Goal: Transaction & Acquisition: Purchase product/service

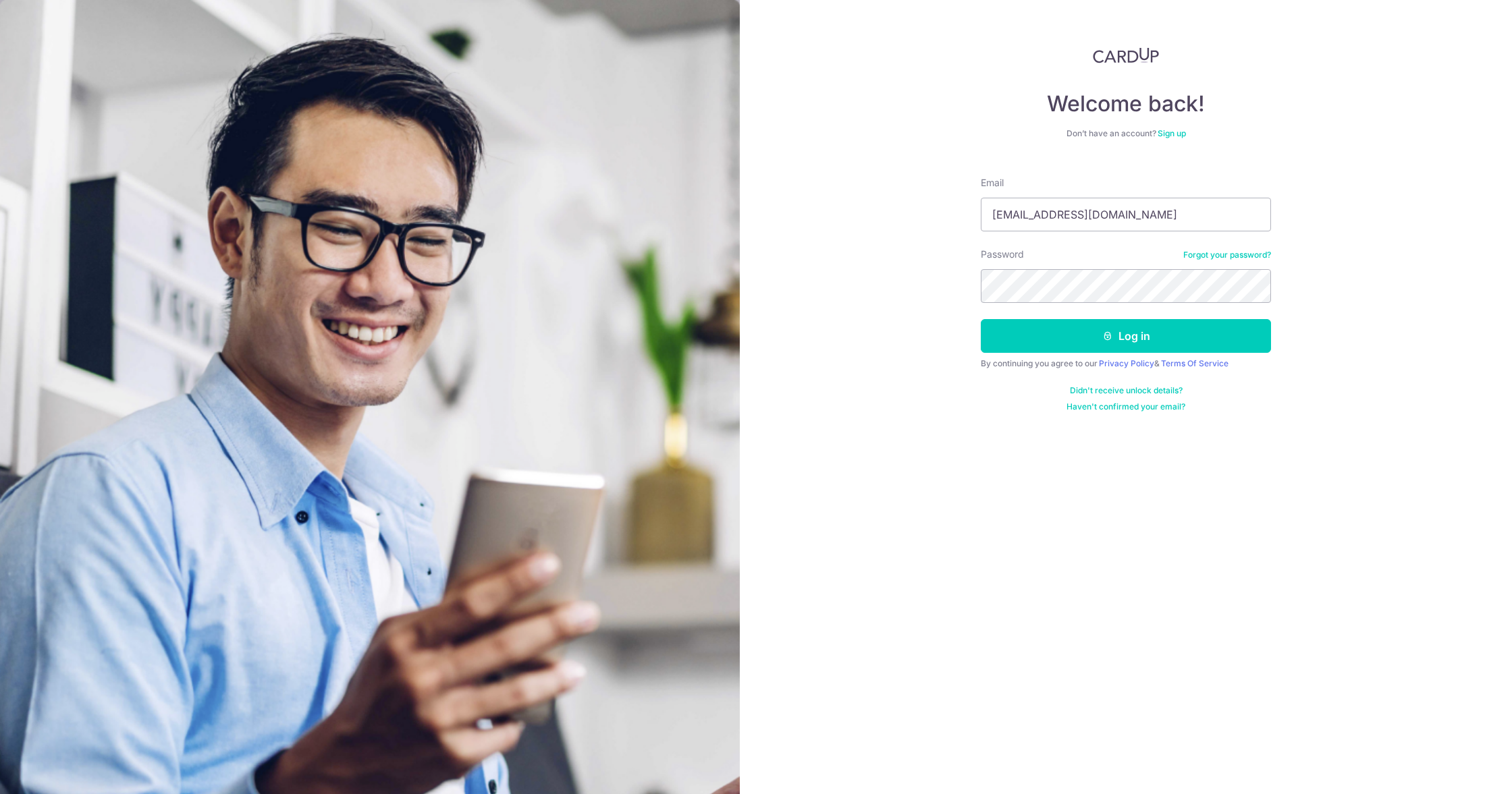
type input "[EMAIL_ADDRESS][DOMAIN_NAME]"
click at [1126, 336] on button "Log in" at bounding box center [1126, 336] width 291 height 34
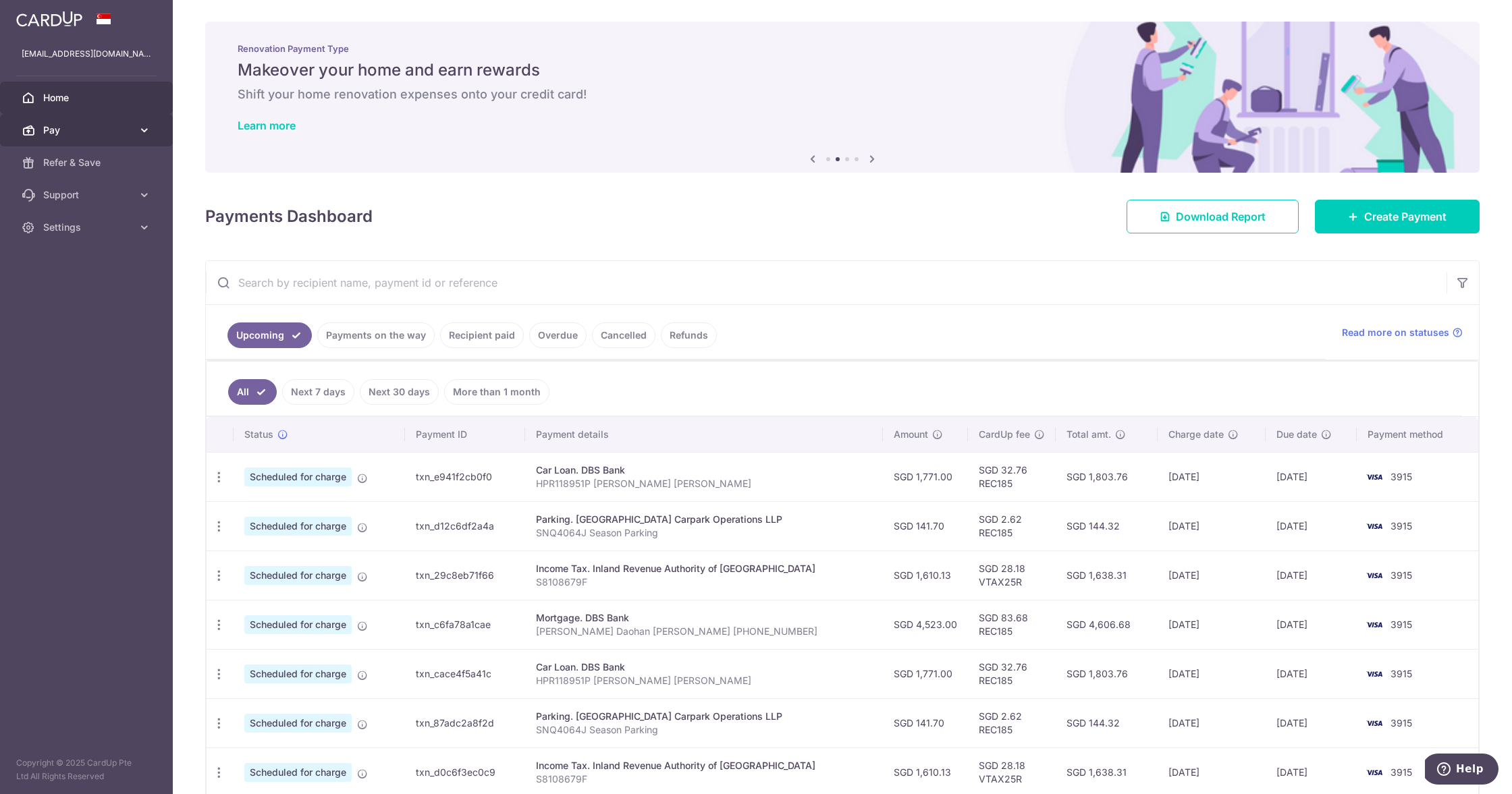
click at [118, 127] on span "Pay" at bounding box center [87, 130] width 89 height 13
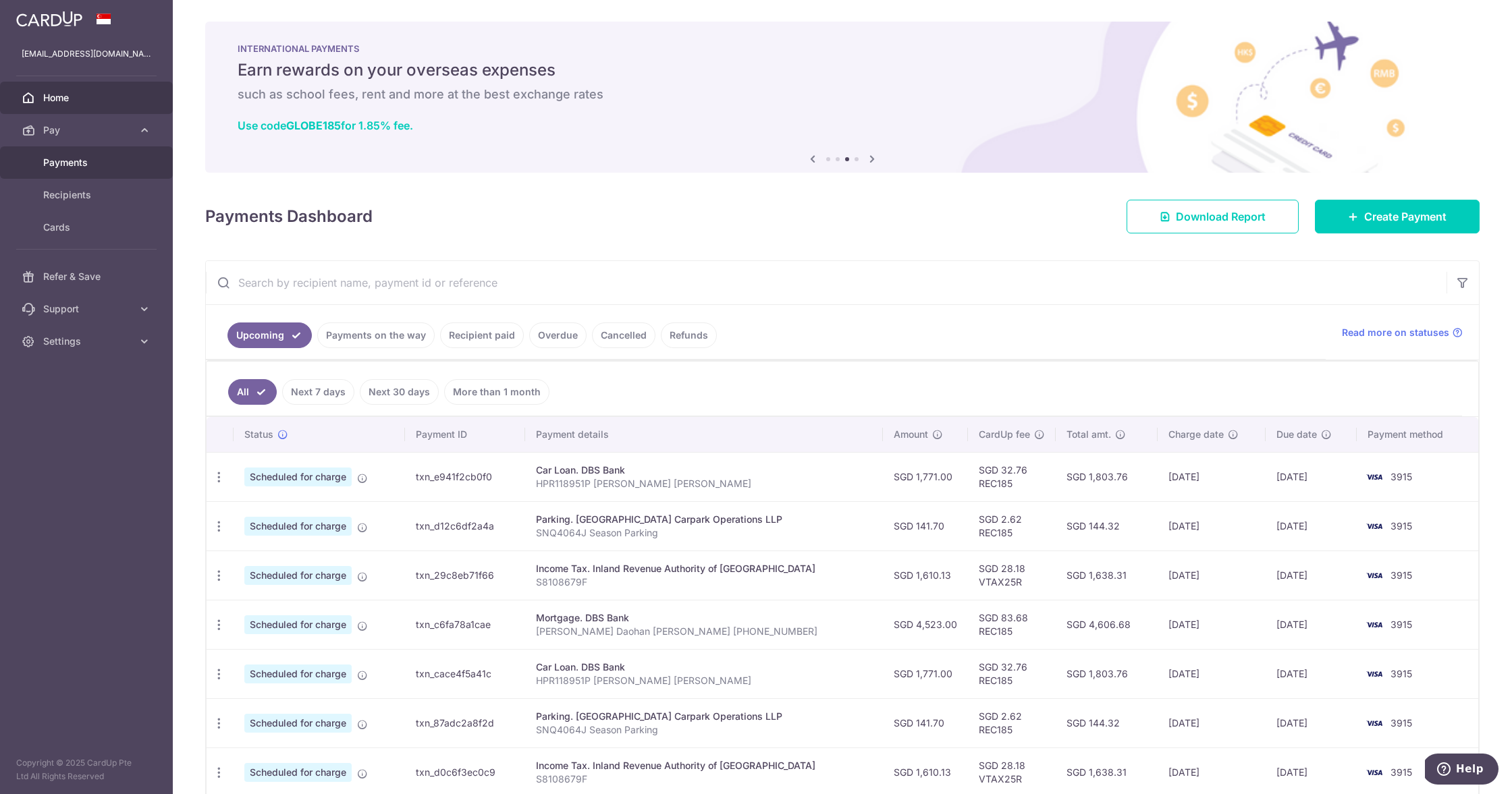
click at [81, 163] on span "Payments" at bounding box center [87, 162] width 89 height 13
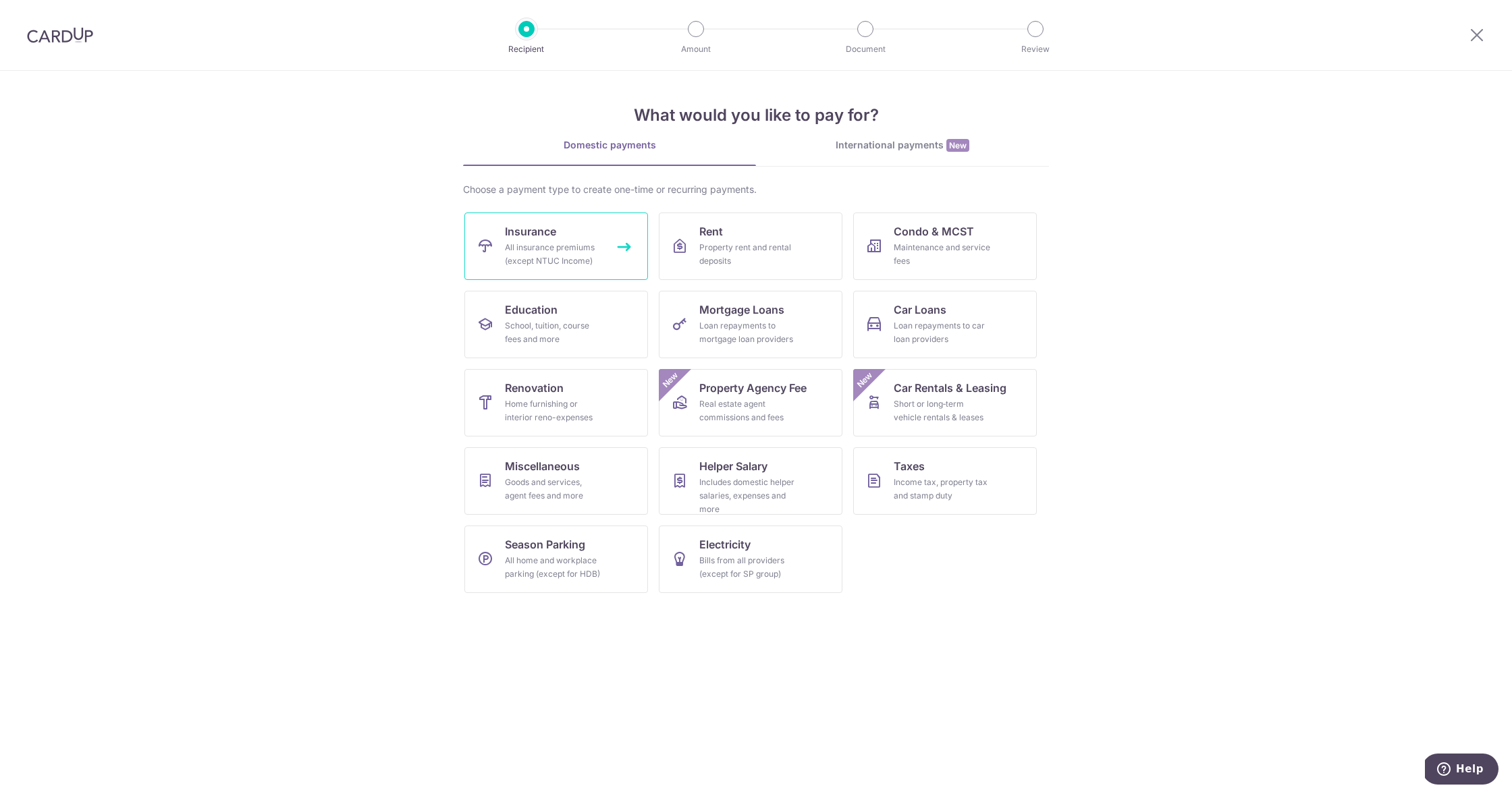
click at [545, 231] on span "Insurance" at bounding box center [530, 231] width 51 height 16
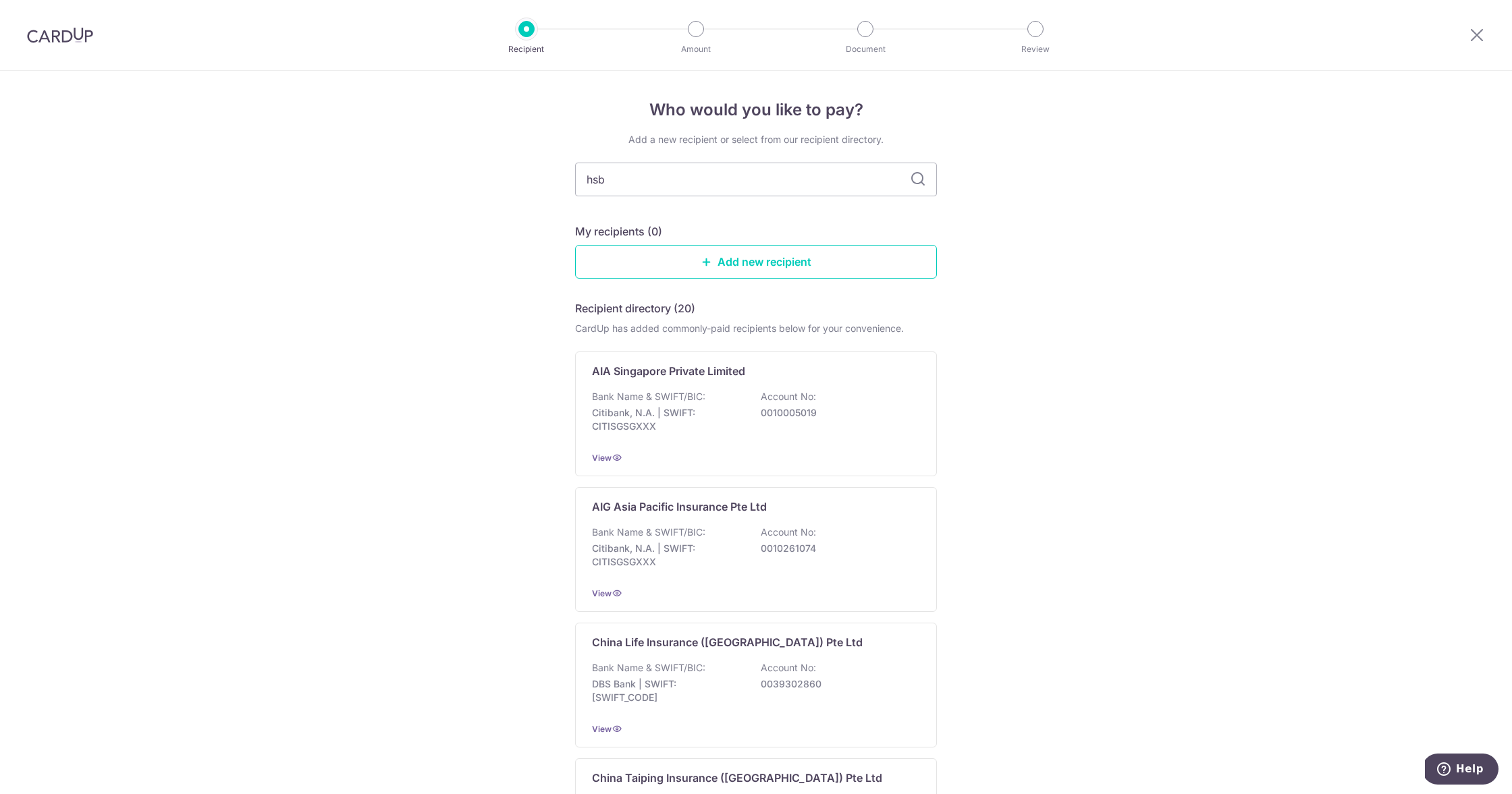
type input "hsbc"
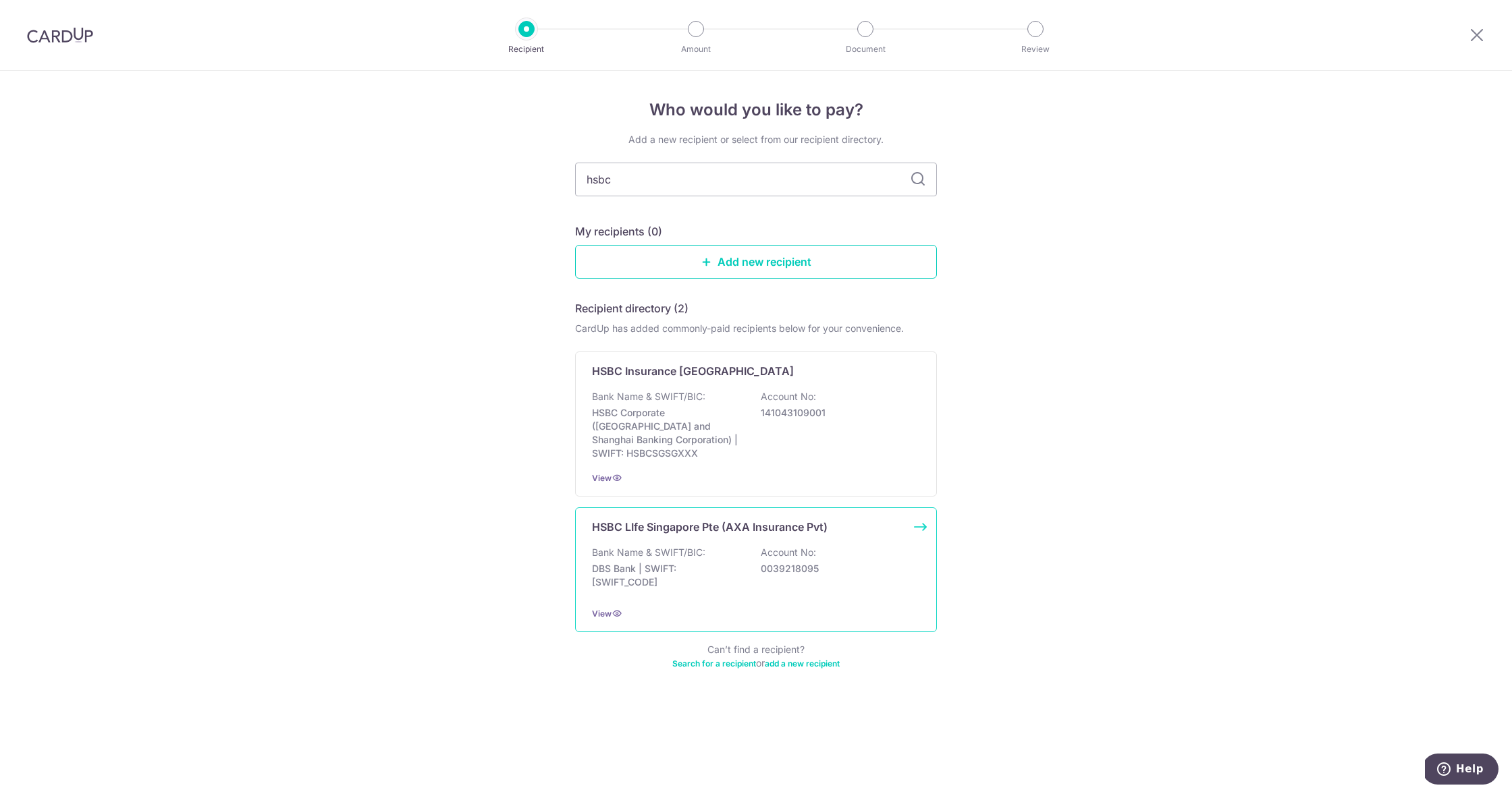
click at [695, 562] on p "DBS Bank | SWIFT: DBSSSGSGXXX" at bounding box center [667, 575] width 151 height 27
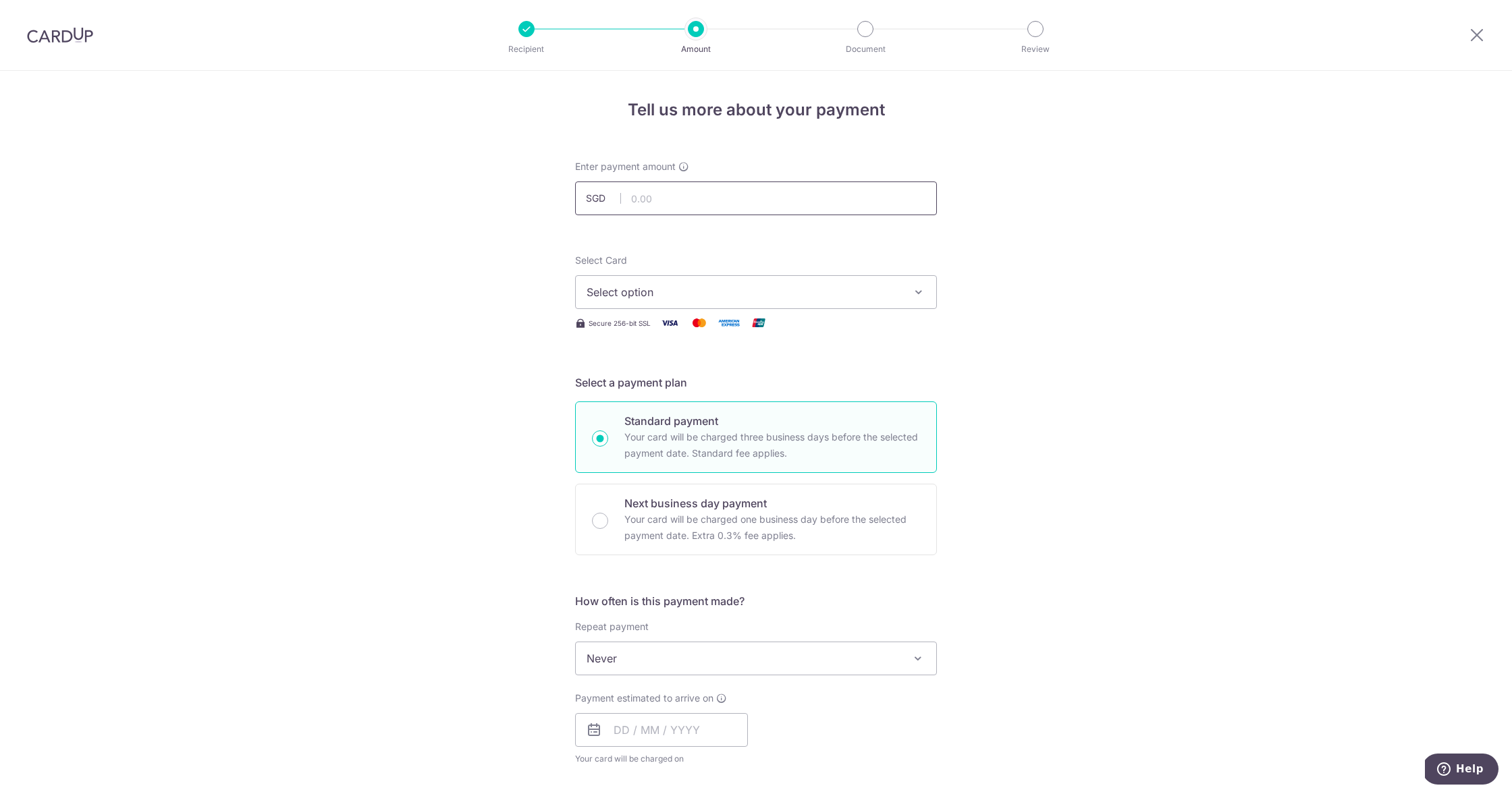
click at [662, 196] on input "text" at bounding box center [756, 199] width 361 height 34
type input "689.20"
click at [673, 295] on span "Select option" at bounding box center [744, 292] width 315 height 16
click at [642, 381] on span "**** 3915" at bounding box center [644, 389] width 50 height 16
click at [435, 399] on div "Tell us more about your payment Enter payment amount SGD 689.20 689.20 Select C…" at bounding box center [756, 681] width 1512 height 1221
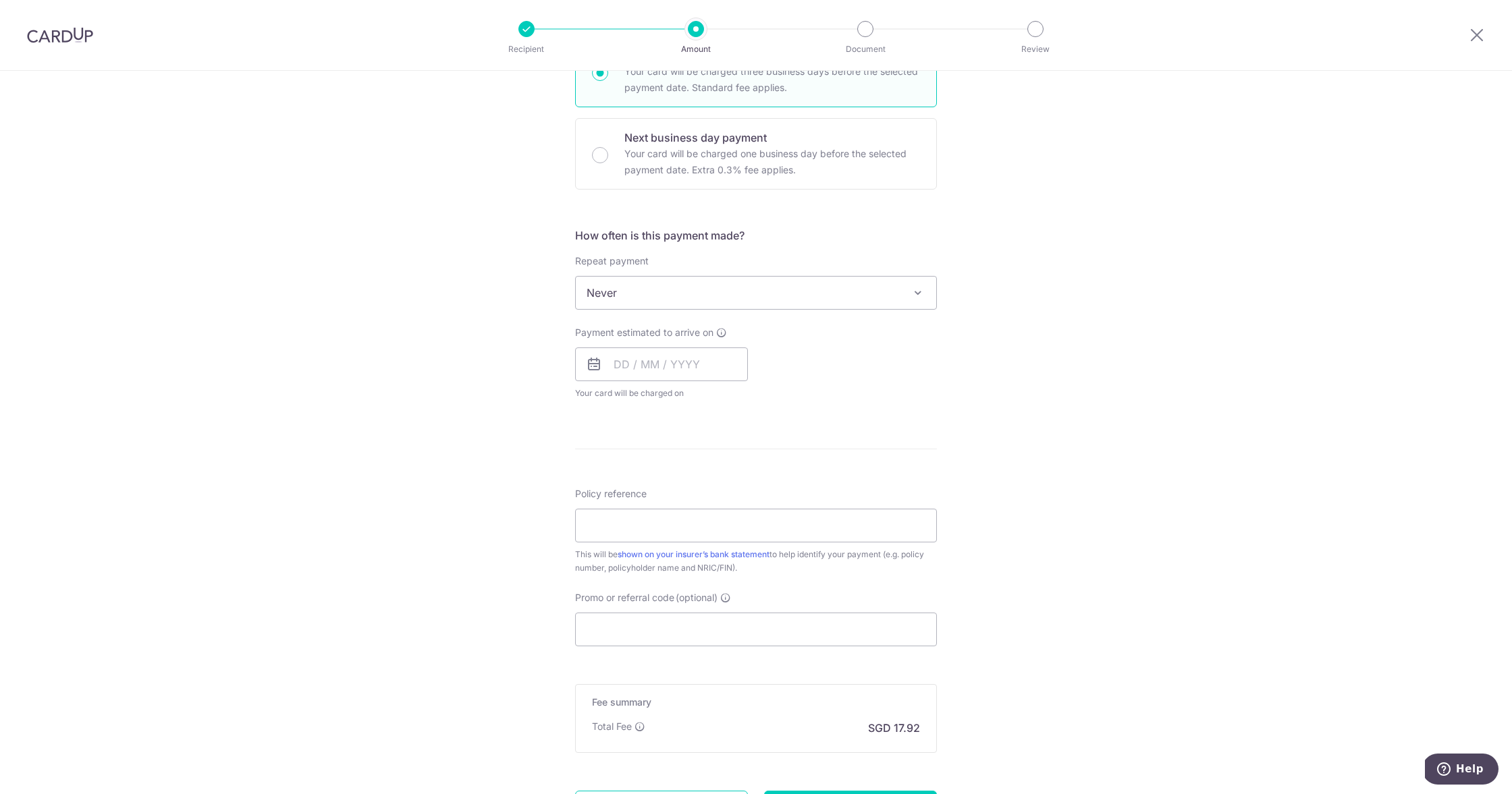
scroll to position [408, 0]
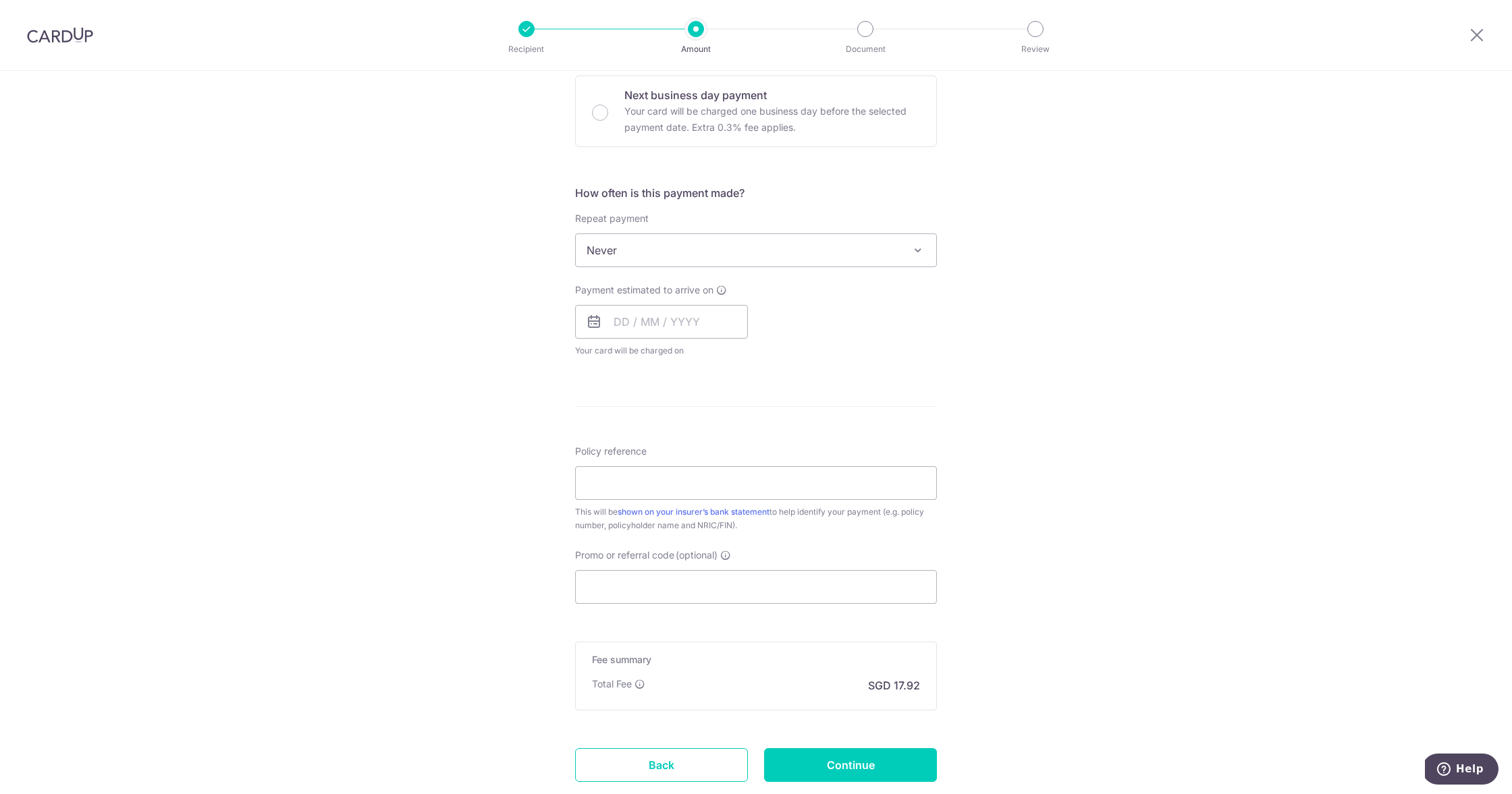
click at [657, 256] on span "Never" at bounding box center [756, 250] width 361 height 33
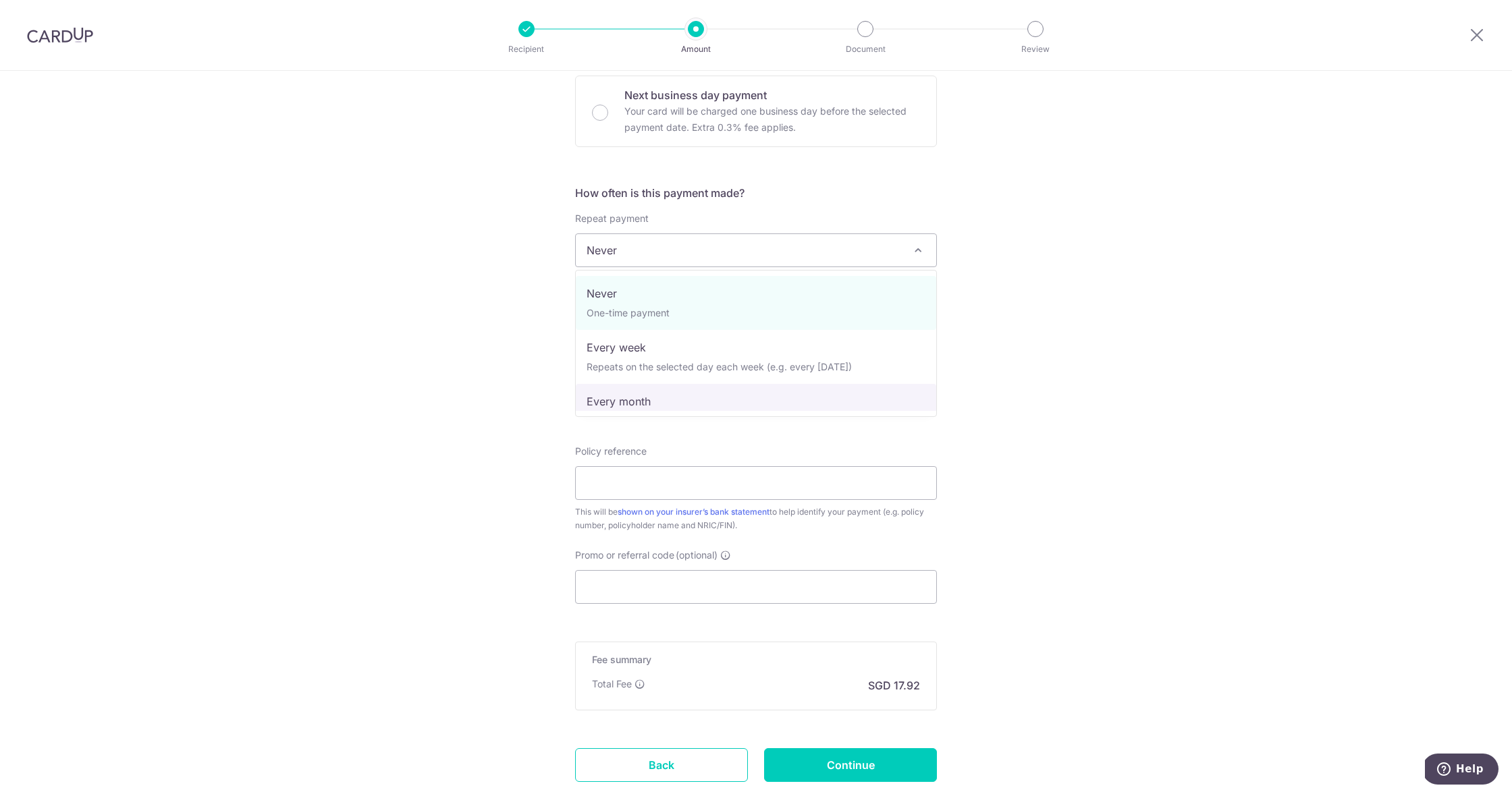
select select "3"
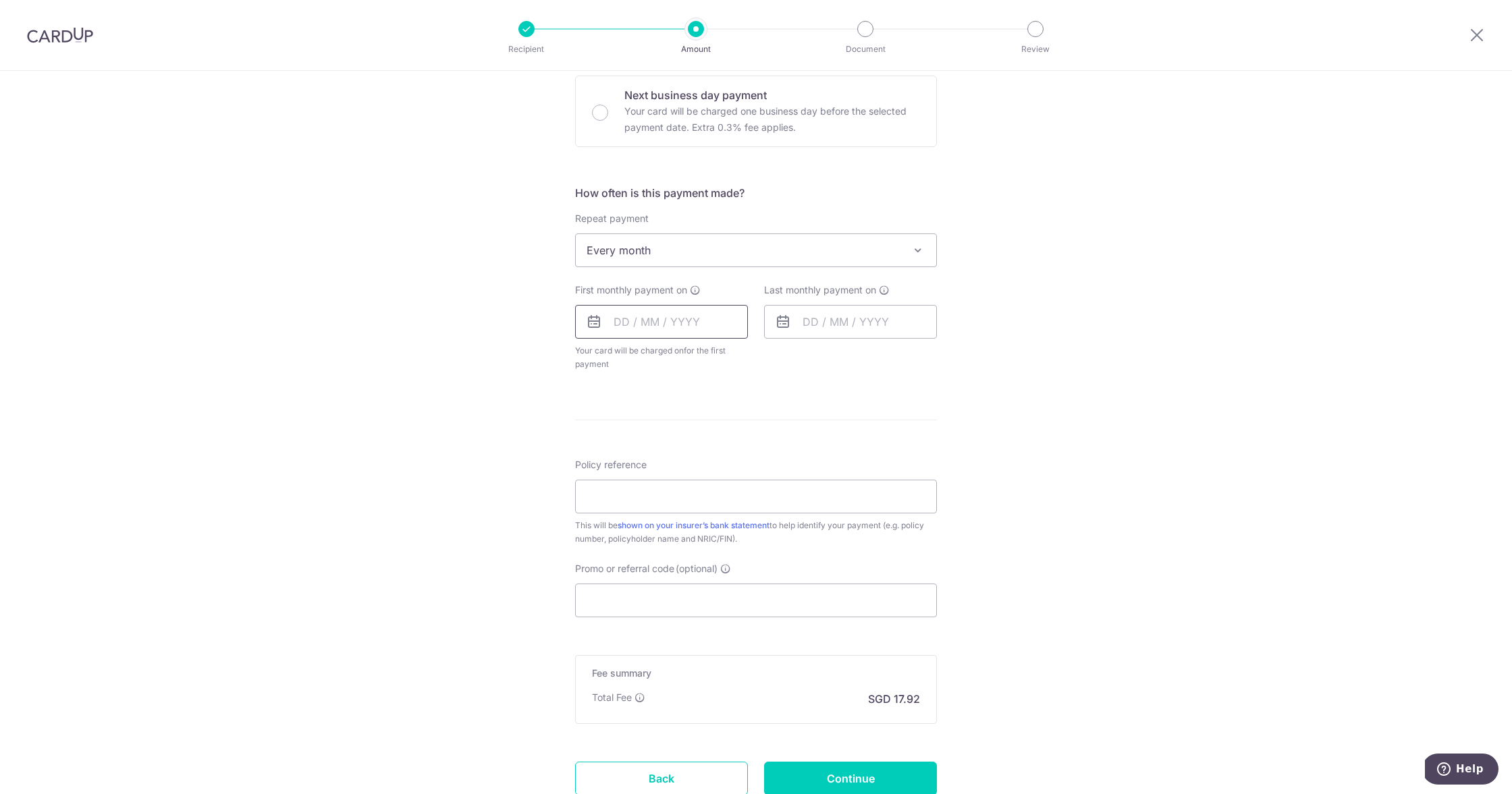
click at [667, 322] on input "text" at bounding box center [662, 321] width 173 height 34
click at [711, 443] on link "9" at bounding box center [710, 444] width 21 height 21
type input "[DATE]"
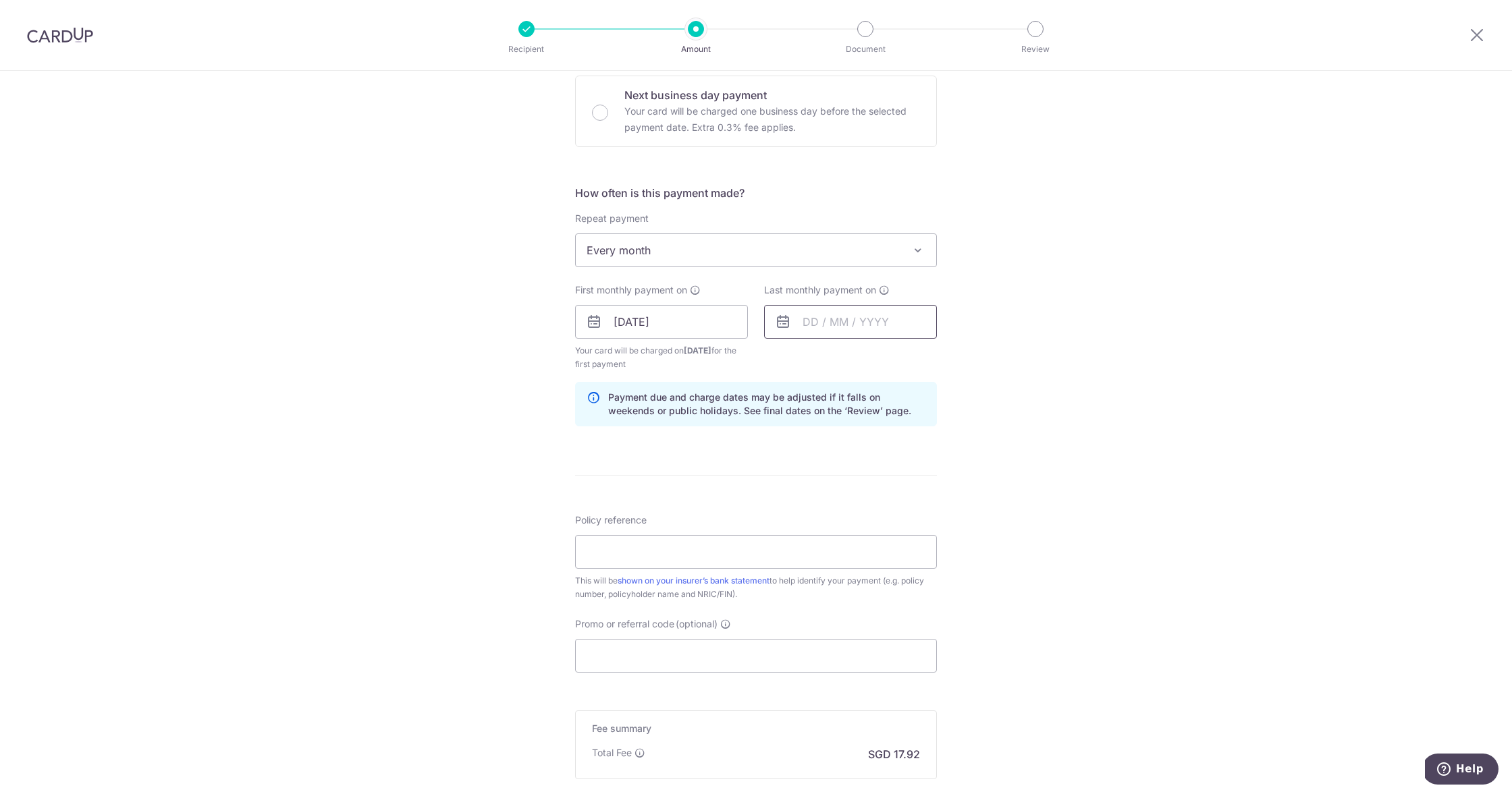
click at [801, 318] on input "text" at bounding box center [851, 321] width 173 height 34
click at [960, 357] on link "Next" at bounding box center [955, 359] width 16 height 16
click at [876, 471] on link "12" at bounding box center [873, 472] width 21 height 21
type input "12/11/2025"
click at [634, 556] on input "Policy reference" at bounding box center [756, 552] width 361 height 34
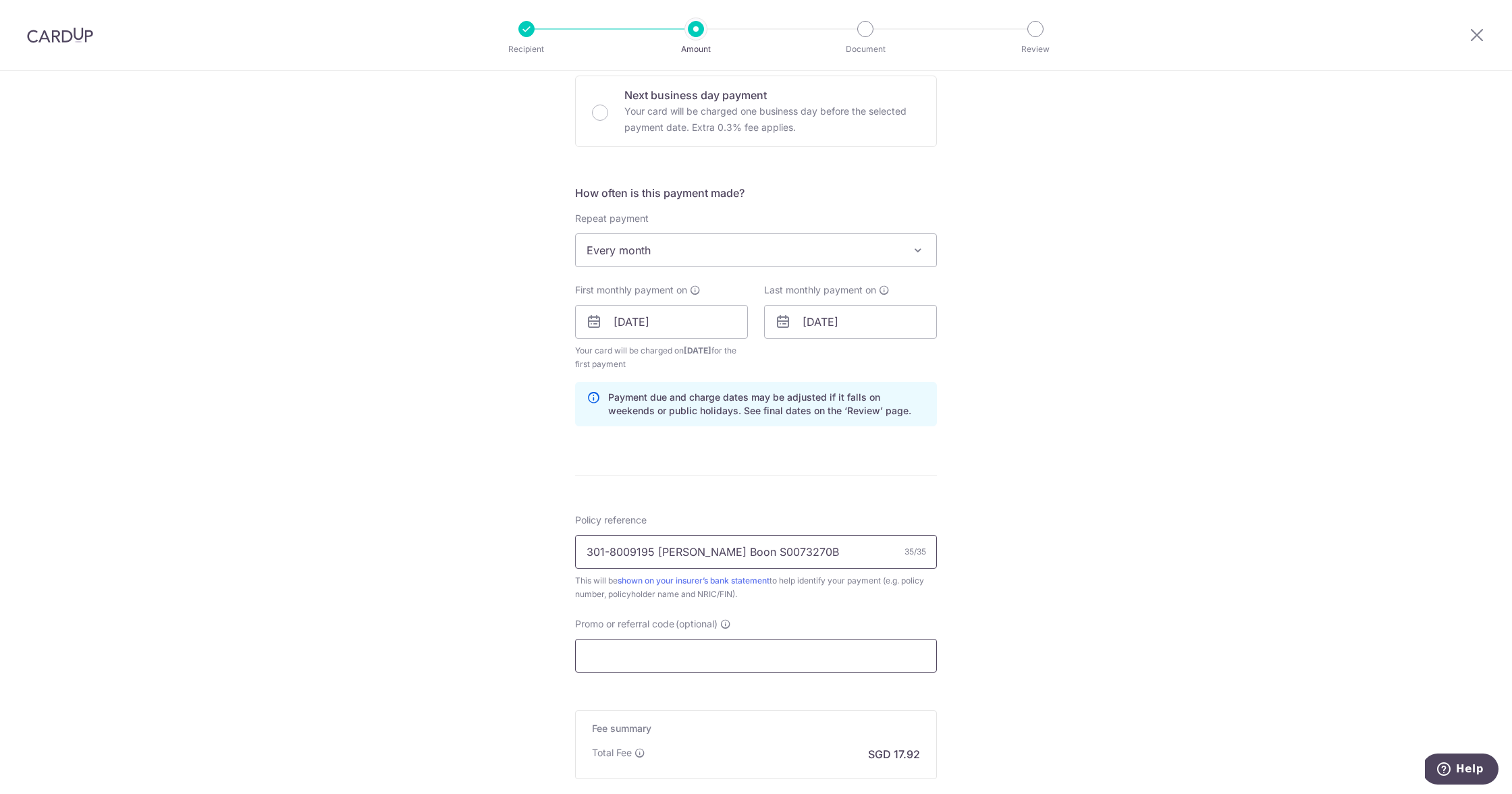
type input "301-8009195 Lim Meng Boon S0073270B"
click at [631, 669] on input "Promo or referral code (optional)" at bounding box center [756, 655] width 361 height 34
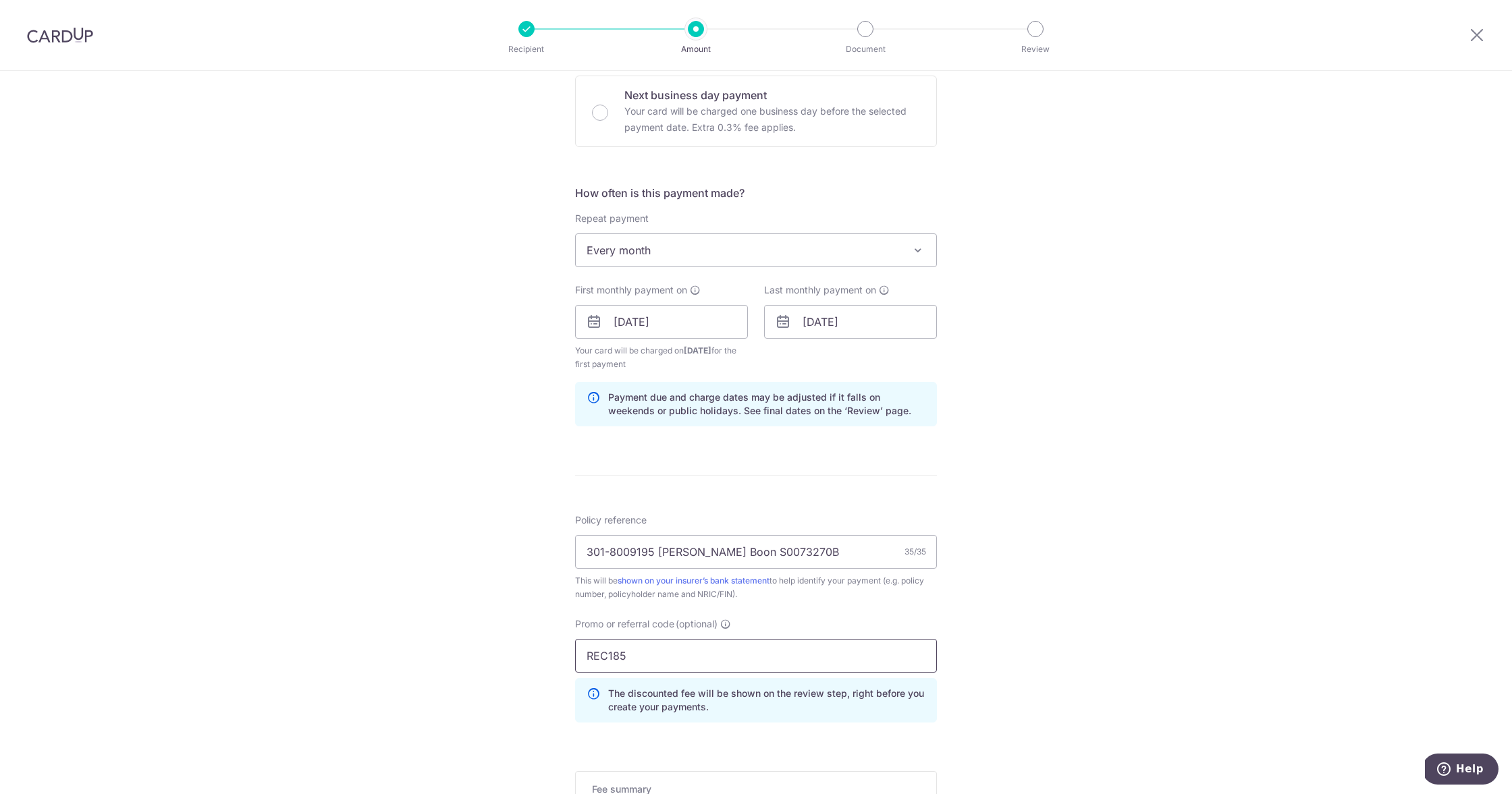
type input "REC185"
click at [462, 631] on div "Tell us more about your payment Enter payment amount SGD 689.20 689.20 Select C…" at bounding box center [756, 337] width 1512 height 1350
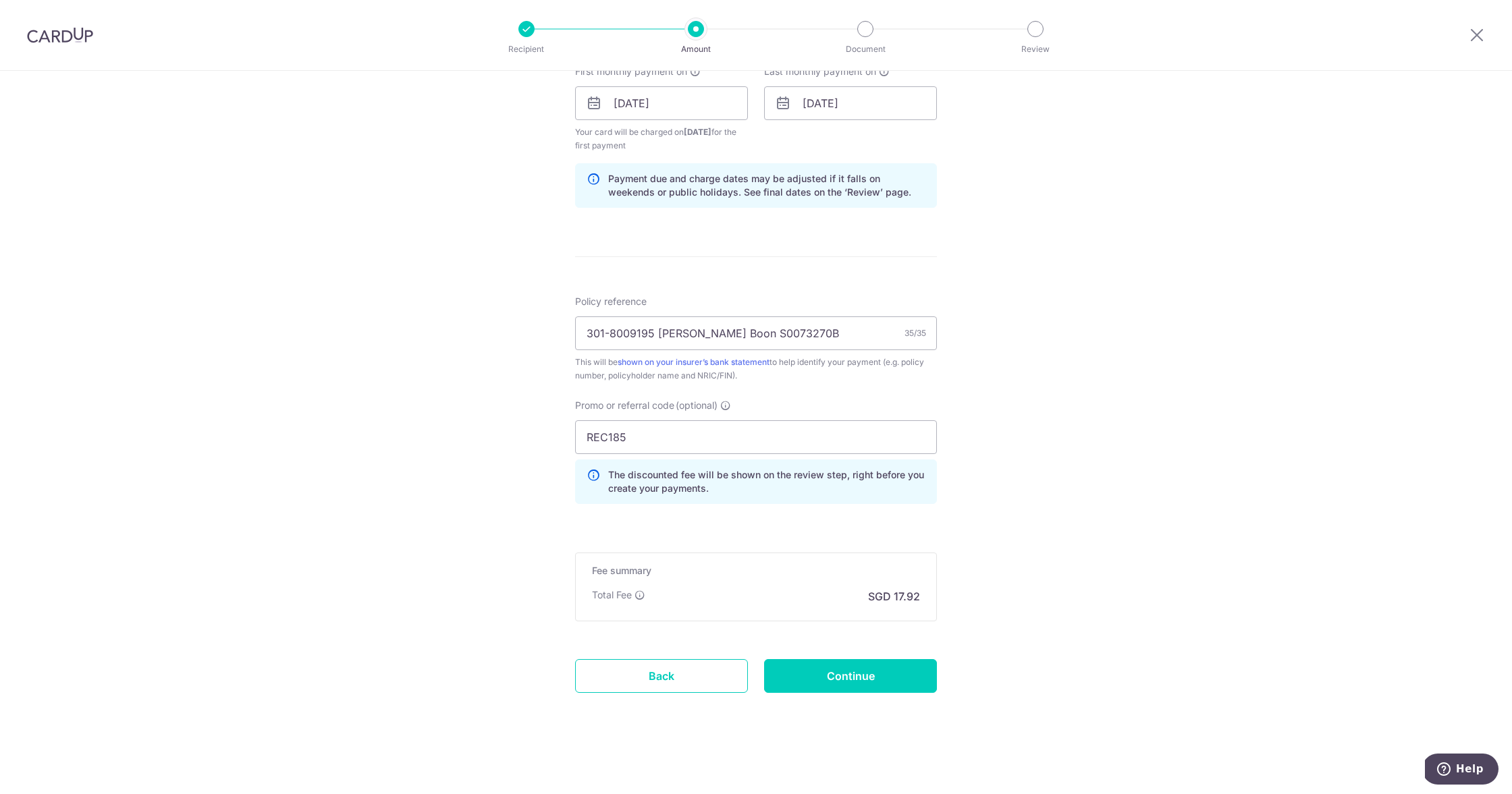
scroll to position [627, 0]
click at [826, 671] on input "Continue" at bounding box center [851, 676] width 173 height 34
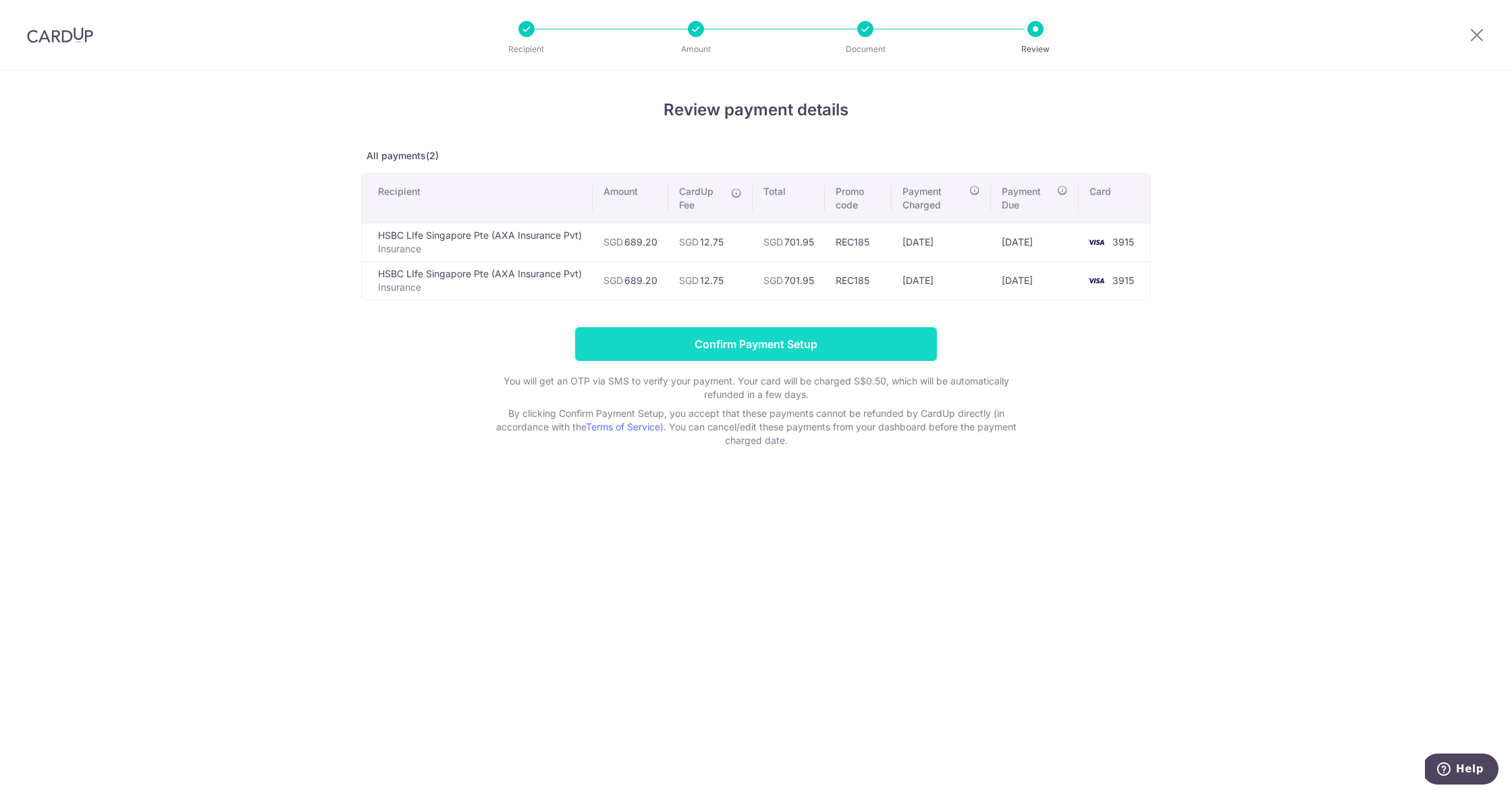
click at [672, 340] on input "Confirm Payment Setup" at bounding box center [756, 344] width 361 height 34
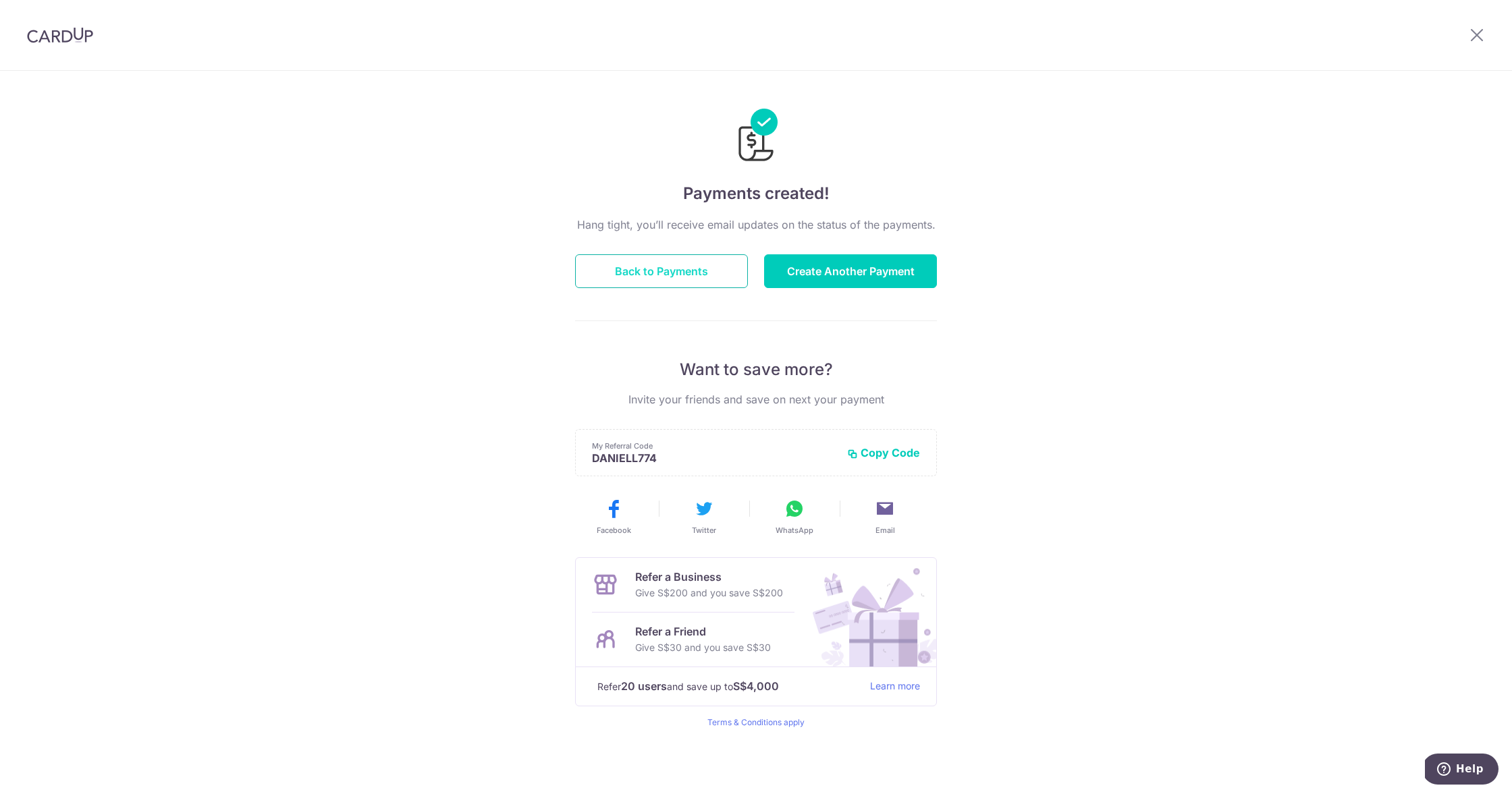
click at [676, 285] on button "Back to Payments" at bounding box center [662, 271] width 173 height 34
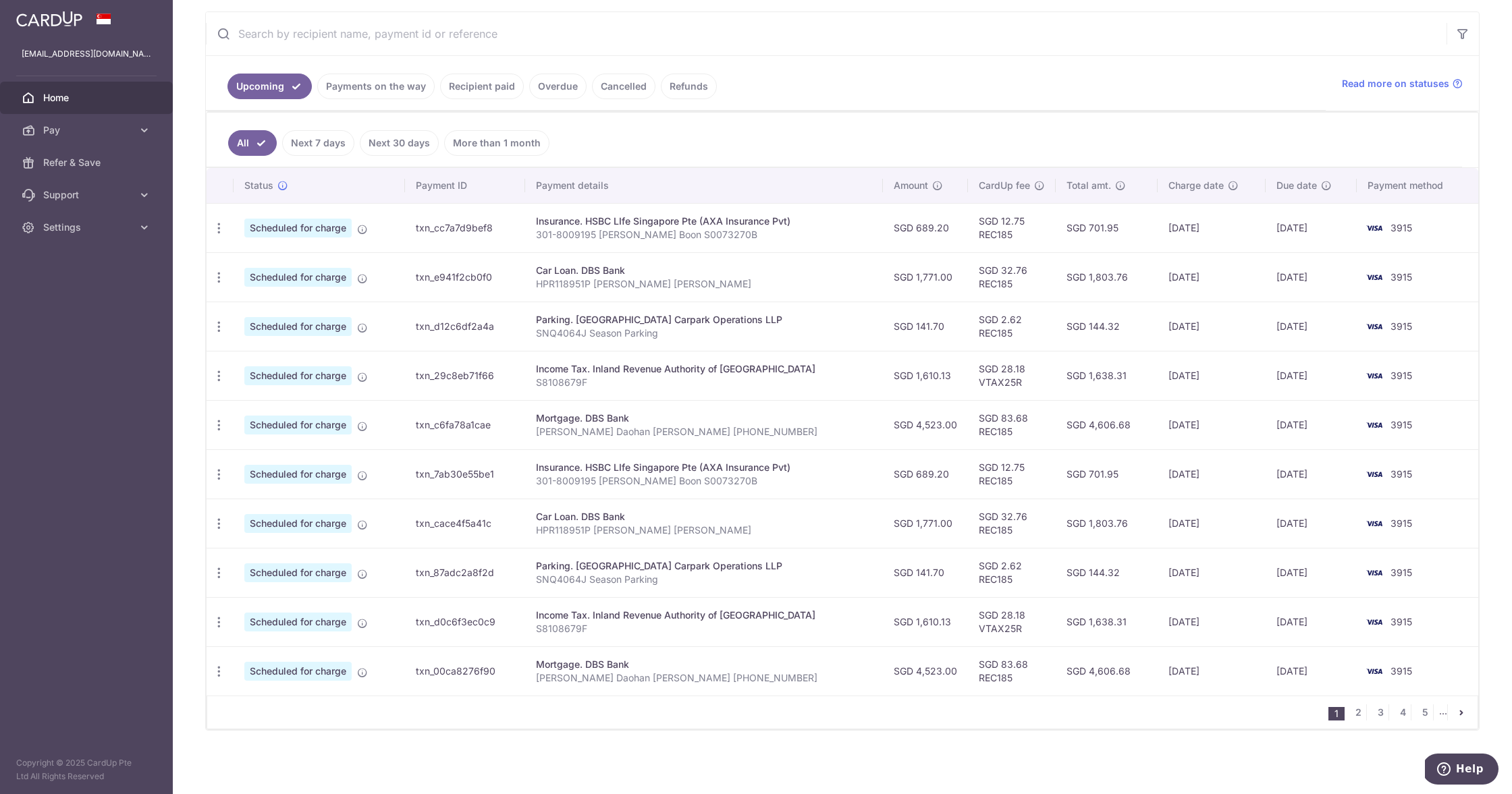
scroll to position [249, 0]
click at [222, 475] on icon "button" at bounding box center [219, 474] width 14 height 14
click at [285, 545] on span "Cancel payment" at bounding box center [291, 544] width 90 height 16
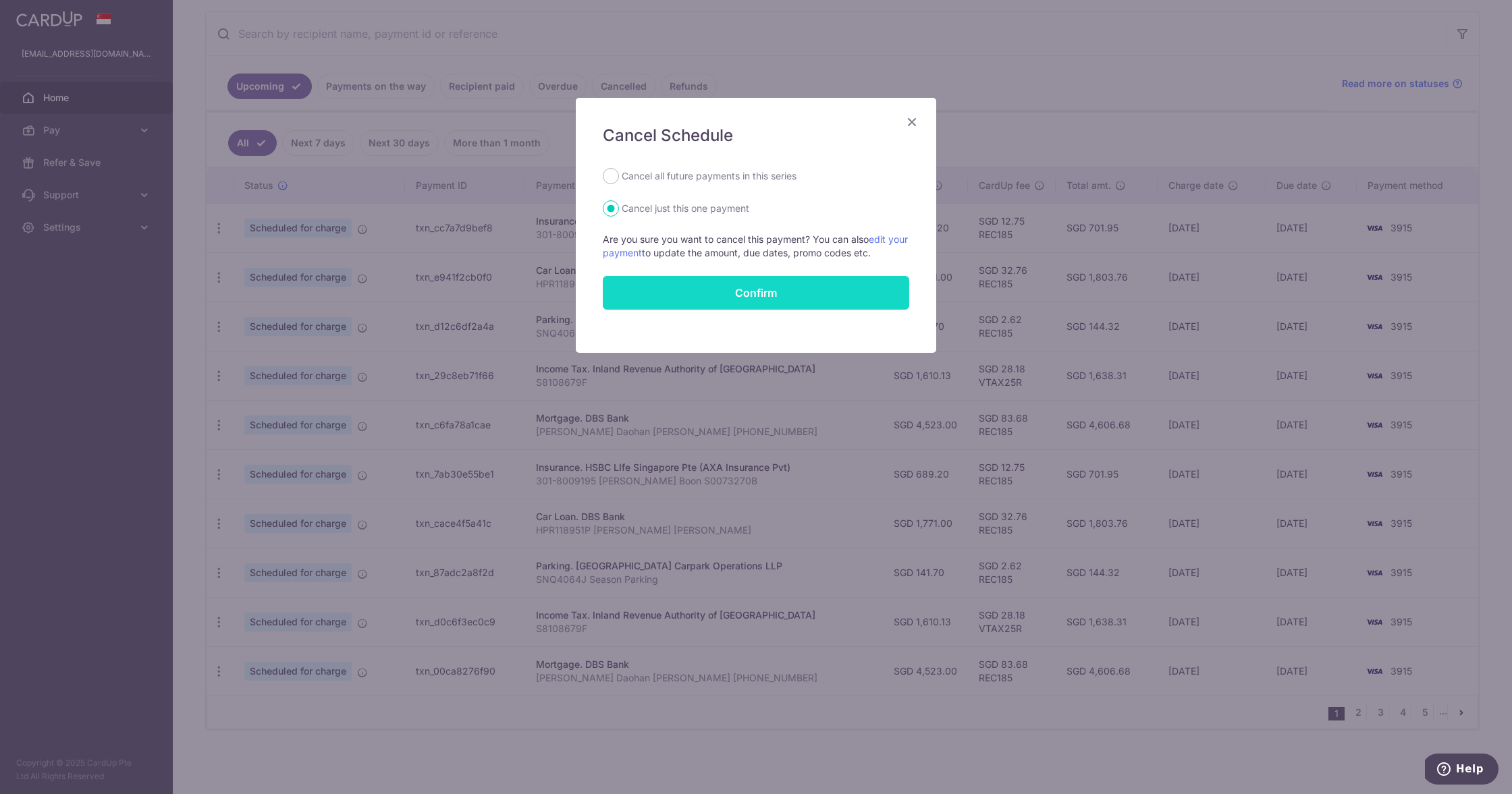
click at [691, 289] on button "Confirm" at bounding box center [756, 292] width 307 height 34
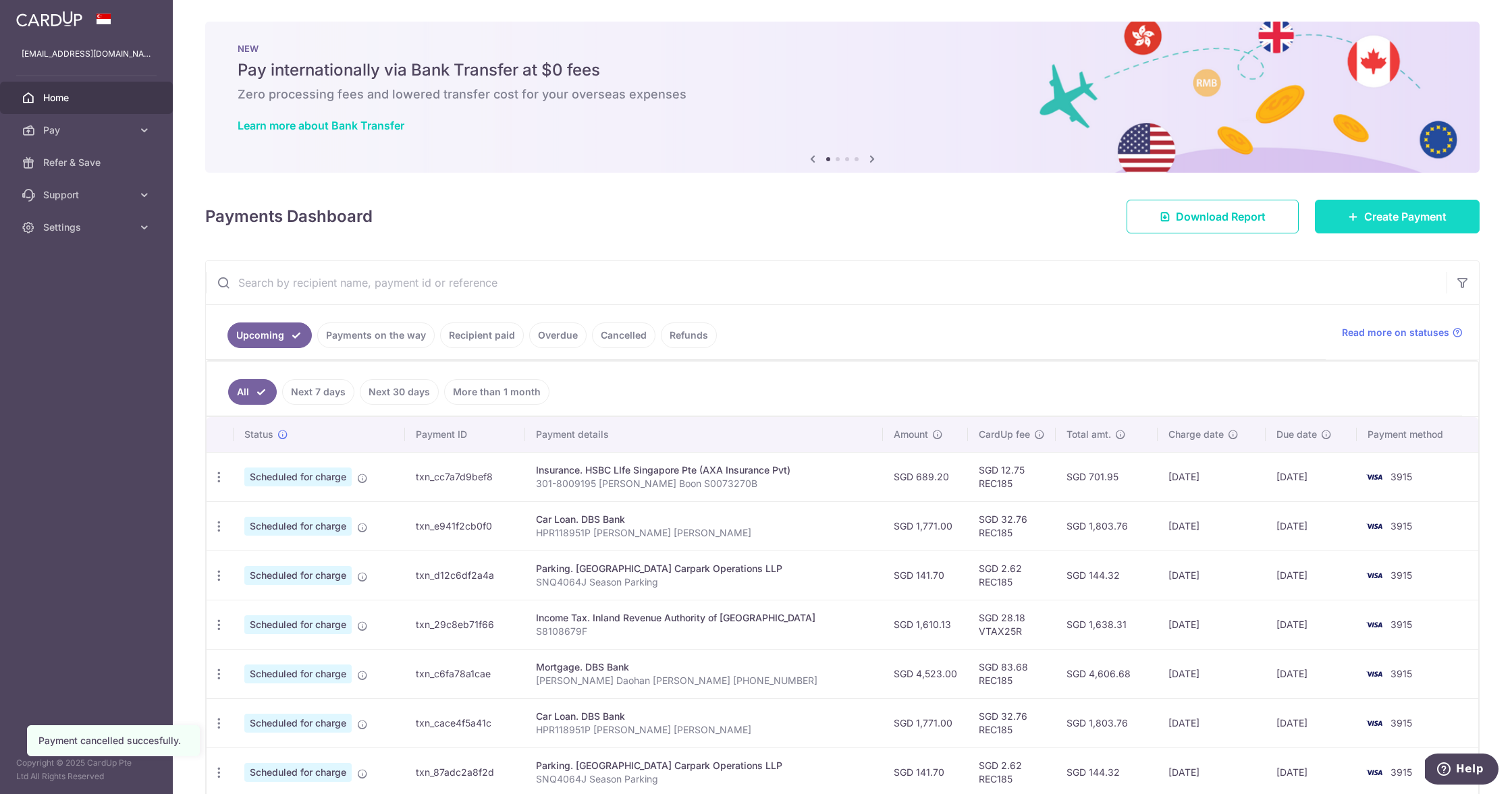
click at [1372, 219] on span "Create Payment" at bounding box center [1405, 216] width 82 height 16
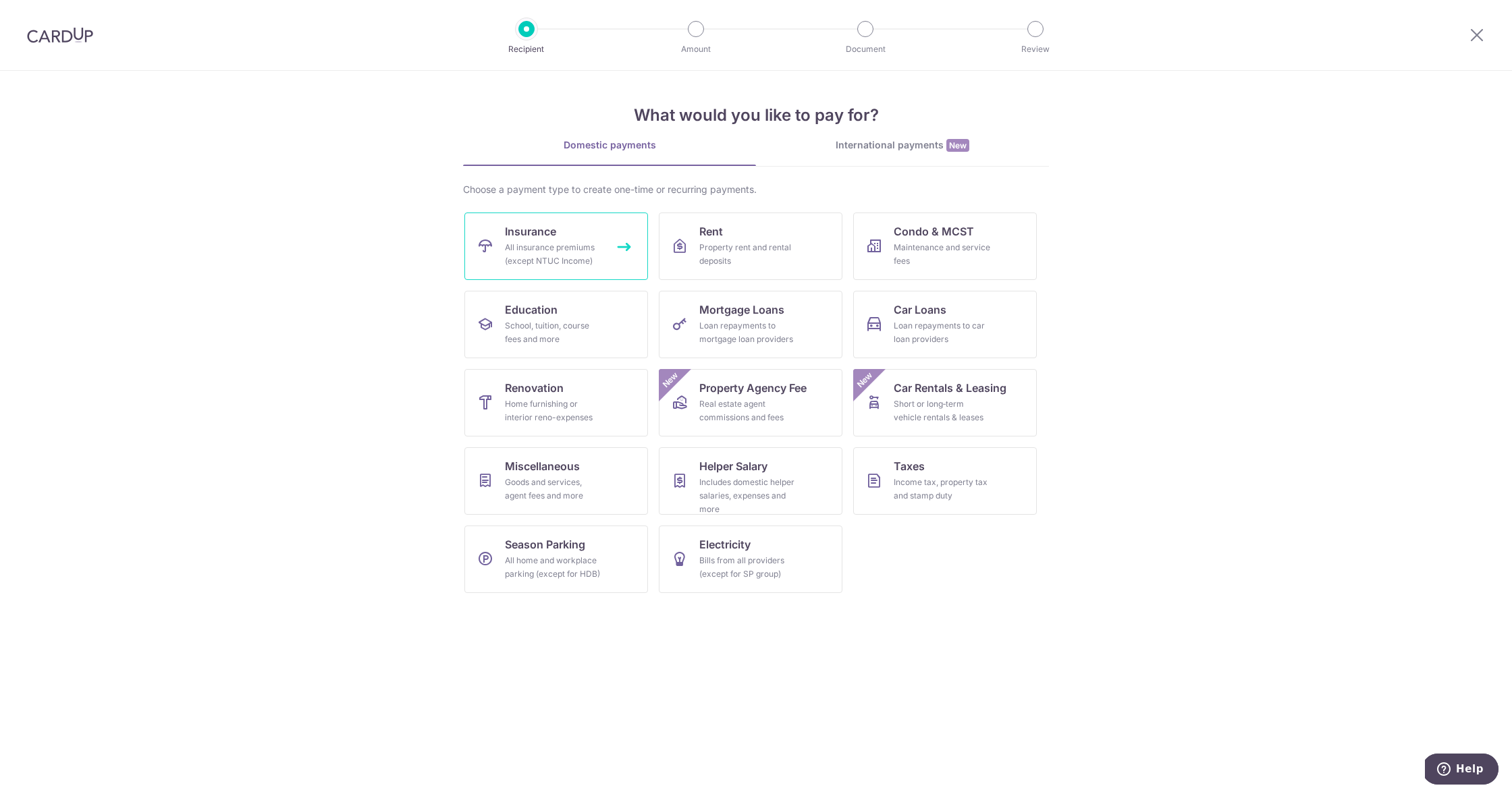
click at [520, 245] on div "All insurance premiums (except NTUC Income)" at bounding box center [553, 254] width 97 height 27
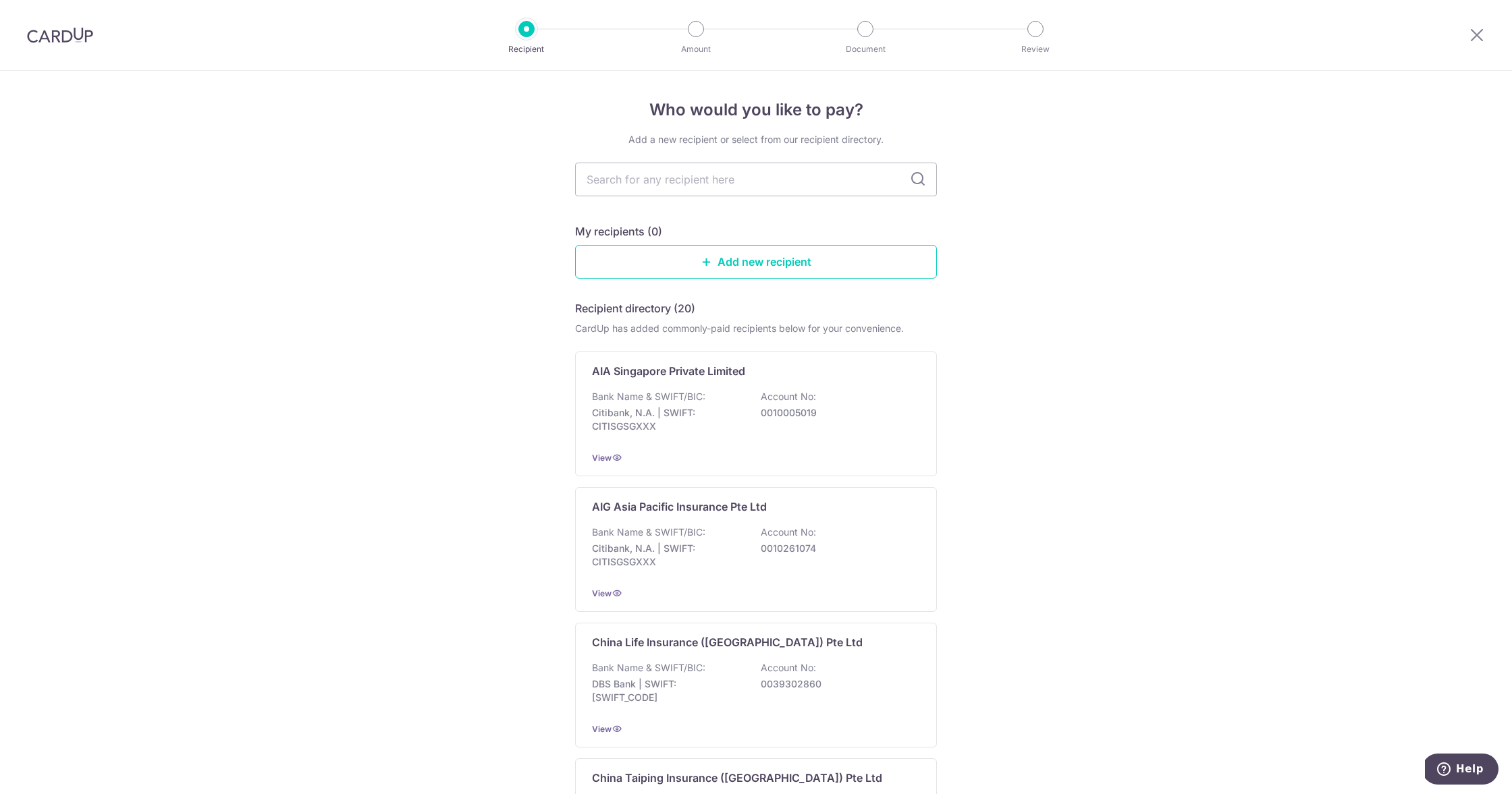
type input "H"
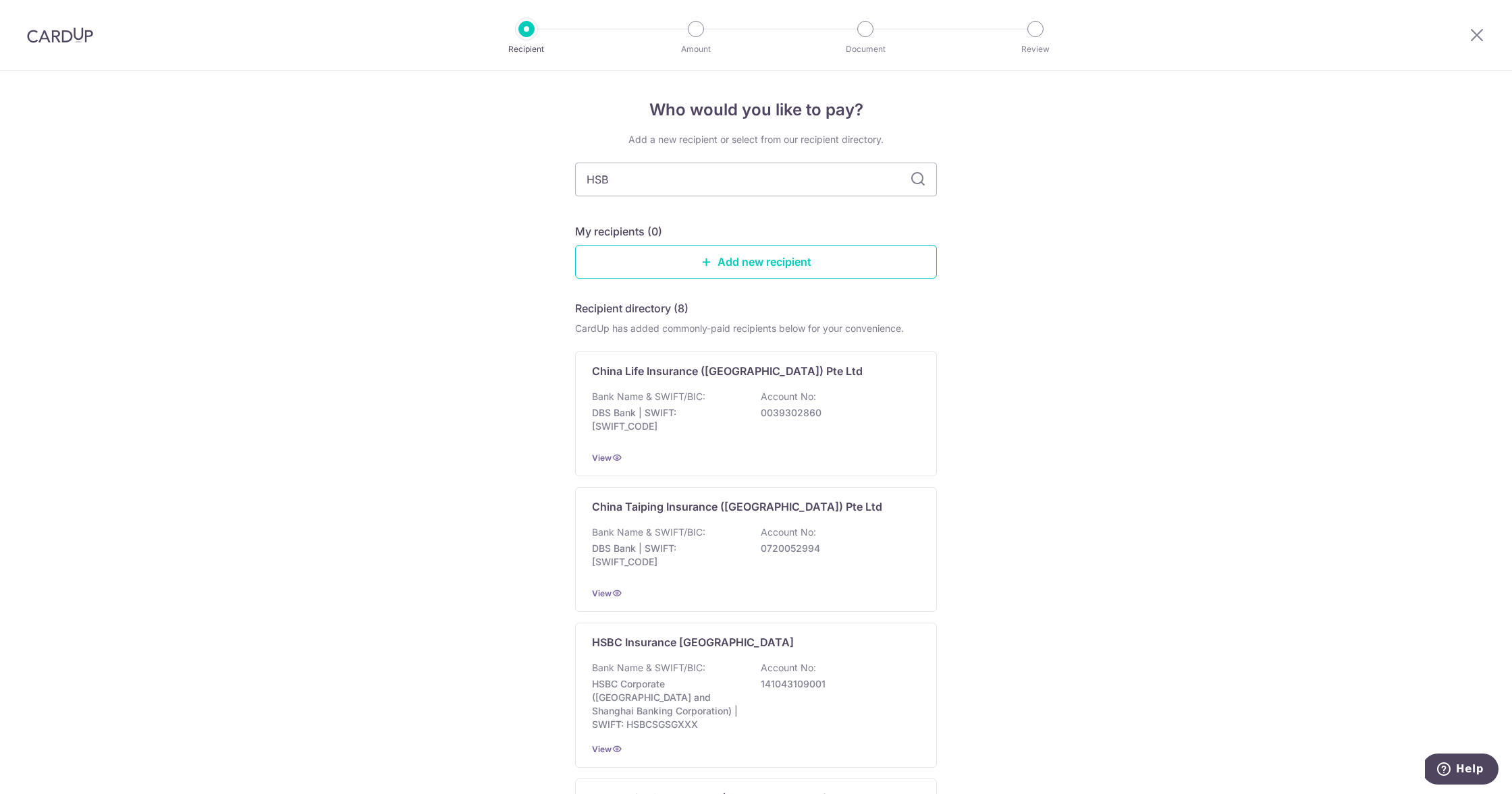
type input "HSBC"
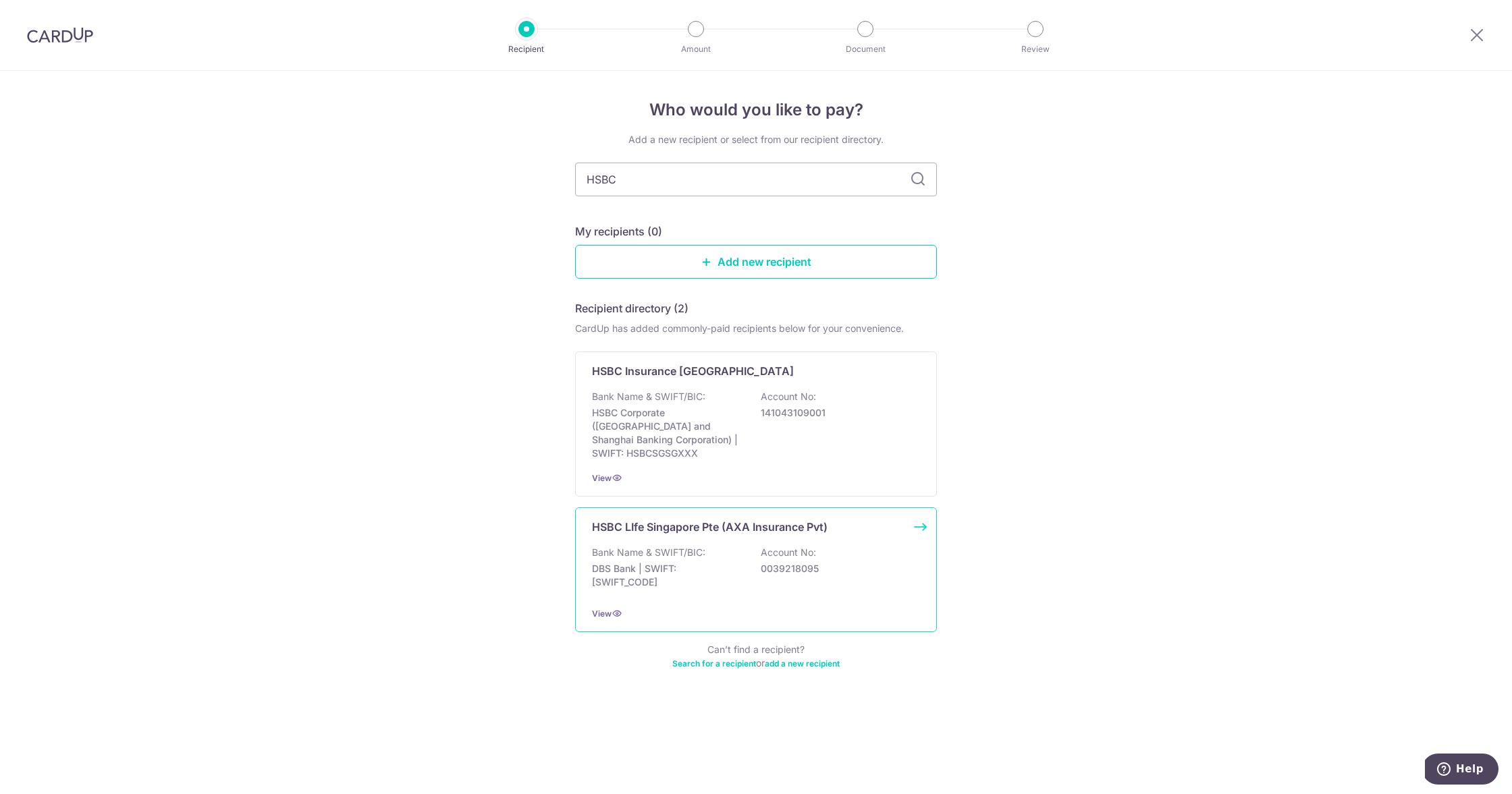
click at [651, 546] on p "Bank Name & SWIFT/BIC:" at bounding box center [649, 552] width 113 height 13
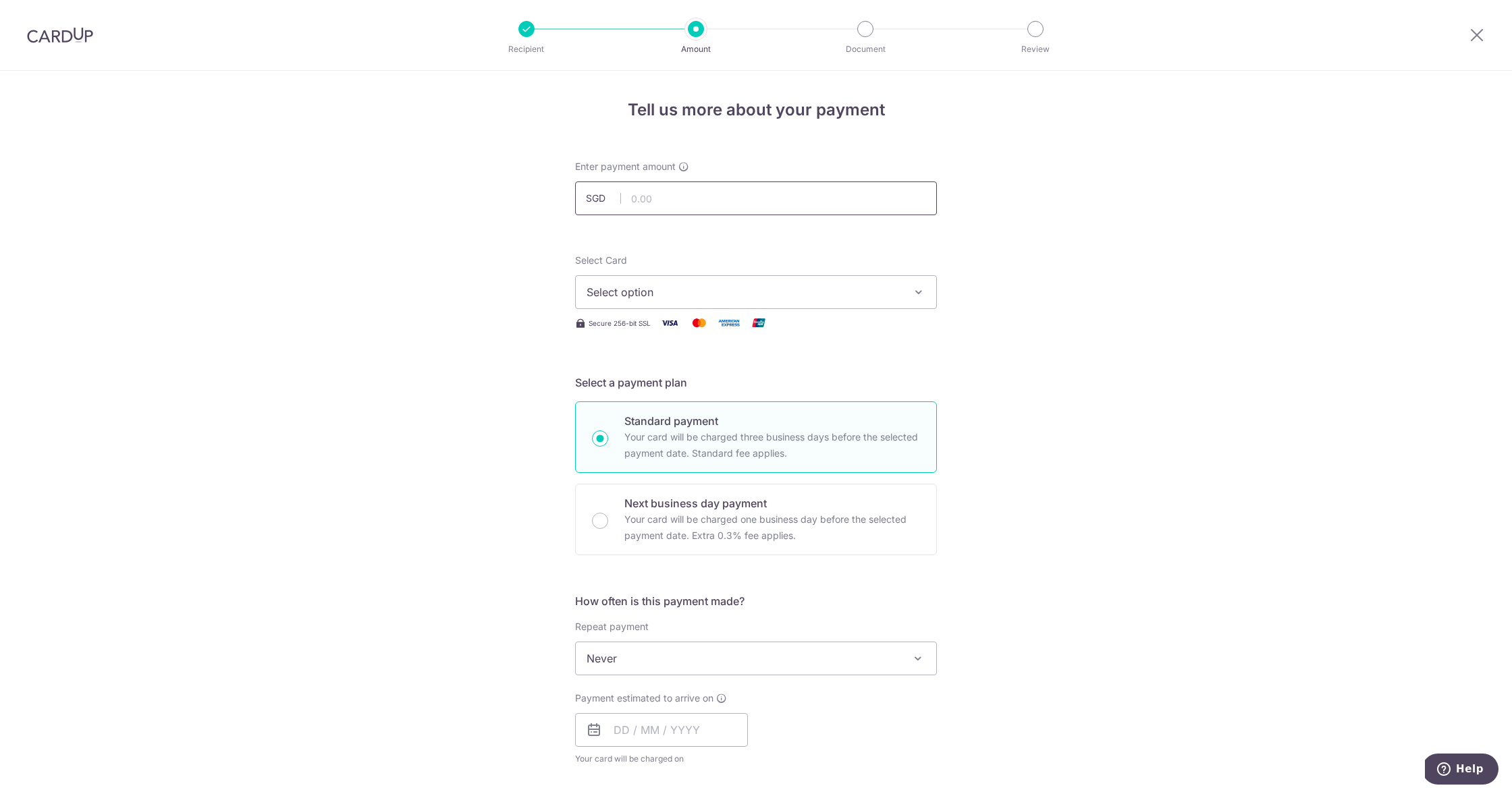
click at [673, 195] on input "text" at bounding box center [756, 199] width 361 height 34
click at [680, 288] on span "Select option" at bounding box center [744, 292] width 315 height 16
type input "1,615.70"
click at [645, 384] on span "**** 3915" at bounding box center [644, 389] width 50 height 16
click at [362, 413] on div "Tell us more about your payment Enter payment amount SGD 1,615.70 1615.70 Selec…" at bounding box center [756, 681] width 1512 height 1221
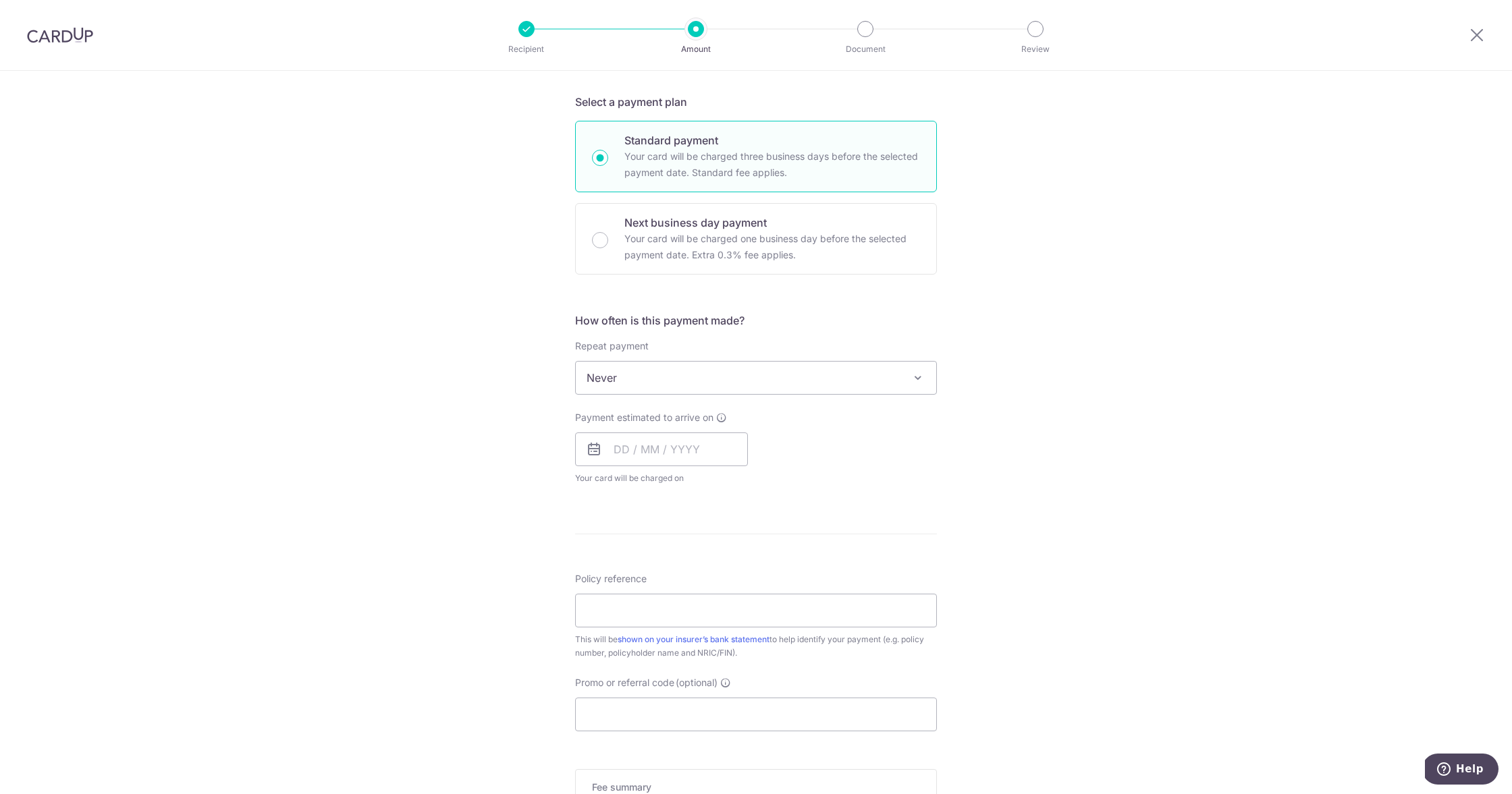
scroll to position [296, 0]
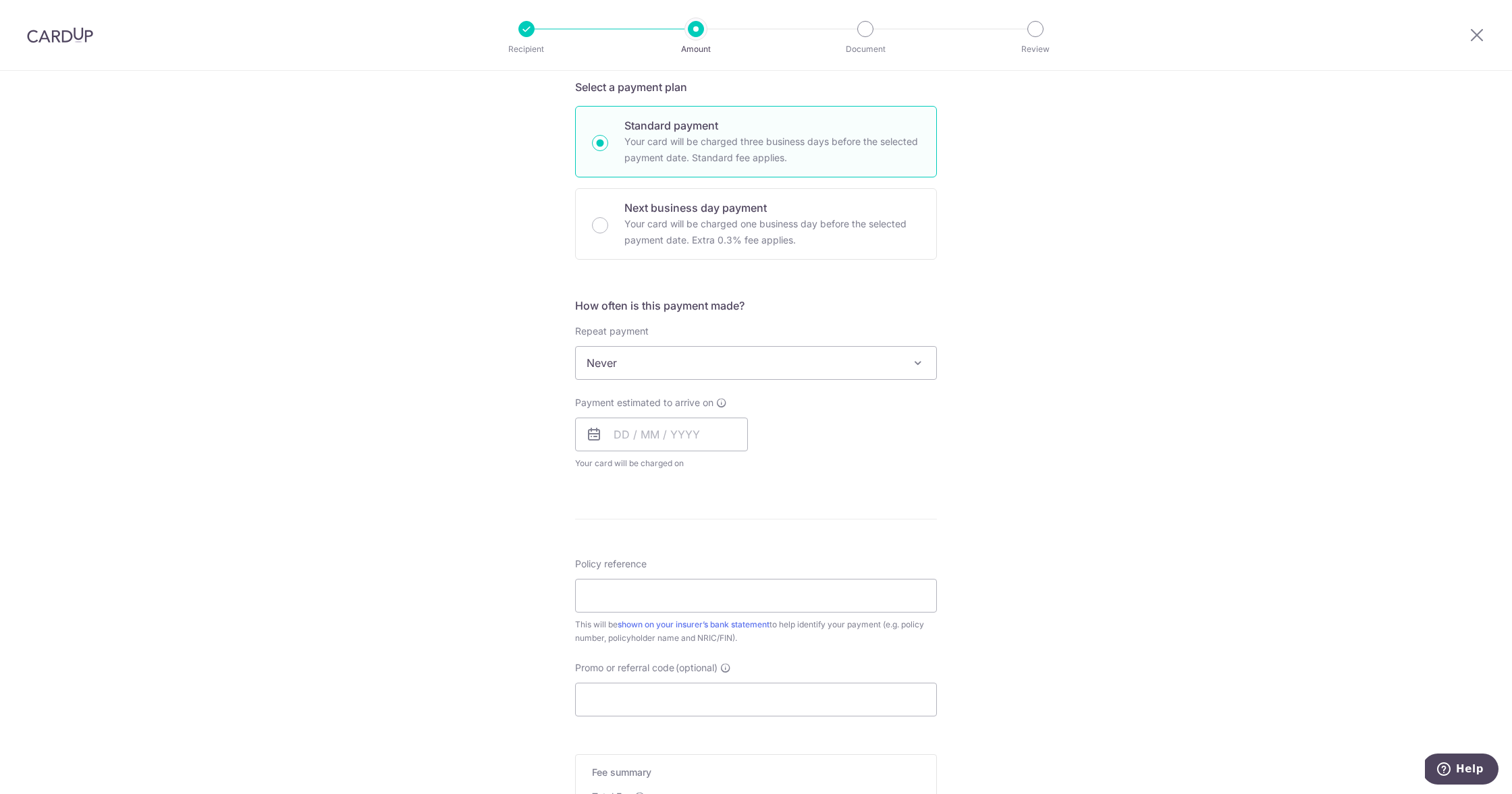
click at [631, 368] on span "Never" at bounding box center [756, 363] width 361 height 33
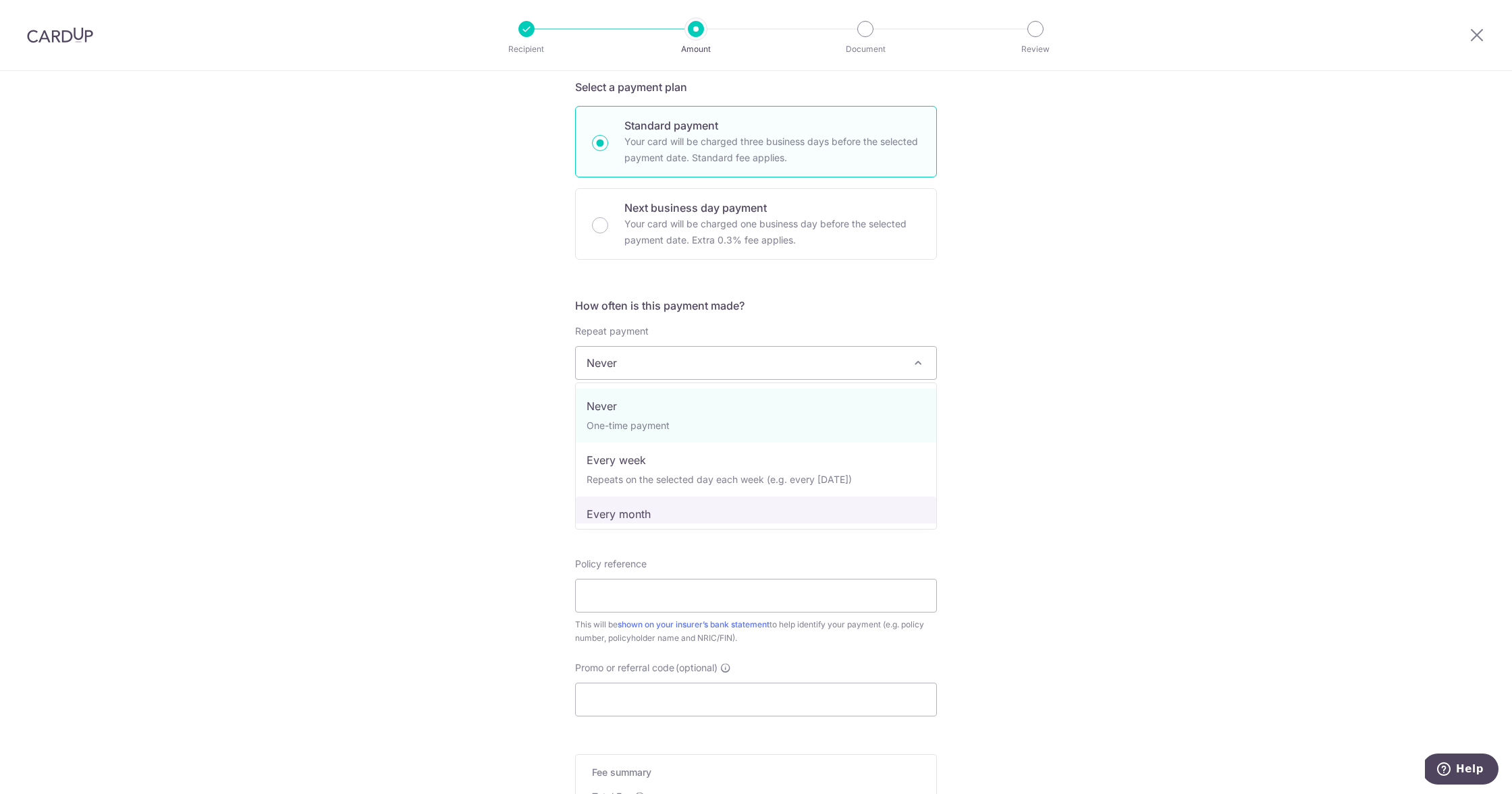
select select "3"
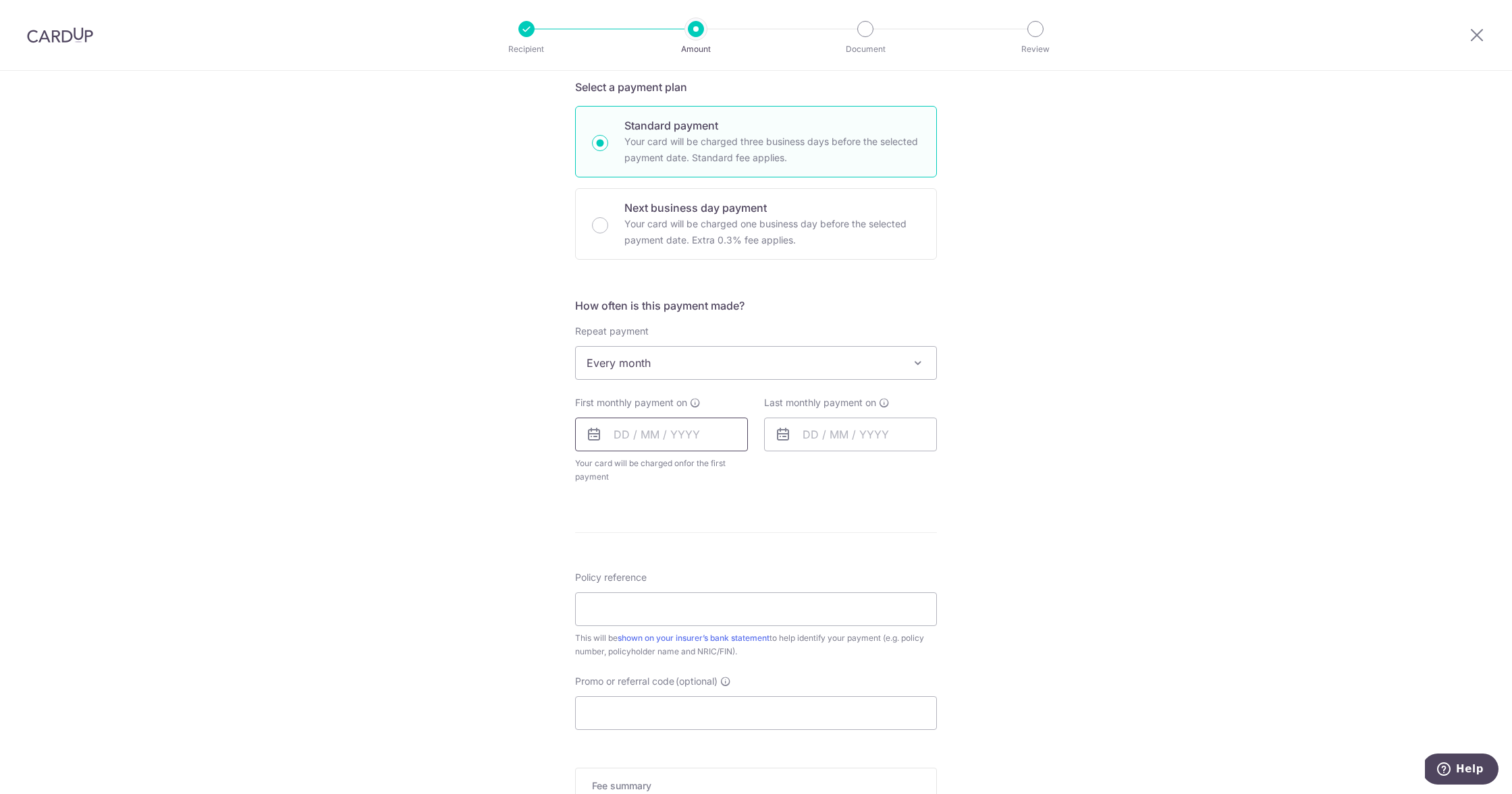
click at [639, 436] on input "text" at bounding box center [662, 435] width 173 height 34
click at [708, 556] on link "9" at bounding box center [710, 557] width 21 height 21
type input "[DATE]"
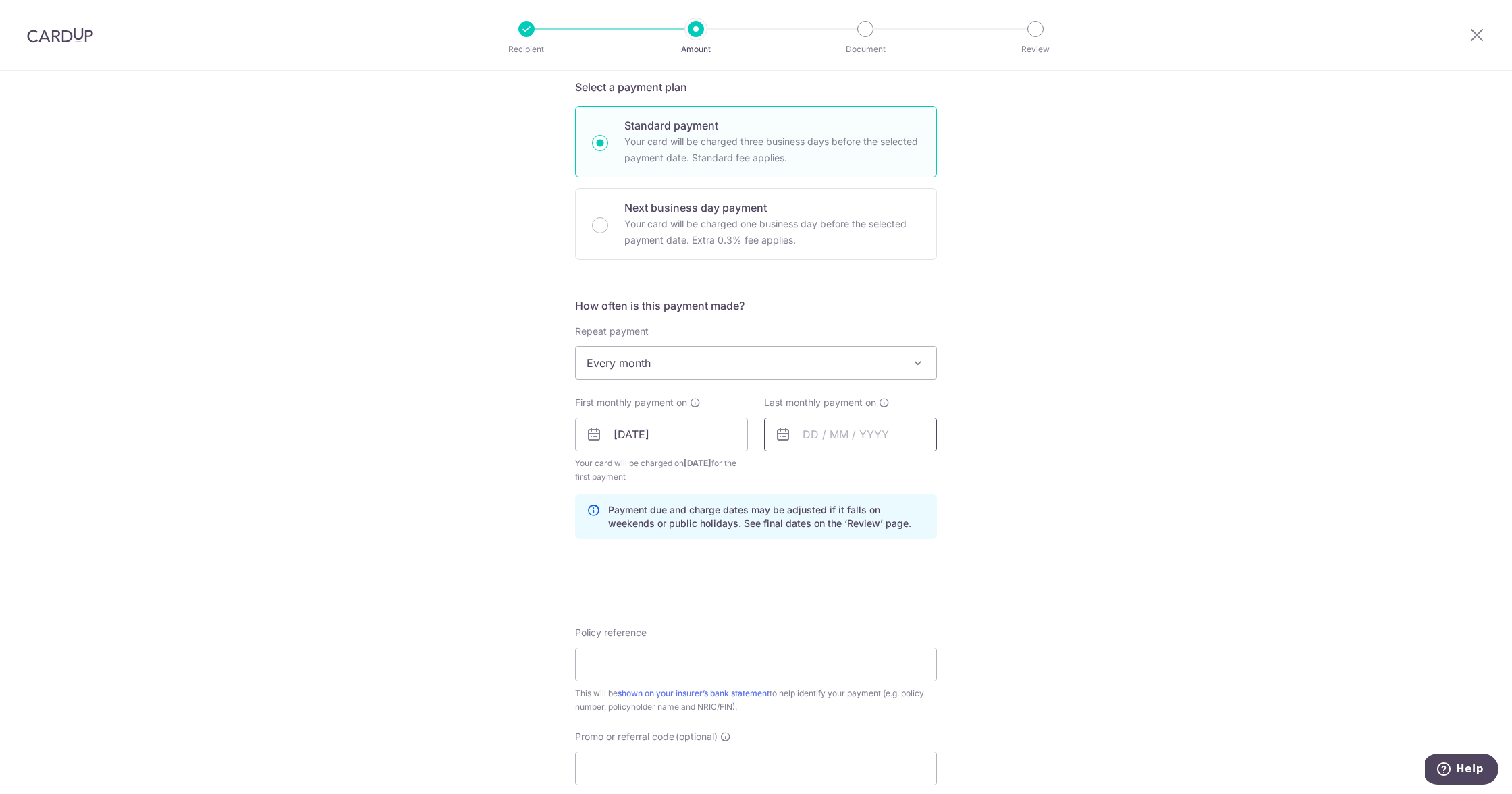
click at [825, 433] on input "text" at bounding box center [851, 435] width 173 height 34
click at [959, 466] on link "Next" at bounding box center [955, 471] width 16 height 16
click at [901, 588] on link "13" at bounding box center [900, 584] width 21 height 21
type input "[DATE]"
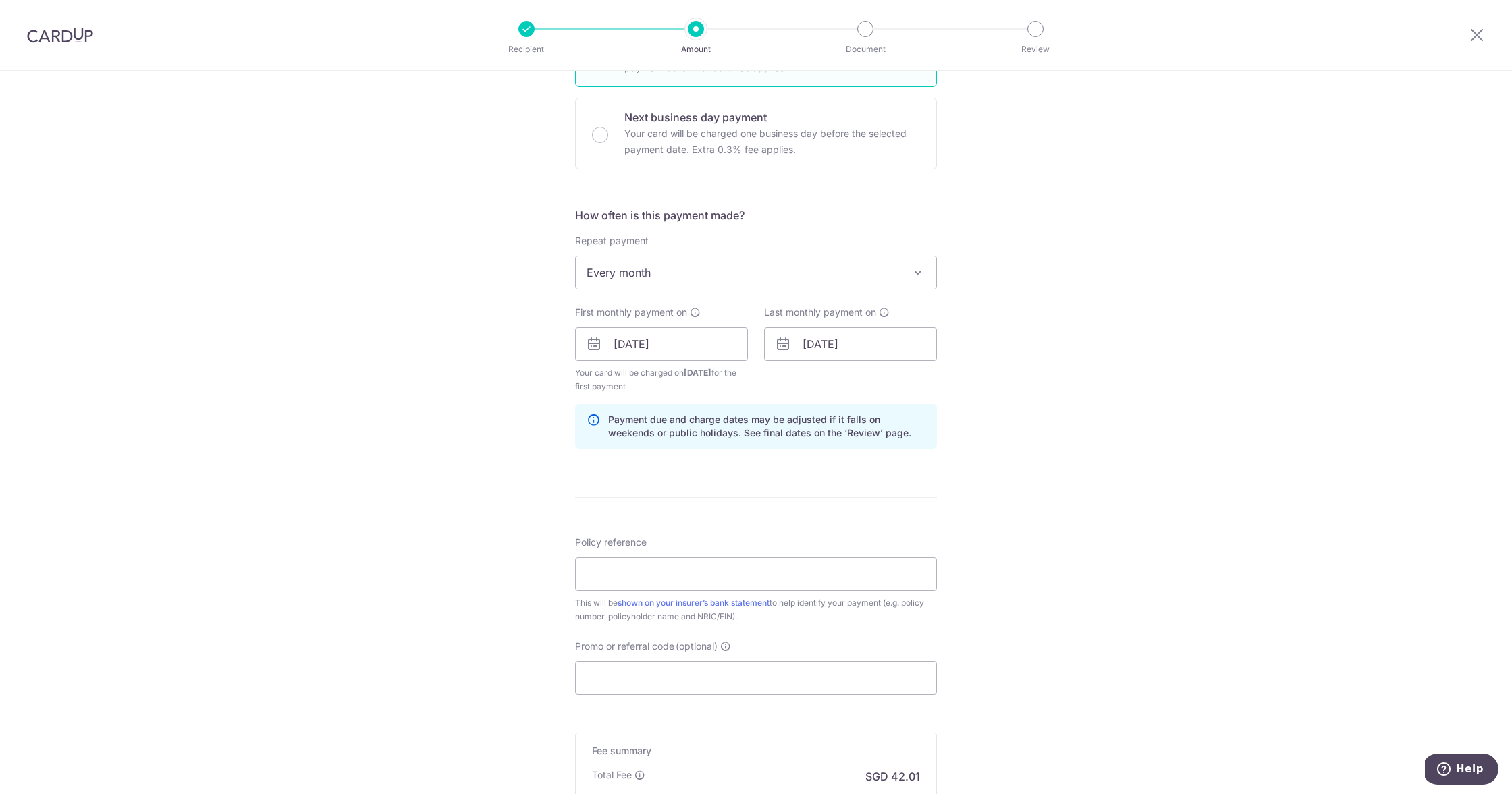
scroll to position [403, 0]
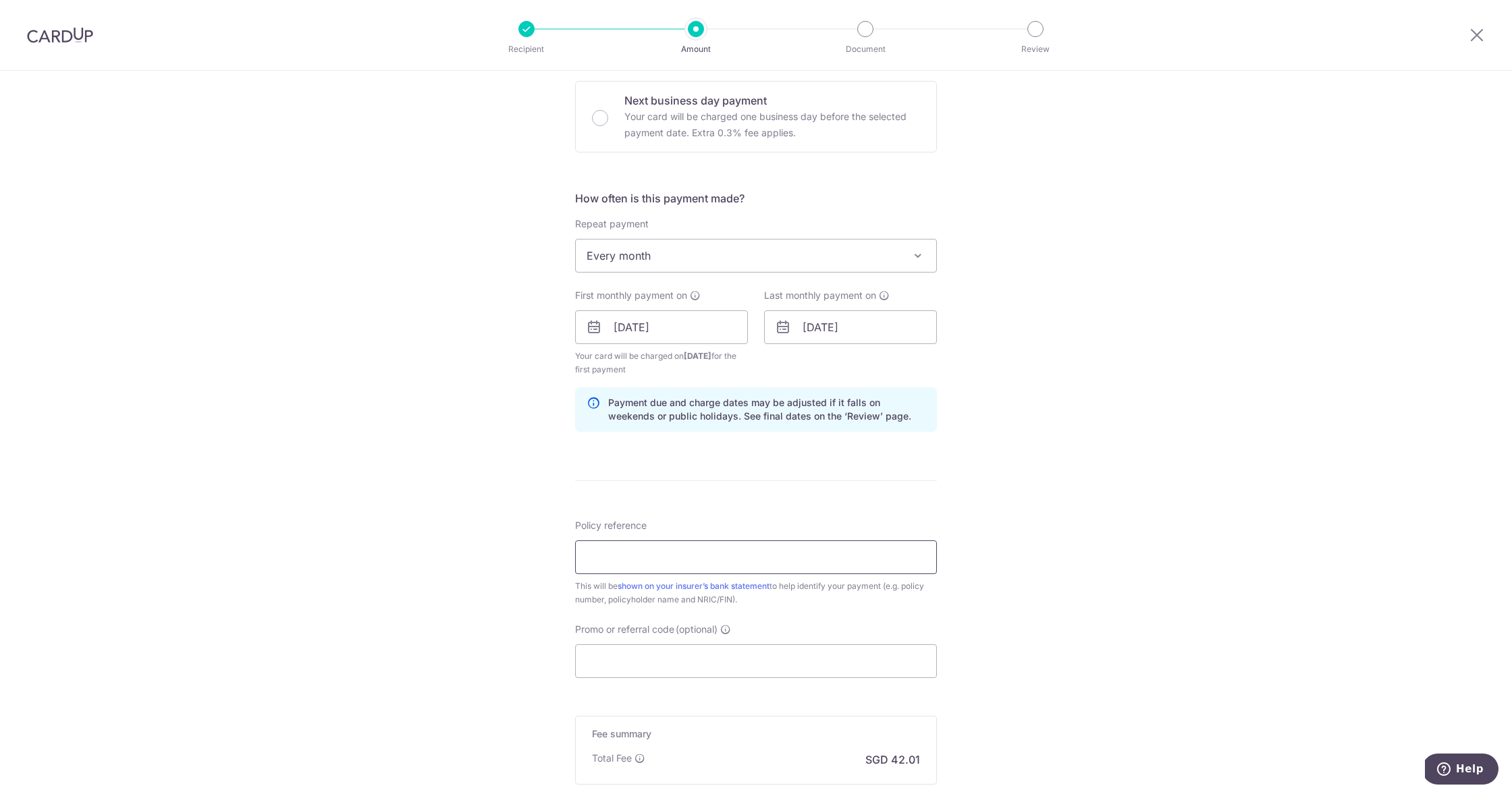
click at [590, 556] on input "Policy reference" at bounding box center [756, 557] width 361 height 34
type input "301-8009203 [PERSON_NAME] Boon S0073270B"
click at [628, 658] on input "Promo or referral code (optional)" at bounding box center [756, 662] width 361 height 34
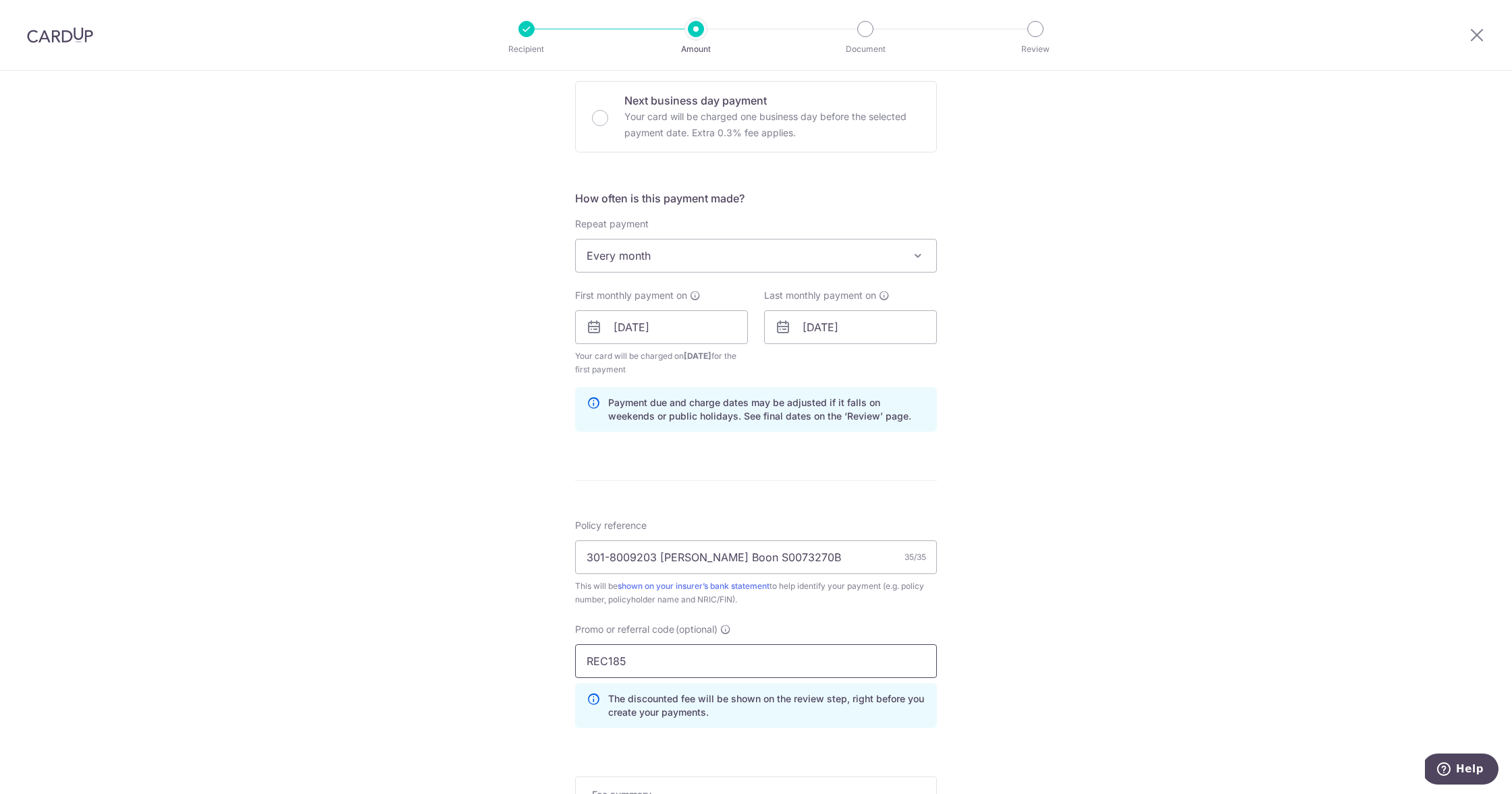
type input "REC185"
click at [362, 667] on div "Tell us more about your payment Enter payment amount SGD 1,615.70 1615.70 Selec…" at bounding box center [756, 343] width 1512 height 1350
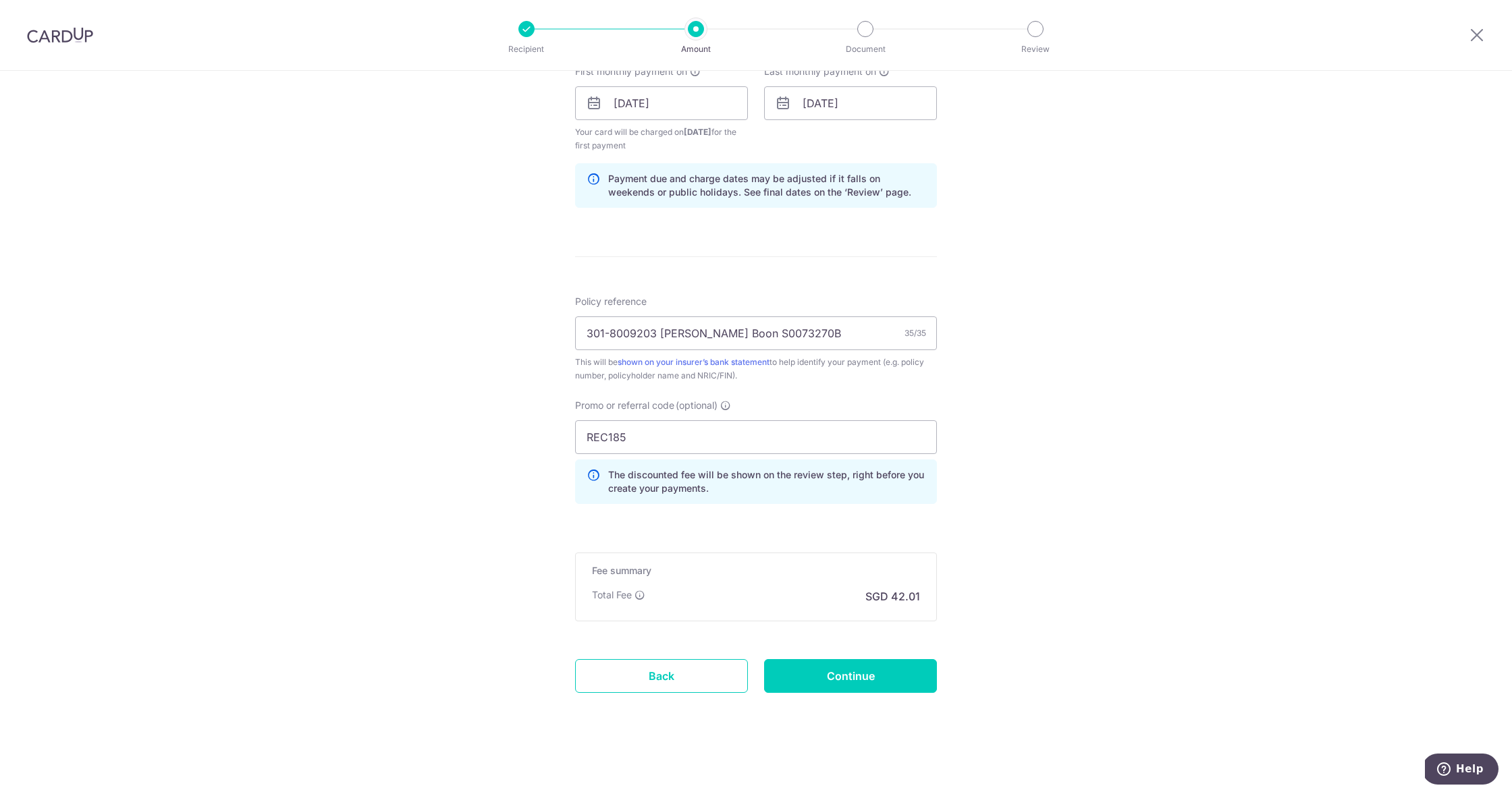
scroll to position [627, 0]
click at [843, 662] on input "Continue" at bounding box center [851, 676] width 173 height 34
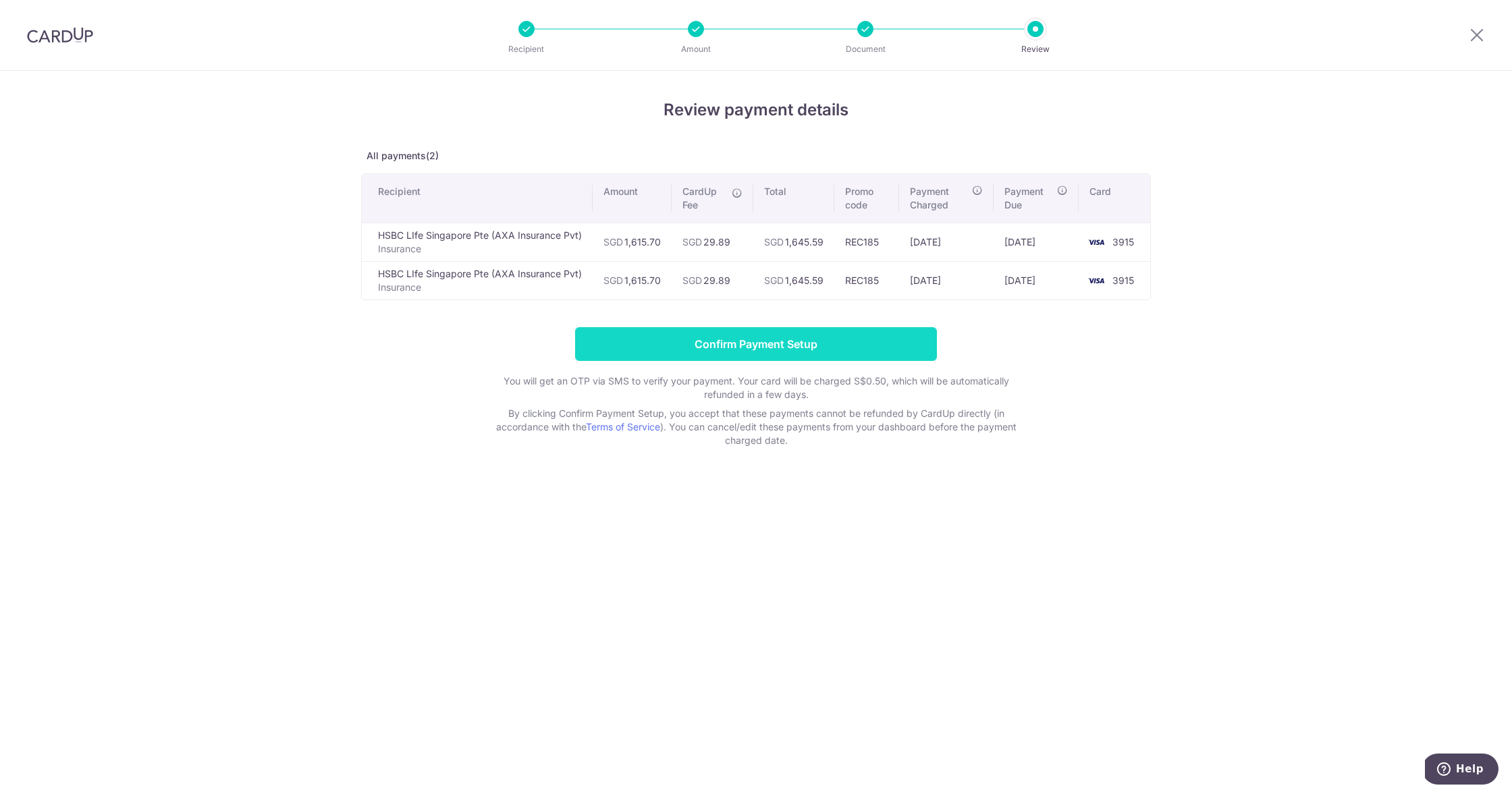
click at [752, 348] on input "Confirm Payment Setup" at bounding box center [756, 344] width 361 height 34
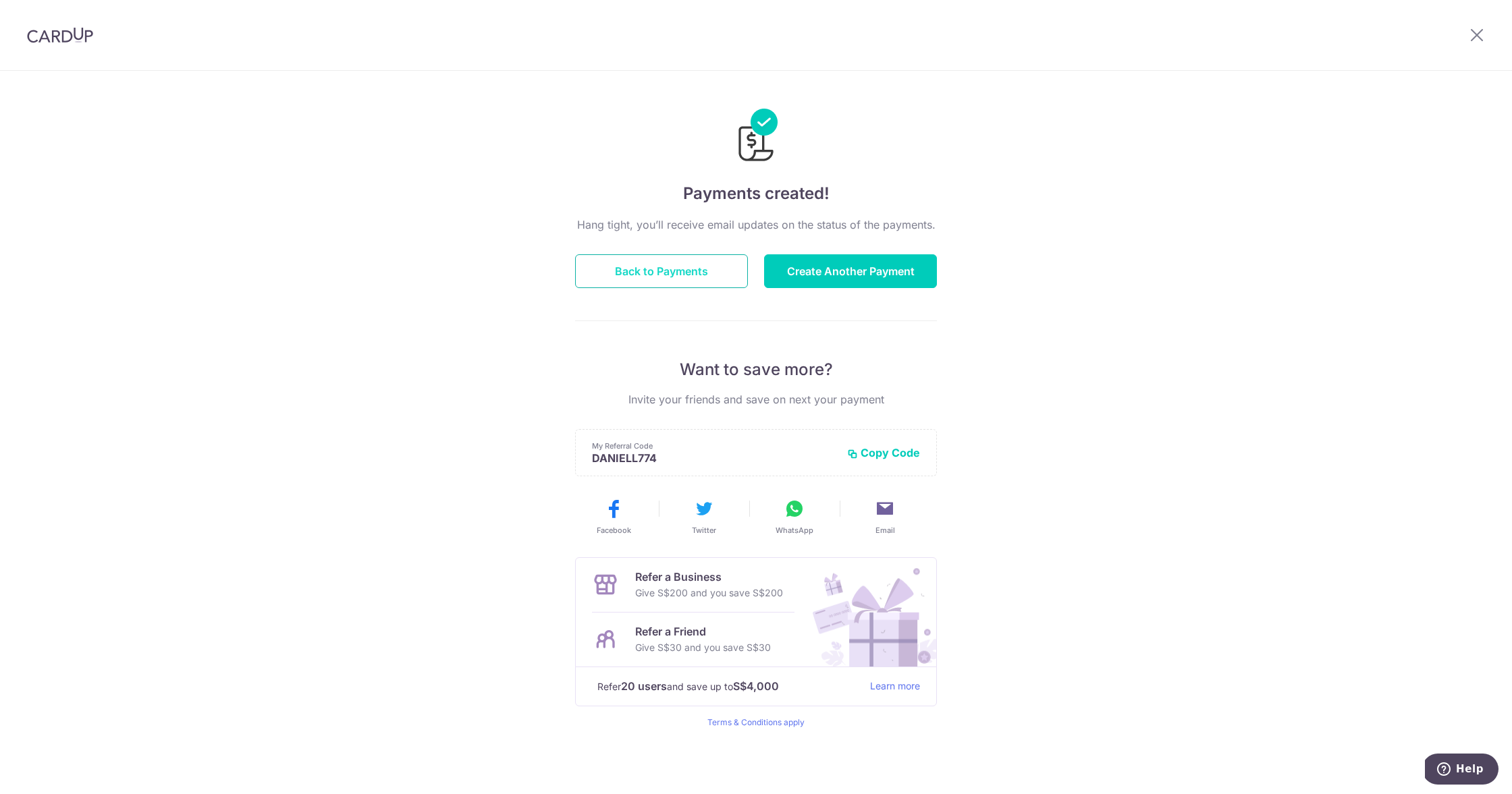
click at [688, 285] on button "Back to Payments" at bounding box center [662, 271] width 173 height 34
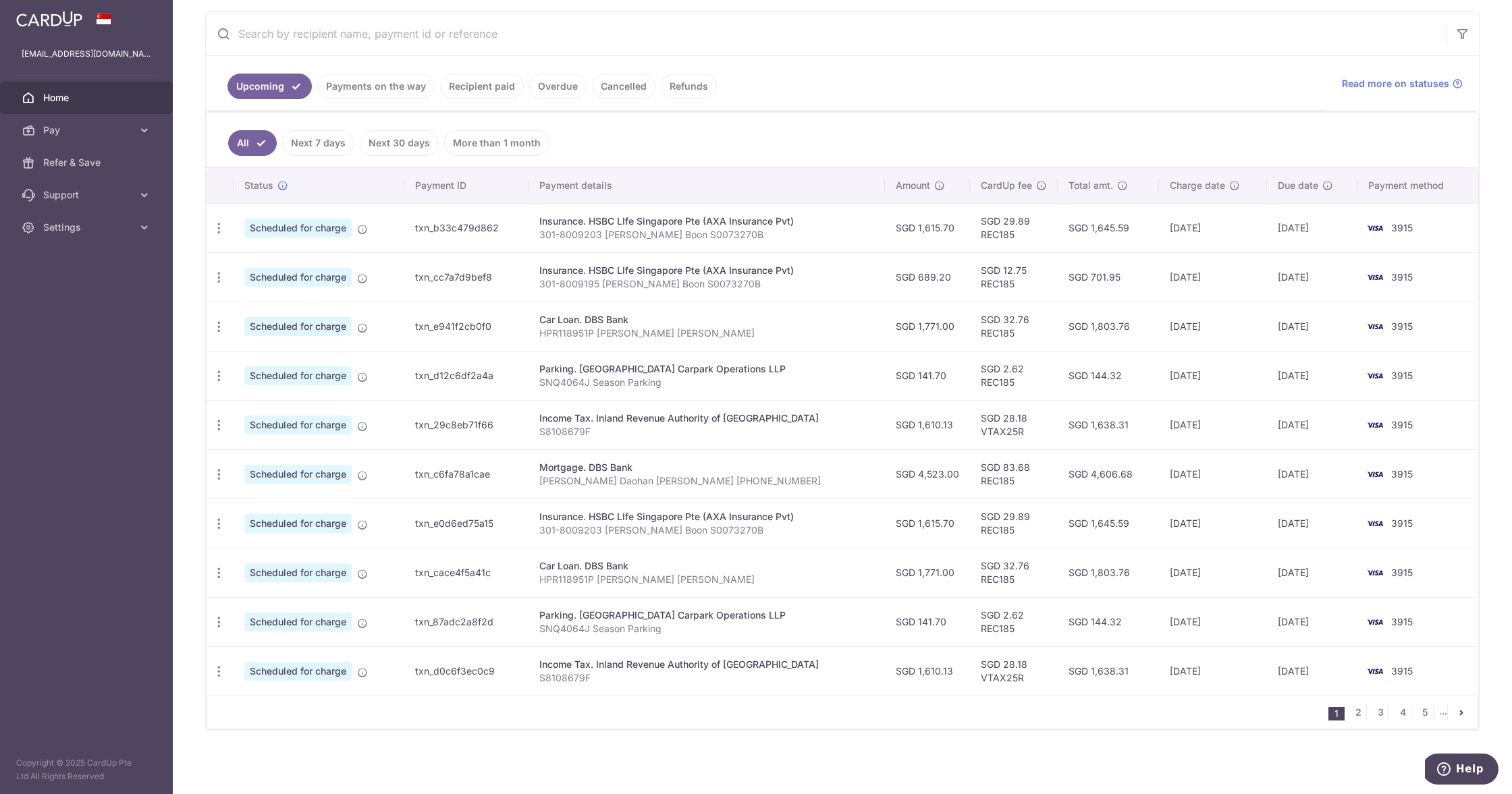
scroll to position [249, 0]
click at [217, 527] on icon "button" at bounding box center [219, 524] width 14 height 14
click at [275, 588] on span "Cancel payment" at bounding box center [291, 594] width 90 height 16
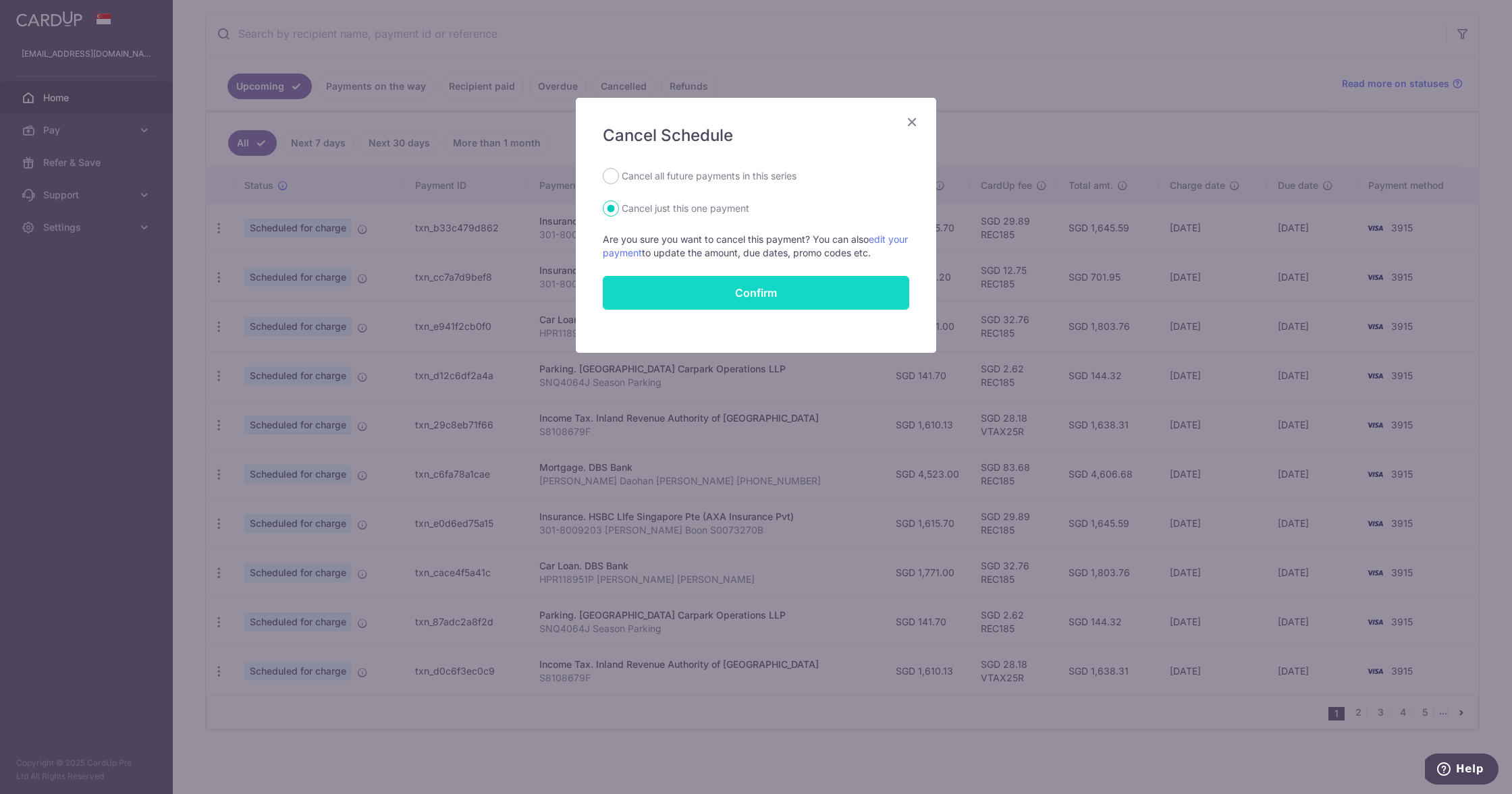
click at [654, 300] on button "Confirm" at bounding box center [756, 292] width 307 height 34
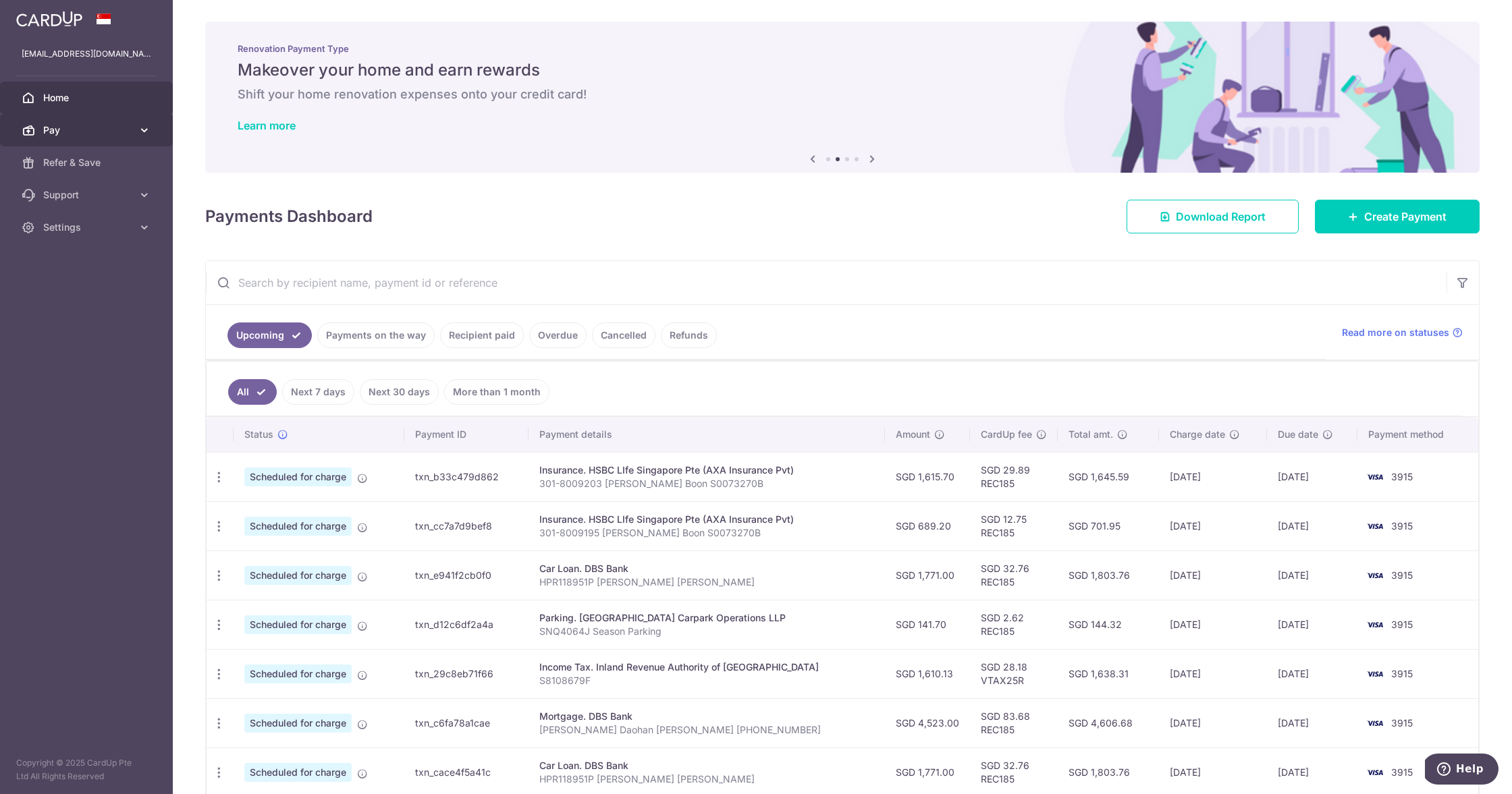
click at [142, 136] on icon at bounding box center [144, 130] width 13 height 13
click at [87, 170] on link "Payments" at bounding box center [87, 163] width 173 height 33
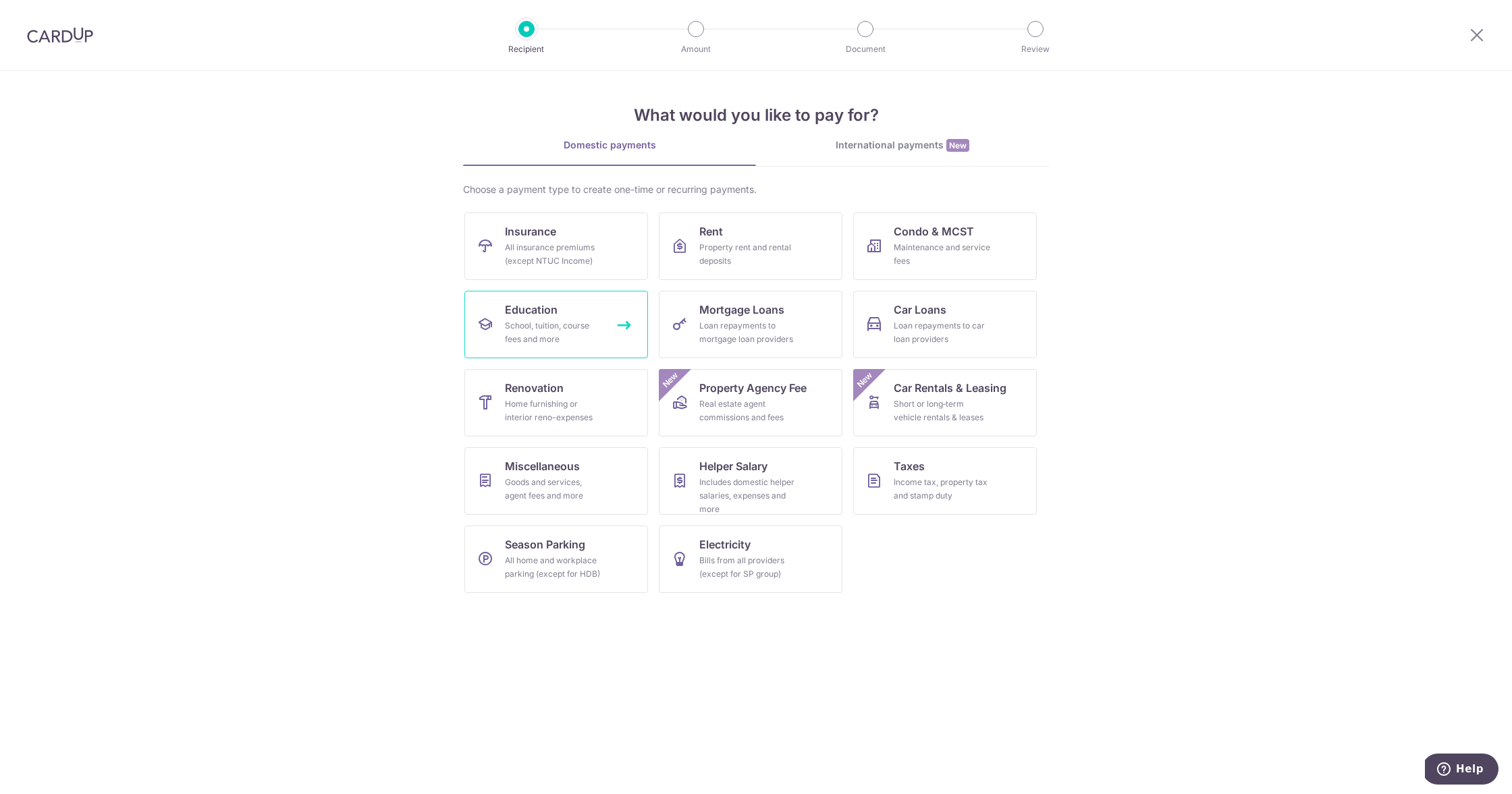
click at [525, 321] on div "School, tuition, course fees and more" at bounding box center [553, 332] width 97 height 27
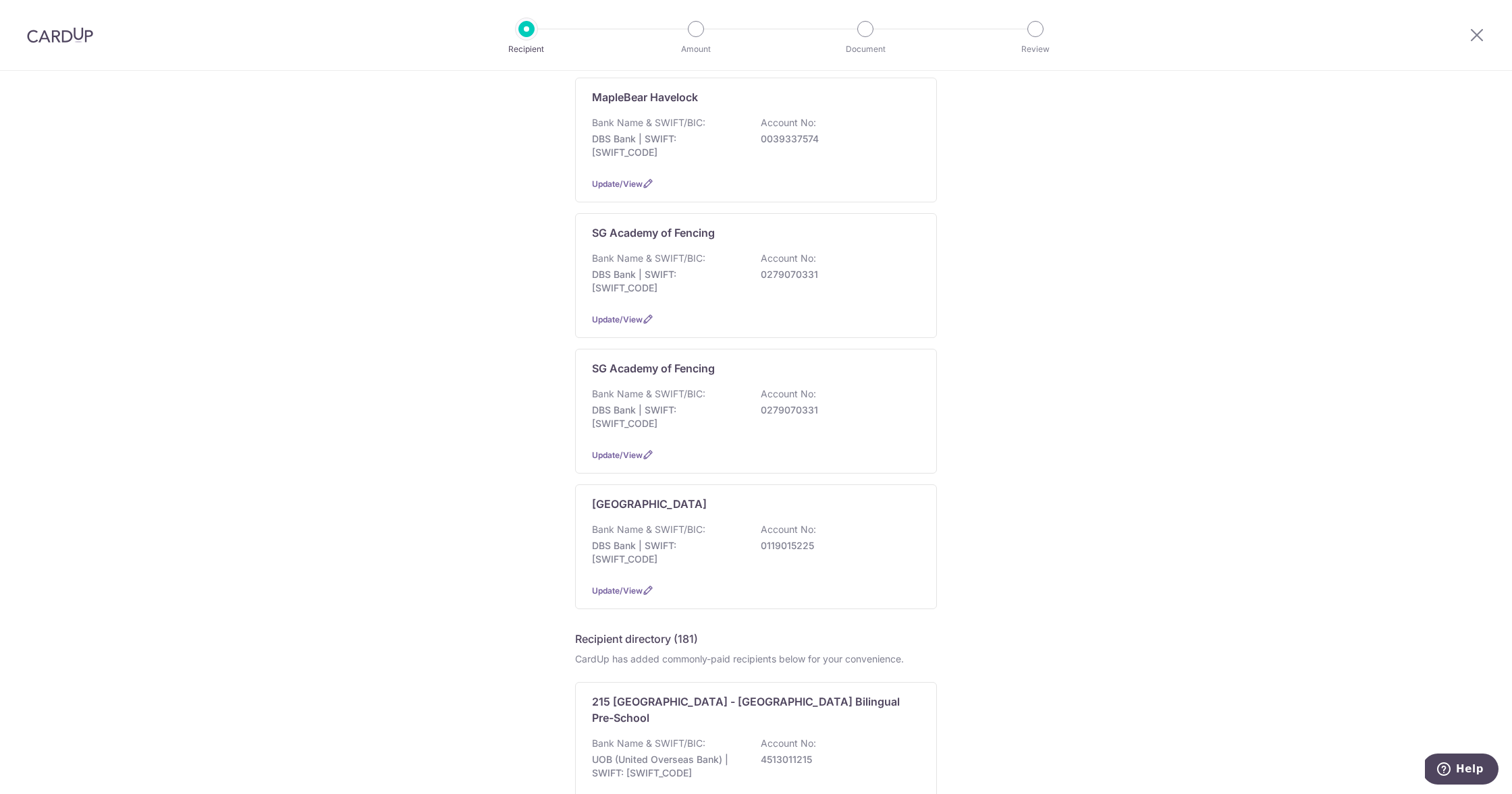
scroll to position [684, 0]
click at [731, 533] on div "Bank Name & SWIFT/BIC: DBS Bank | SWIFT: [SWIFT_CODE] Account No: 0119015225" at bounding box center [756, 544] width 328 height 50
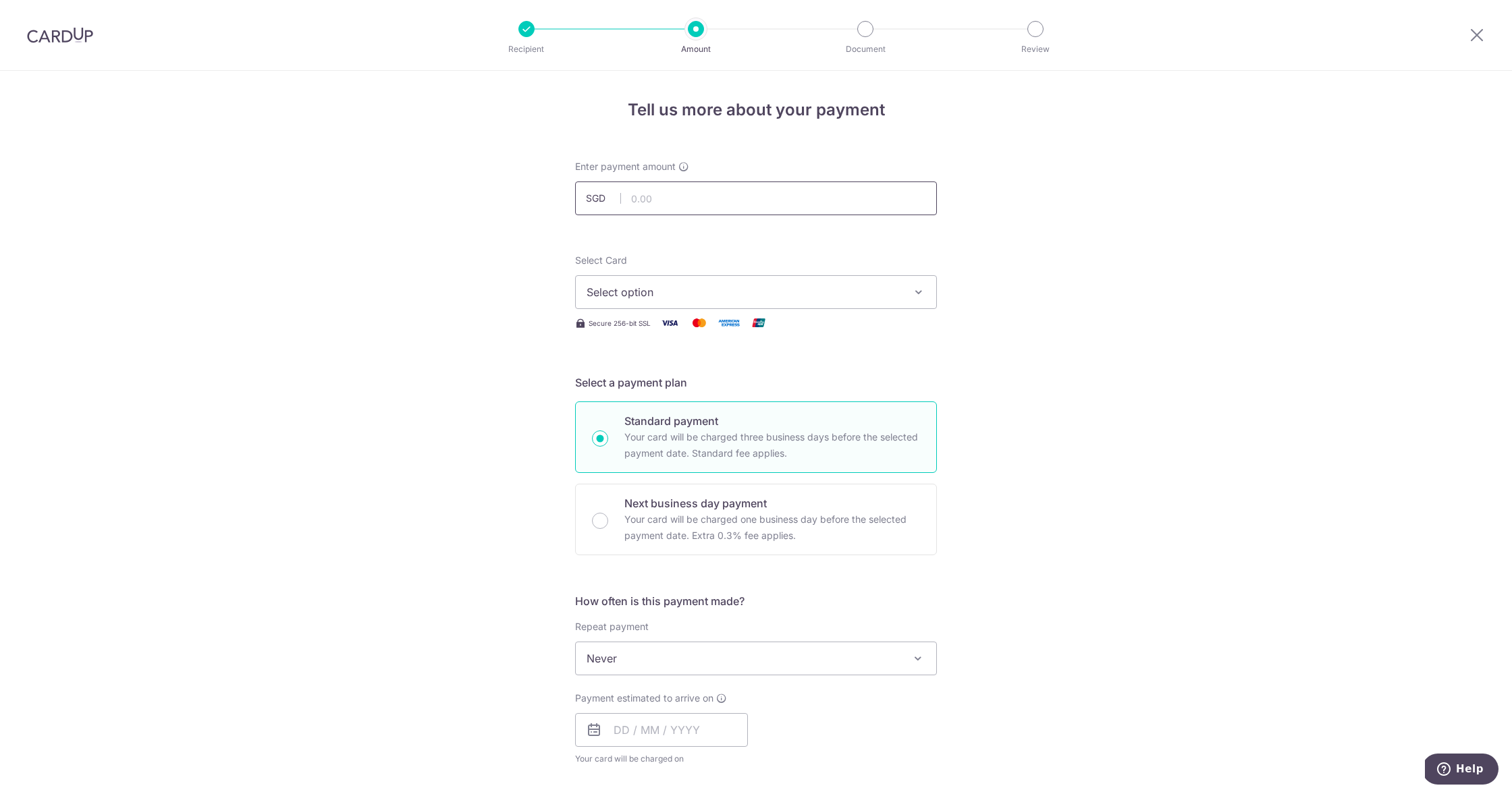
click at [688, 196] on input "text" at bounding box center [756, 199] width 361 height 34
type input "3,139.20"
click at [675, 291] on span "Select option" at bounding box center [744, 292] width 315 height 16
click at [645, 387] on span "**** 3915" at bounding box center [644, 389] width 50 height 16
click at [344, 436] on div "Tell us more about your payment Enter payment amount SGD 3,139.20 3139.20 Selec…" at bounding box center [756, 681] width 1512 height 1221
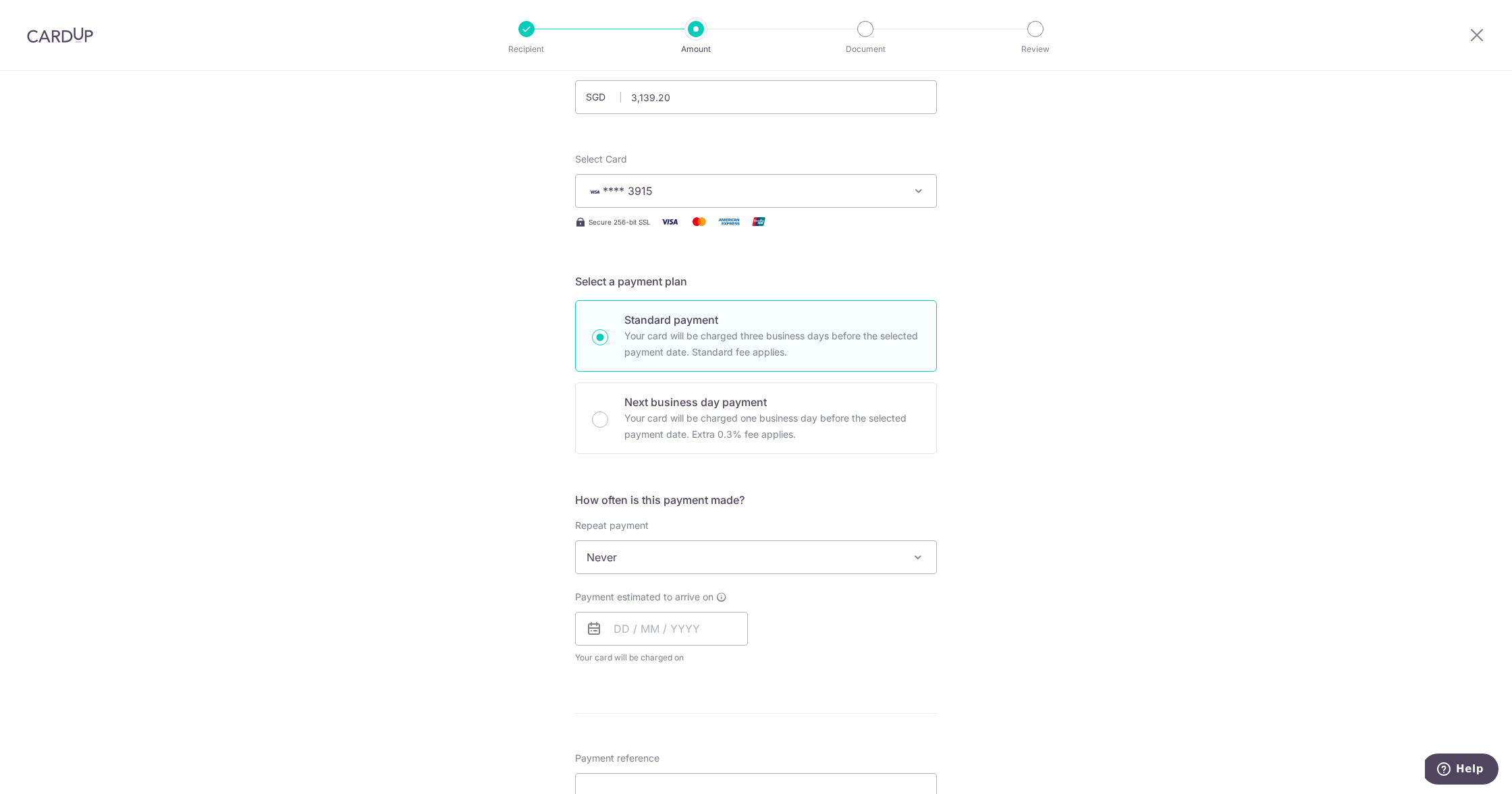
scroll to position [118, 0]
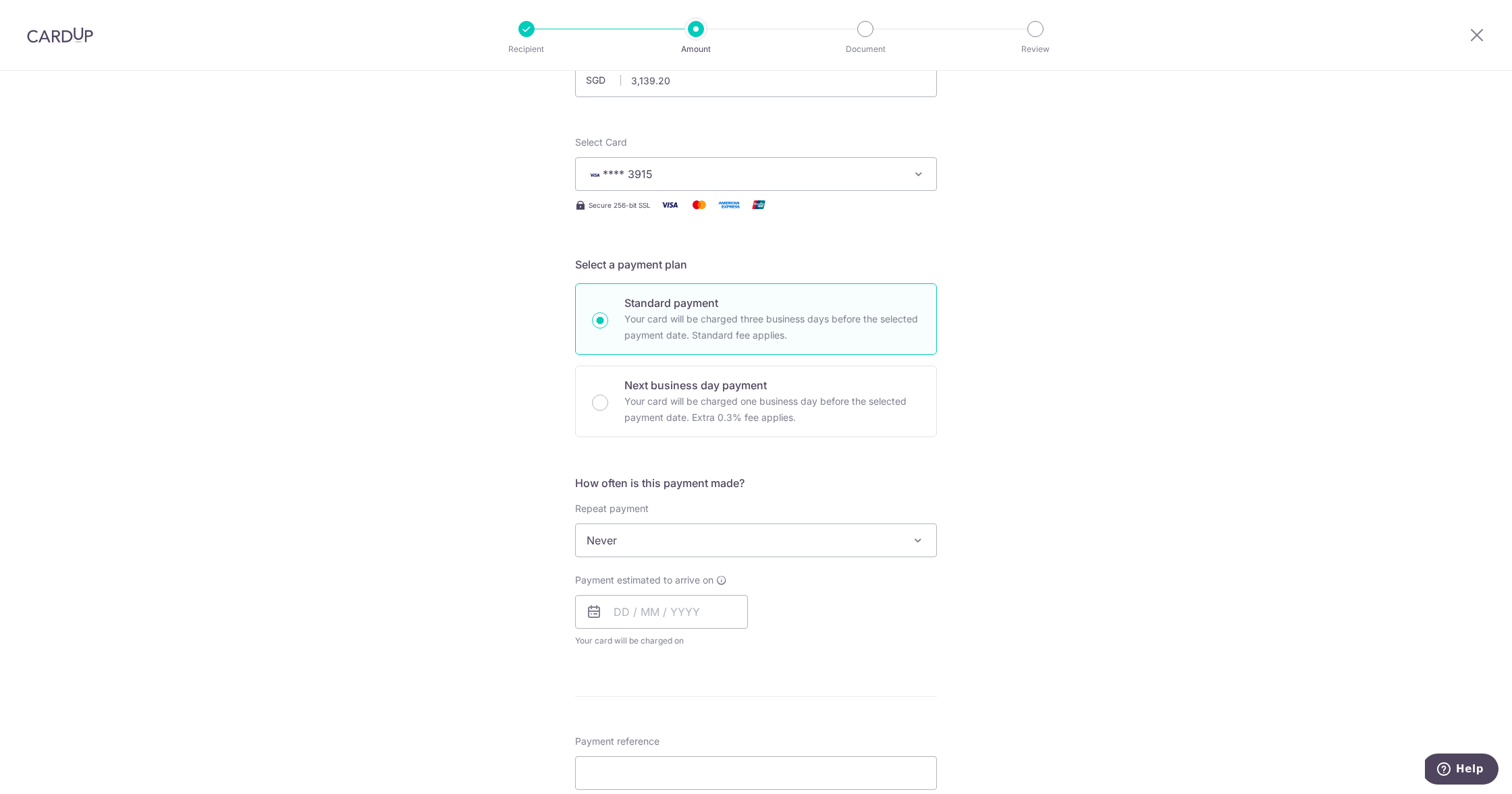
click at [628, 536] on span "Never" at bounding box center [756, 541] width 361 height 33
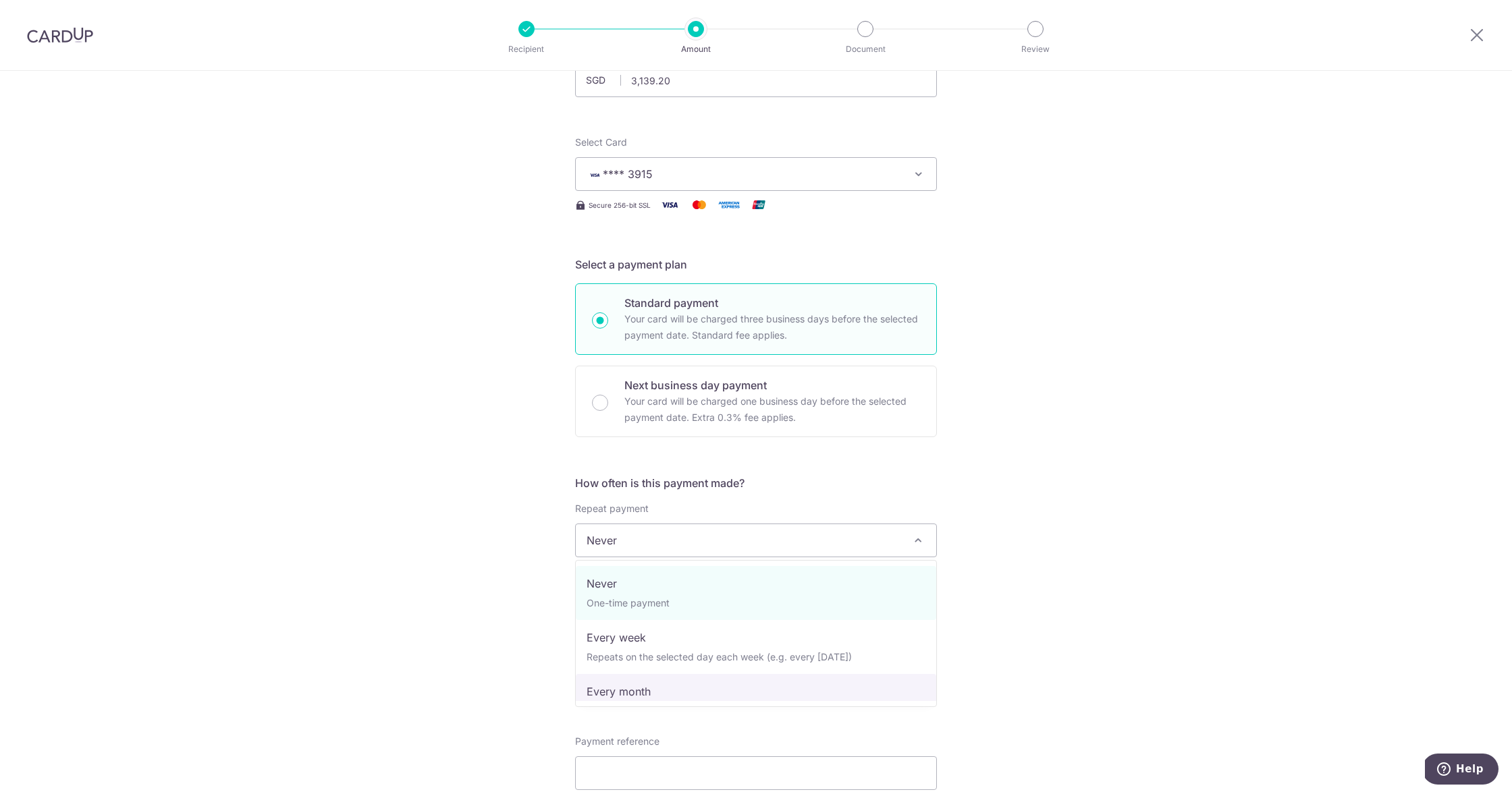
select select "3"
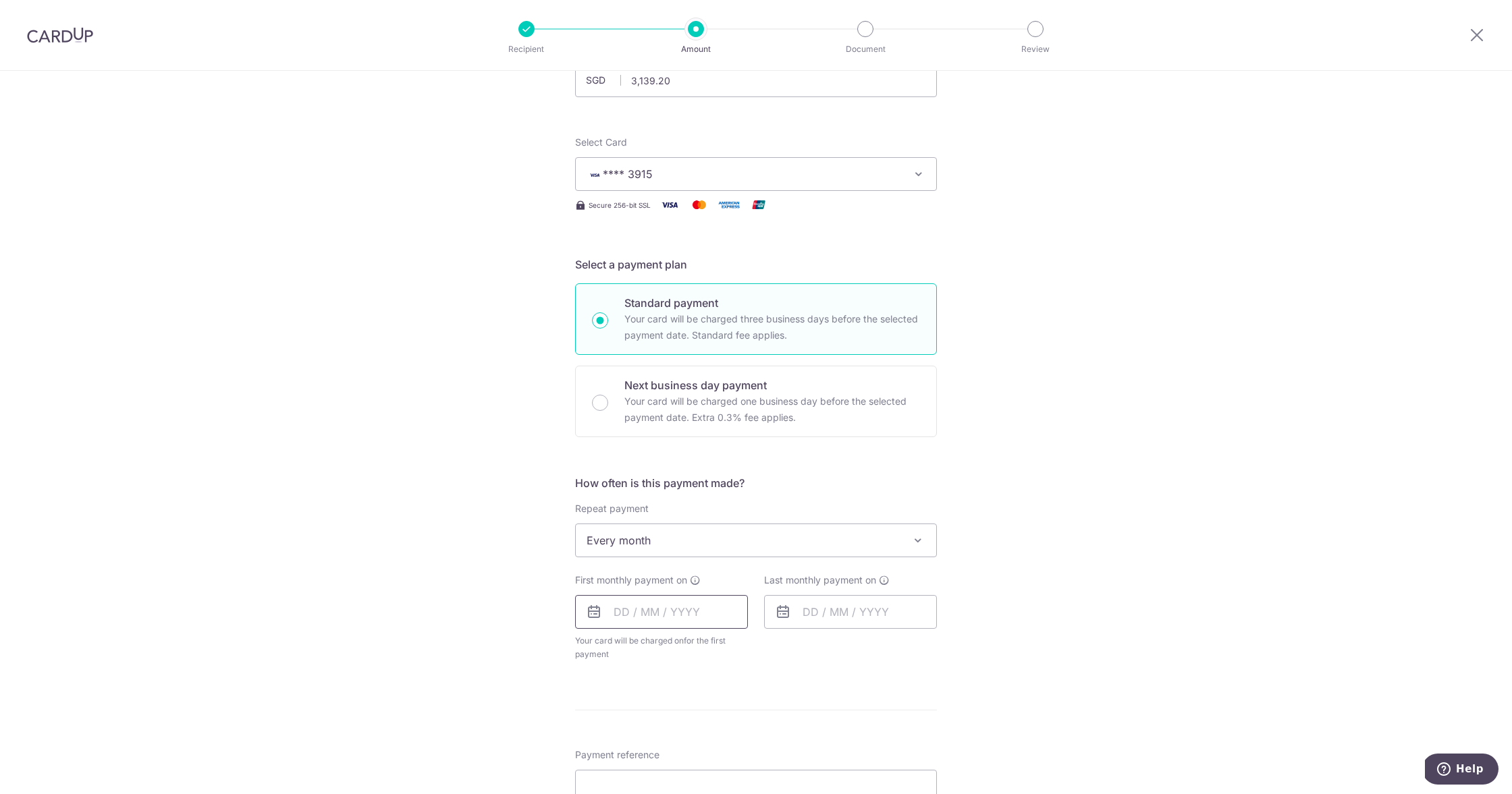
click at [648, 614] on input "text" at bounding box center [662, 612] width 173 height 34
click at [710, 736] on link "9" at bounding box center [710, 735] width 21 height 21
type input "[DATE]"
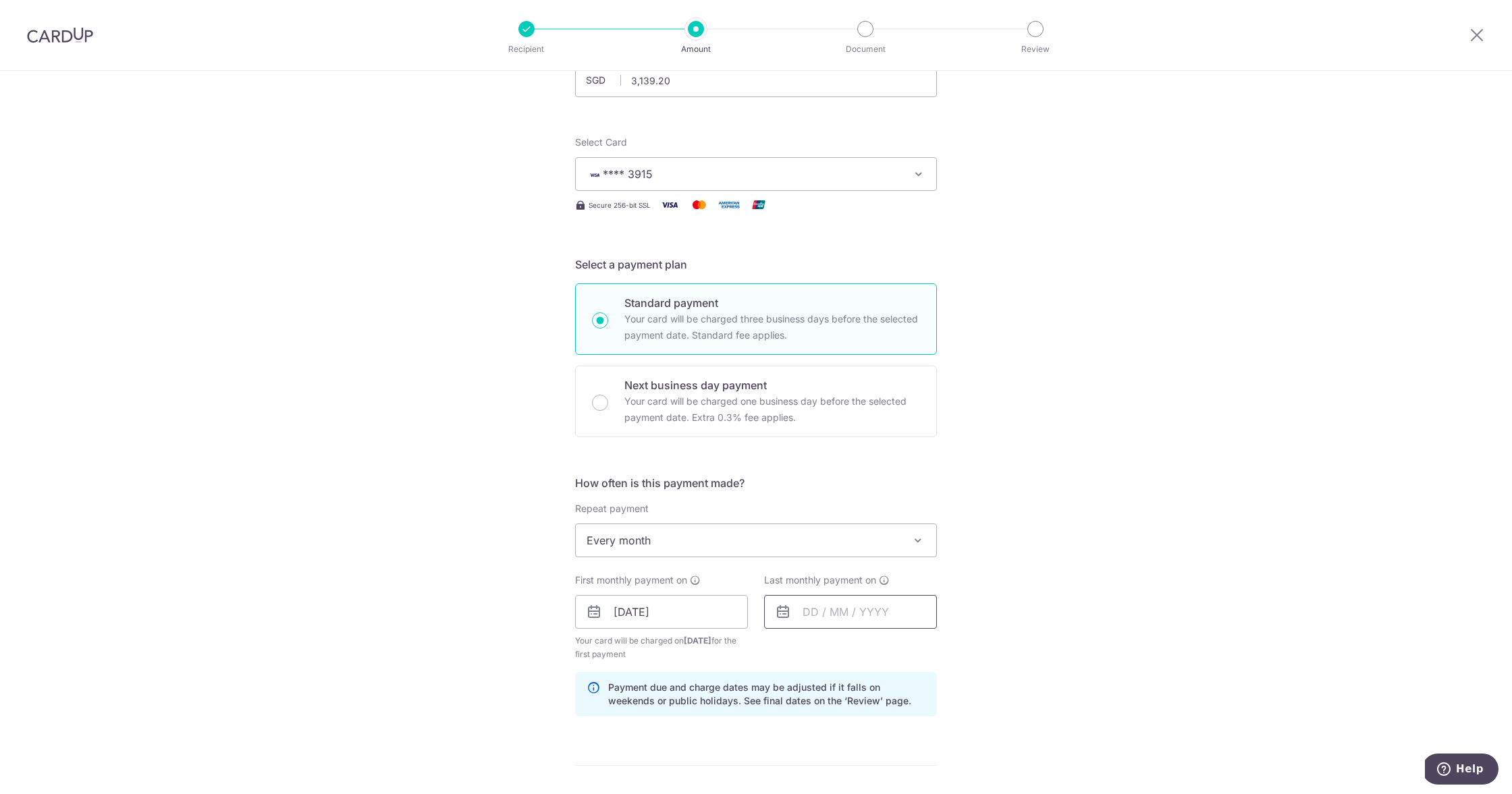
click at [826, 615] on input "text" at bounding box center [851, 612] width 173 height 34
click at [954, 650] on link "Next" at bounding box center [955, 648] width 16 height 16
click at [866, 758] on link "12" at bounding box center [873, 761] width 21 height 21
type input "12/11/2025"
click at [1112, 564] on div "Tell us more about your payment Enter payment amount SGD 3,139.20 3139.20 Selec…" at bounding box center [756, 598] width 1512 height 1289
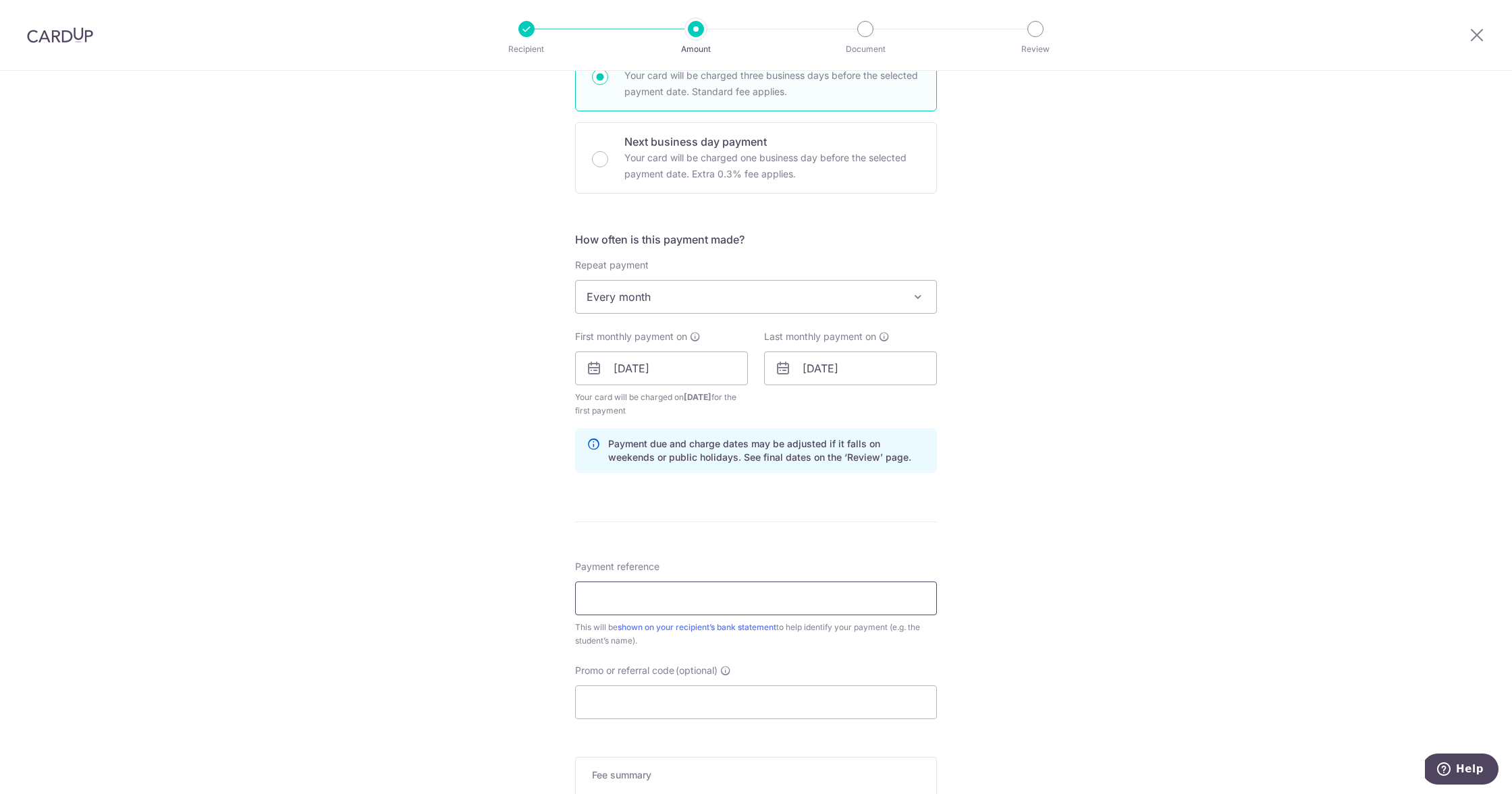
scroll to position [374, 0]
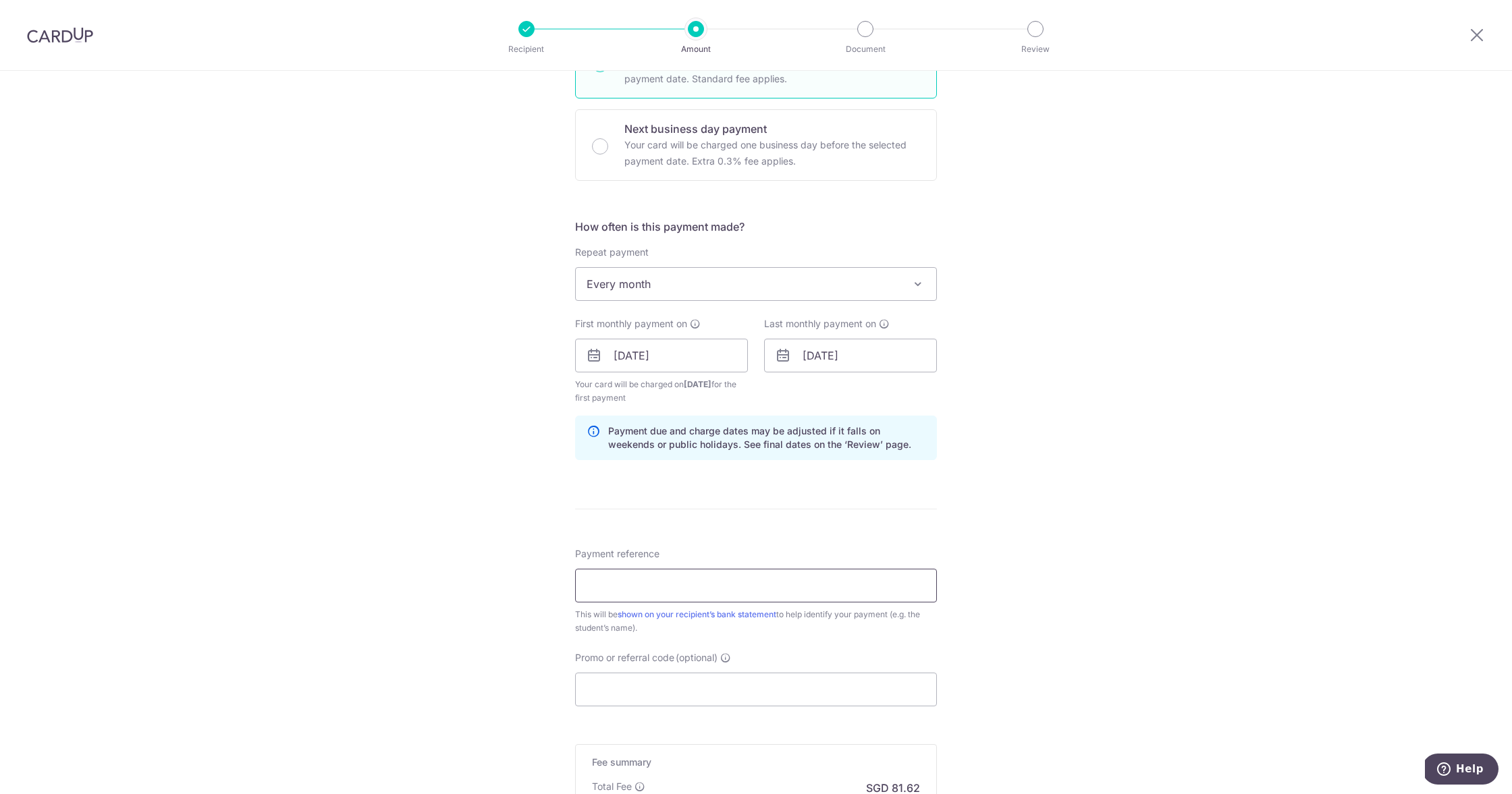
click at [751, 590] on input "Payment reference" at bounding box center [756, 586] width 361 height 34
type input "Lim Shikai Isaac Violin + Theory"
click at [645, 688] on input "Promo or referral code (optional)" at bounding box center [756, 690] width 361 height 34
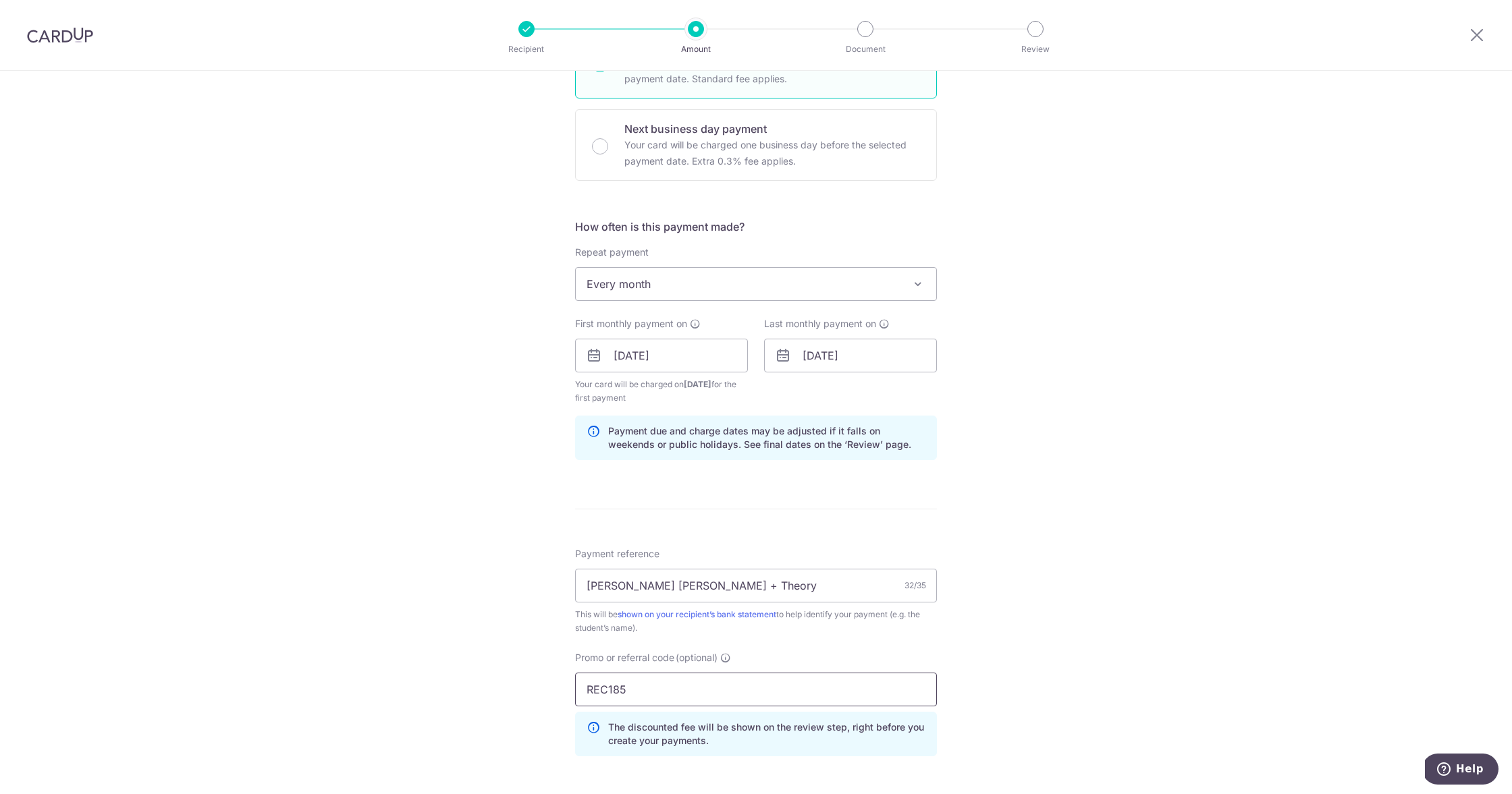
type input "REC185"
click at [285, 592] on div "Tell us more about your payment Enter payment amount SGD 3,139.20 3139.20 Selec…" at bounding box center [756, 371] width 1512 height 1350
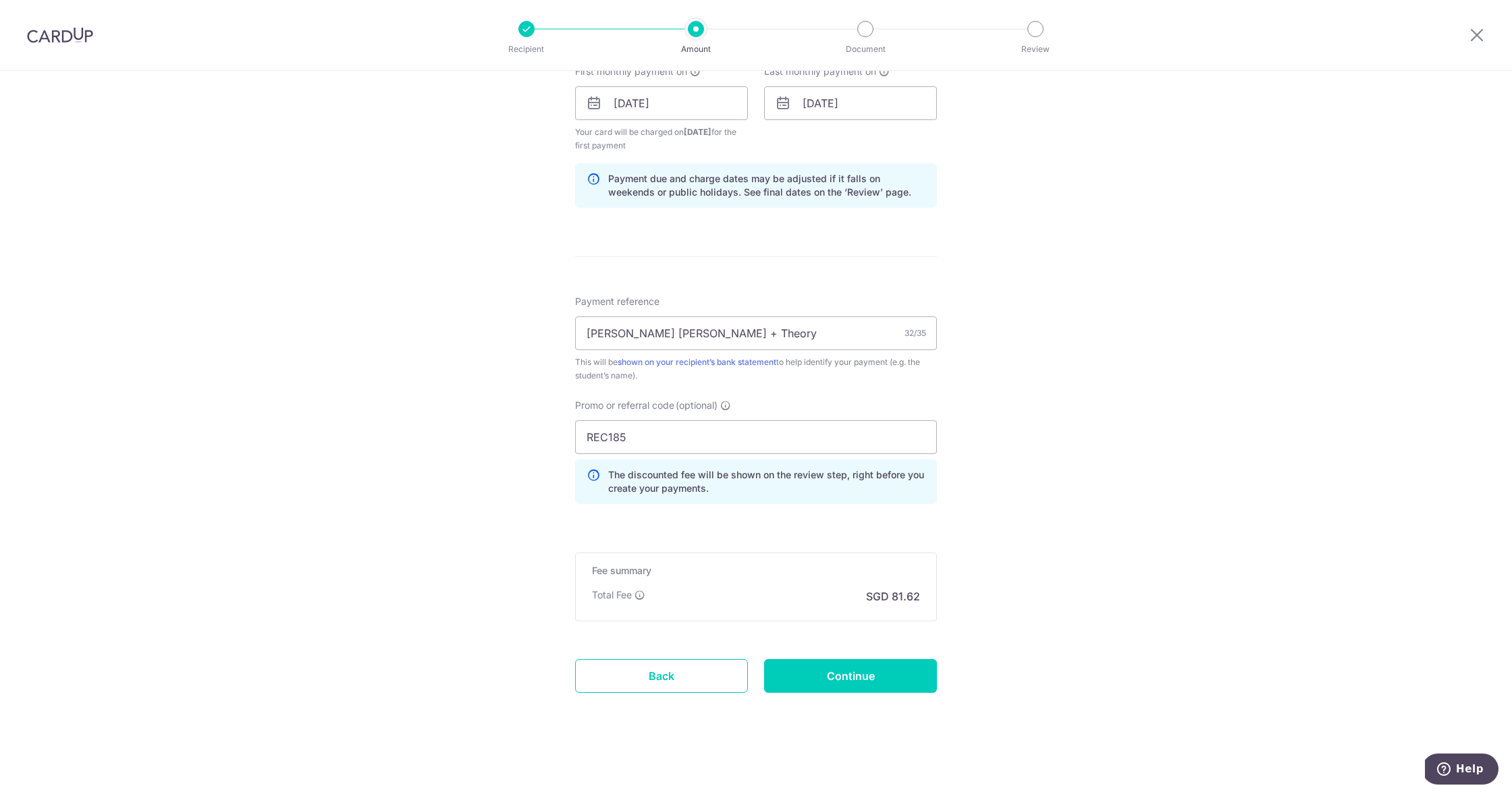
scroll to position [627, 0]
click at [845, 668] on input "Continue" at bounding box center [851, 676] width 173 height 34
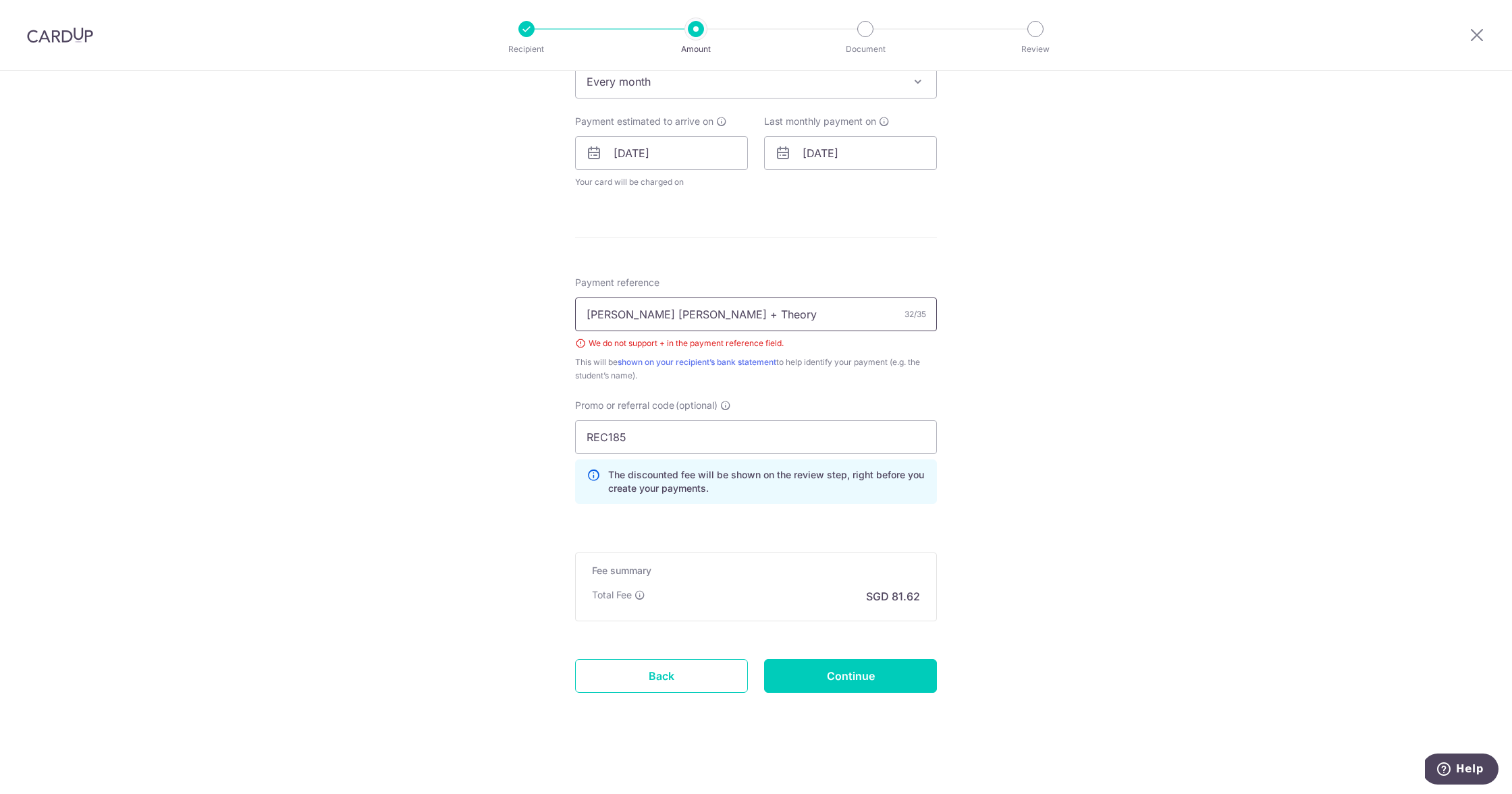
click at [710, 313] on input "Lim Shikai Isaac Violin + Theory" at bounding box center [756, 314] width 361 height 34
type input "Lim Shikai Isaac Violin and Theory"
click at [870, 666] on input "Continue" at bounding box center [851, 676] width 173 height 34
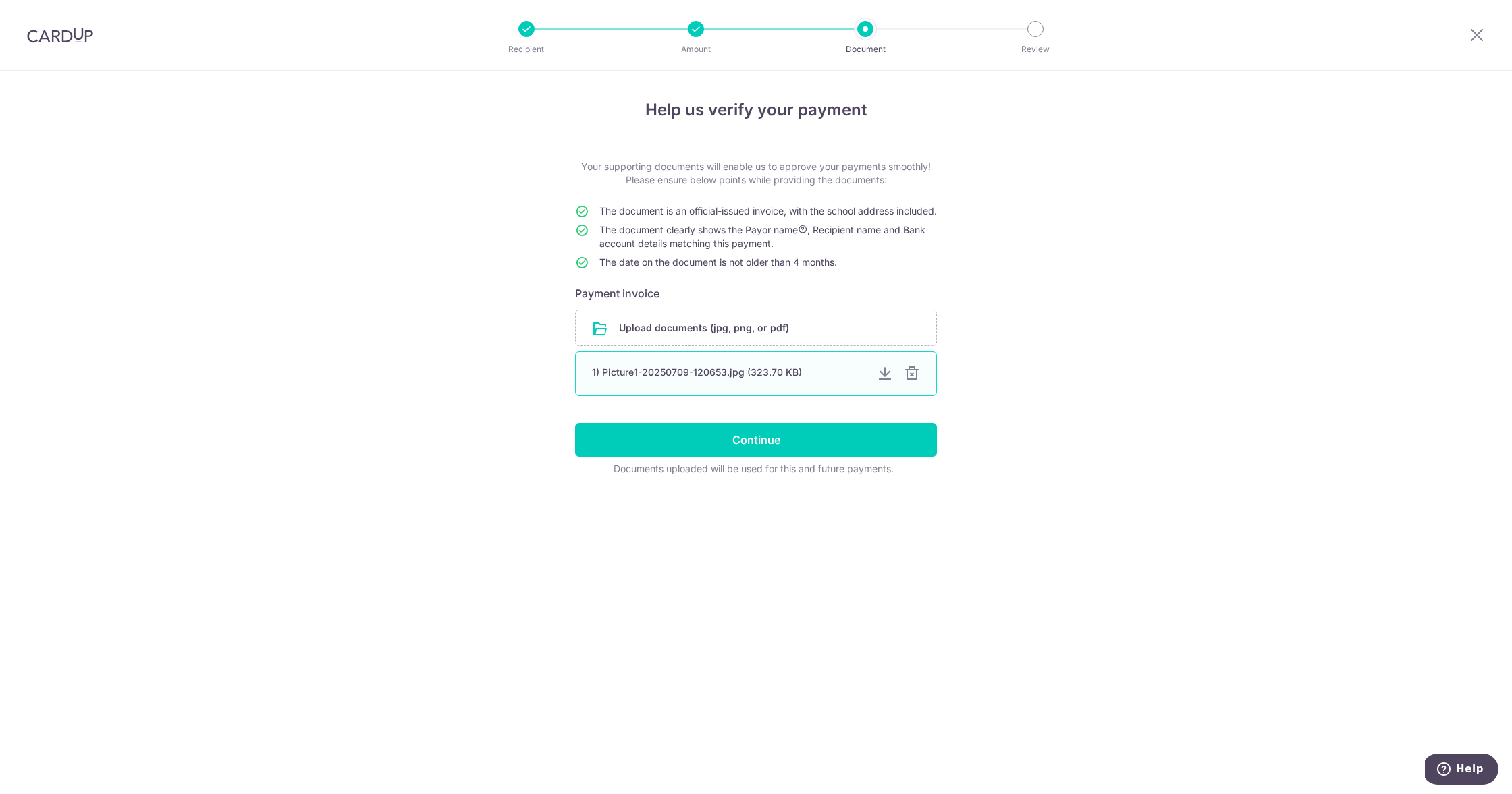
click at [914, 382] on div at bounding box center [912, 374] width 16 height 16
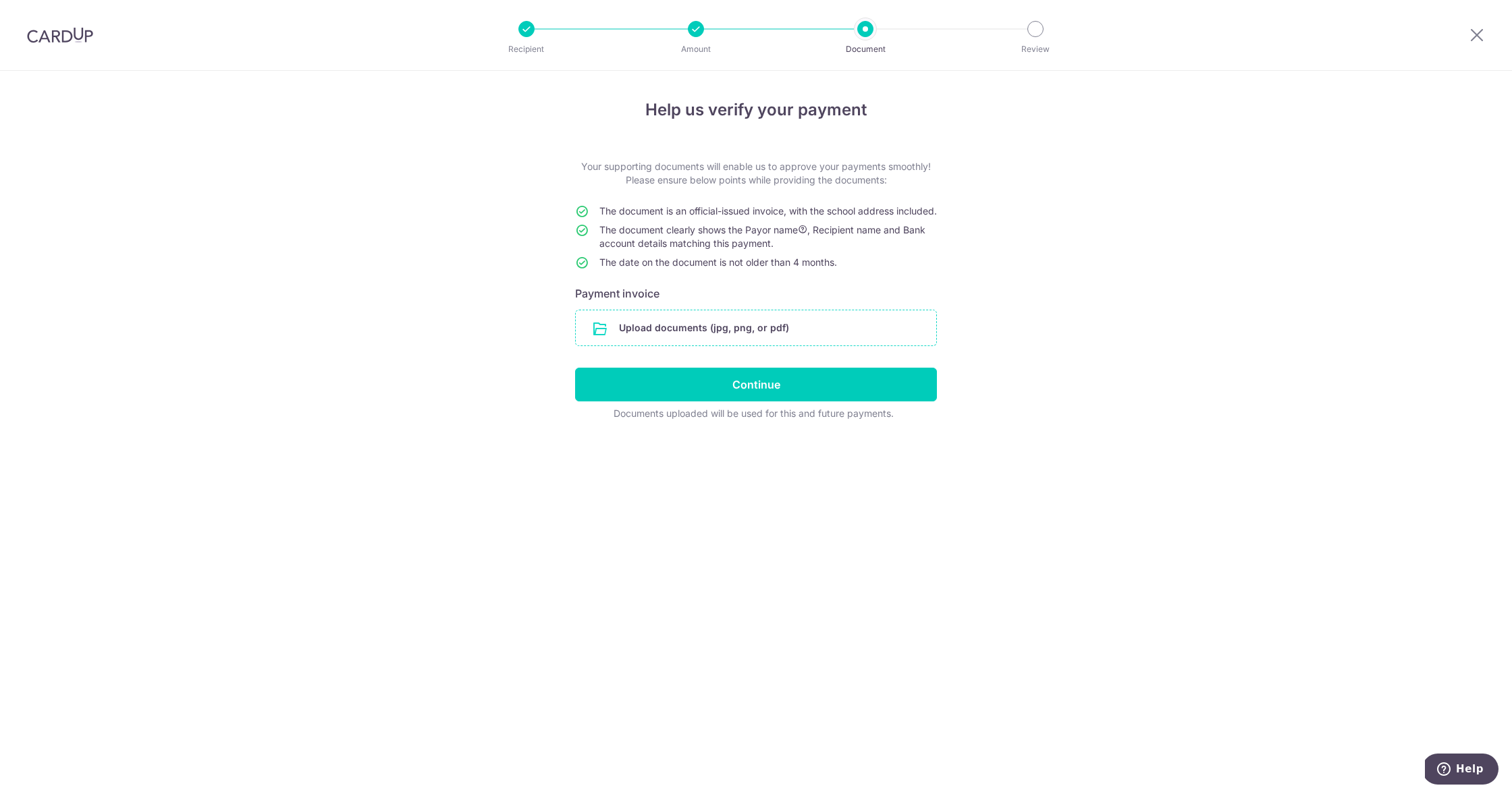
click at [735, 345] on input "file" at bounding box center [756, 328] width 361 height 35
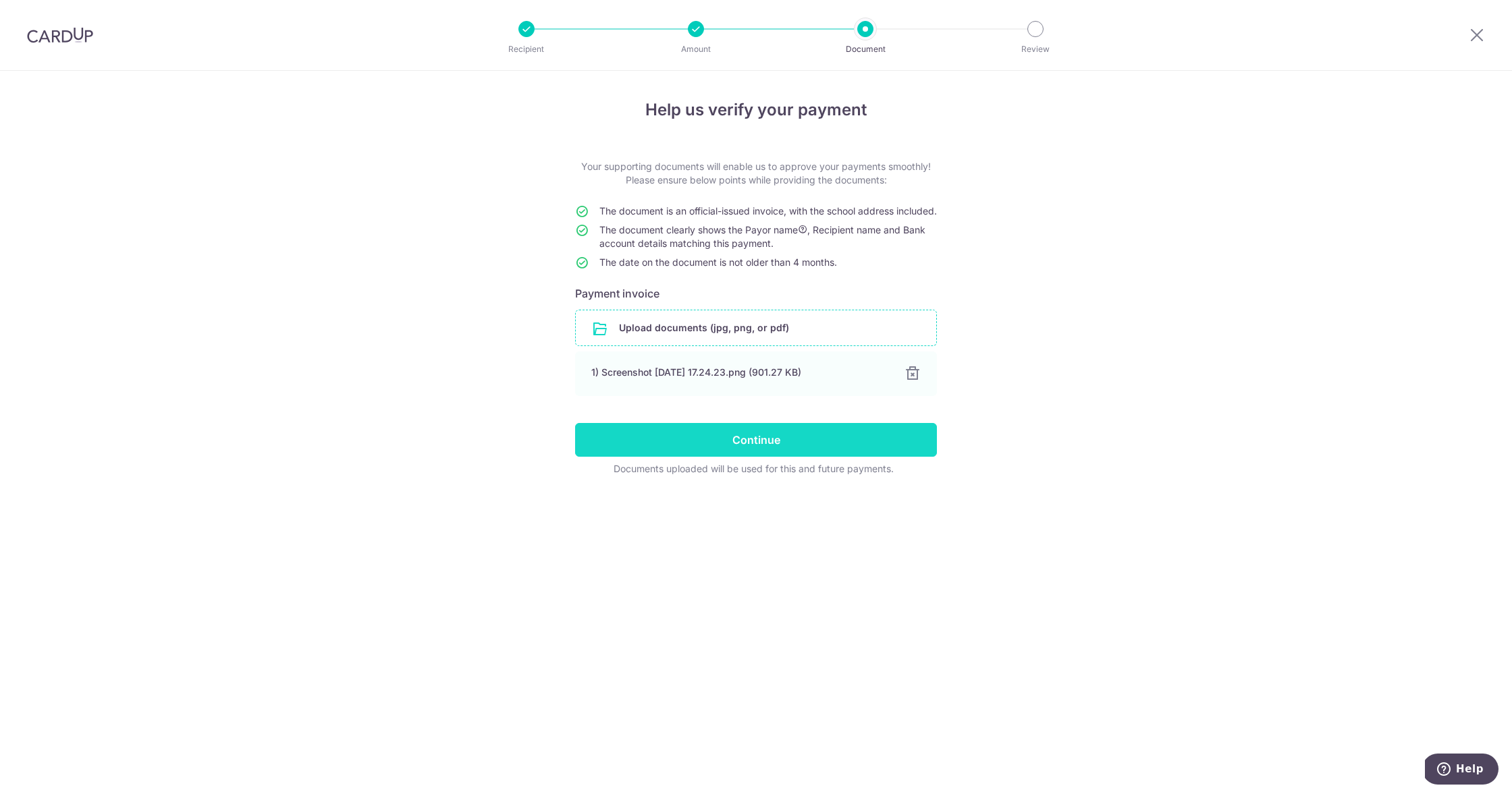
click at [795, 455] on input "Continue" at bounding box center [756, 440] width 361 height 34
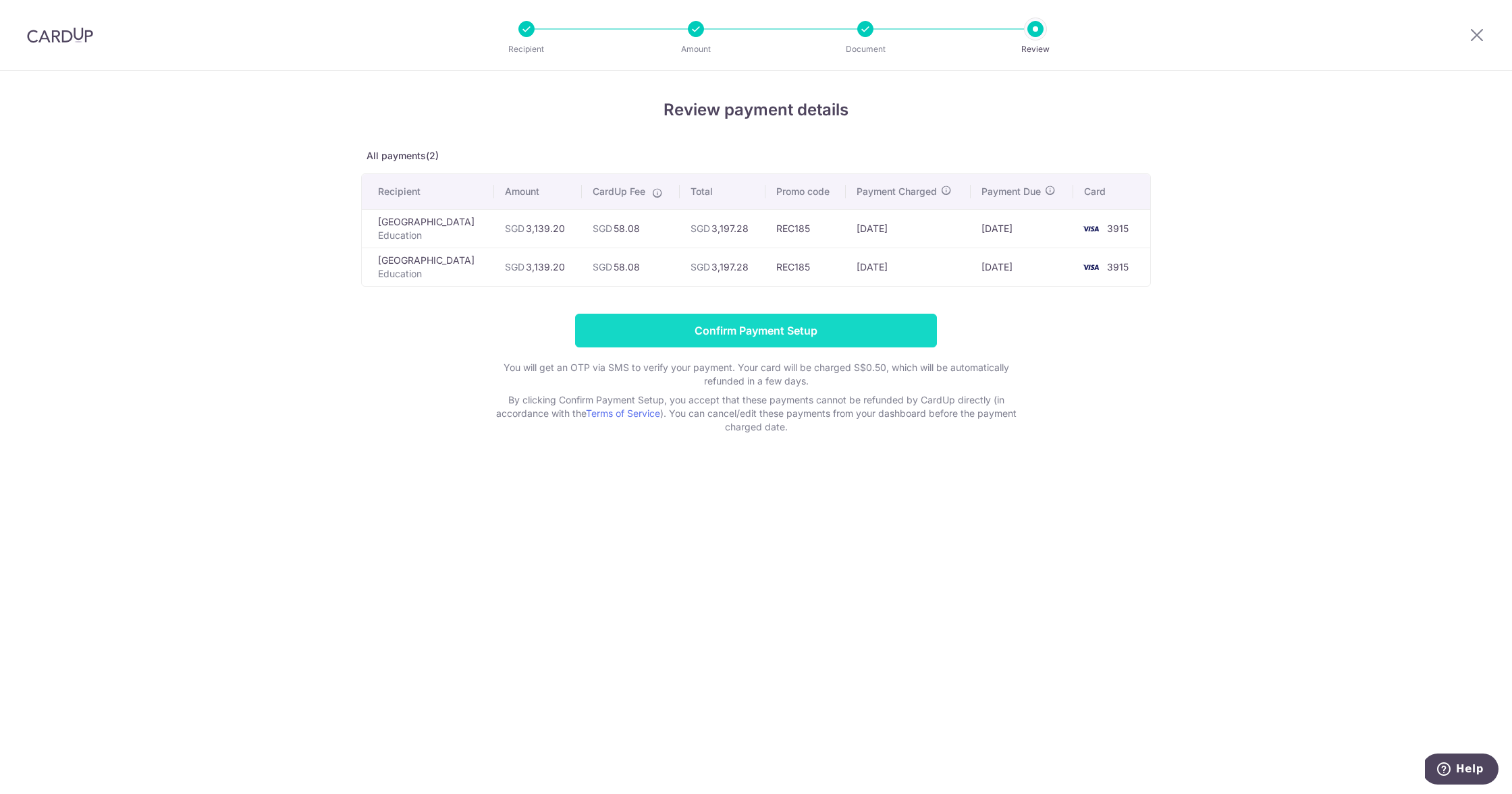
click at [782, 326] on input "Confirm Payment Setup" at bounding box center [756, 330] width 361 height 34
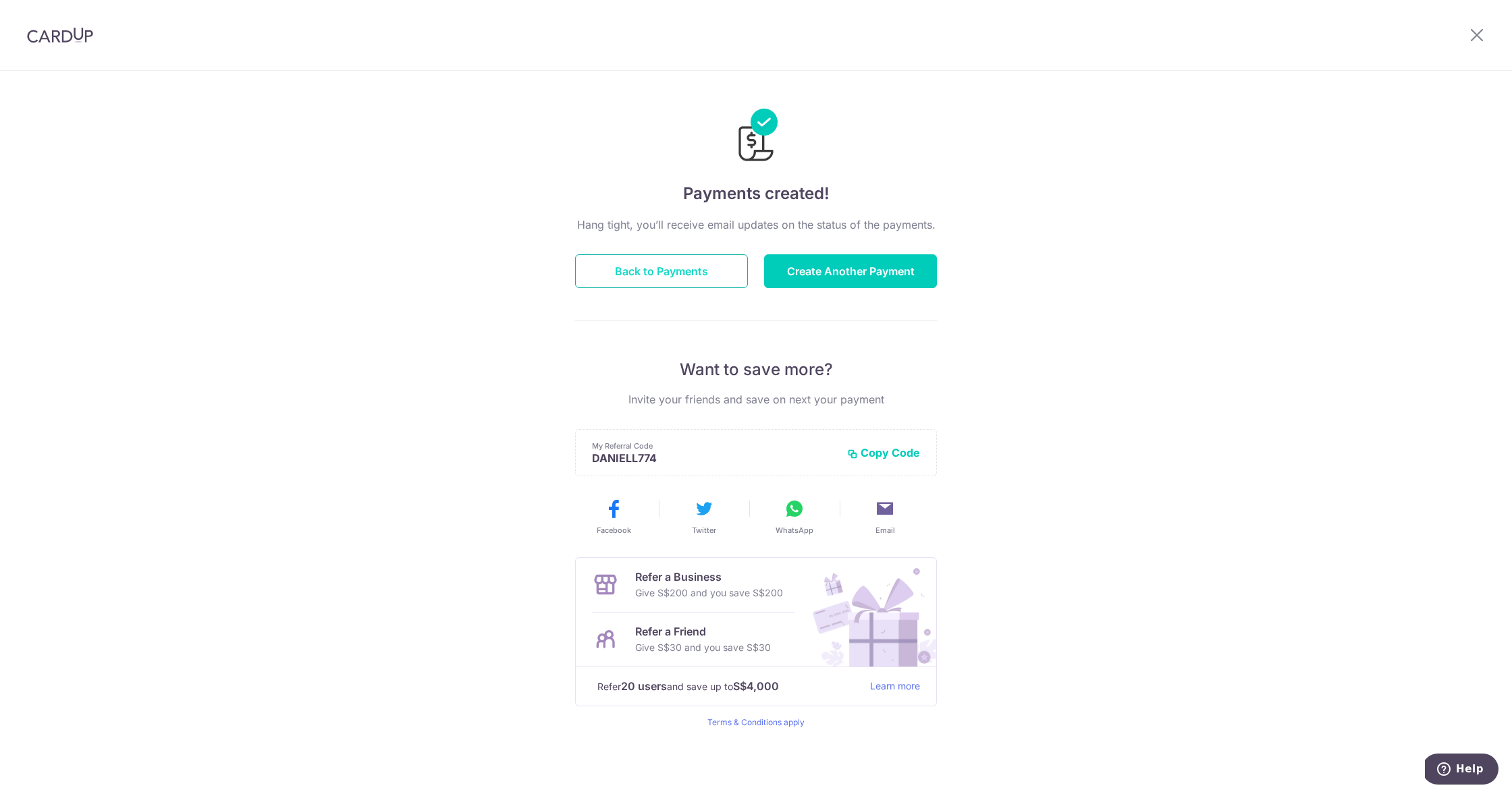
click at [687, 276] on button "Back to Payments" at bounding box center [662, 271] width 173 height 34
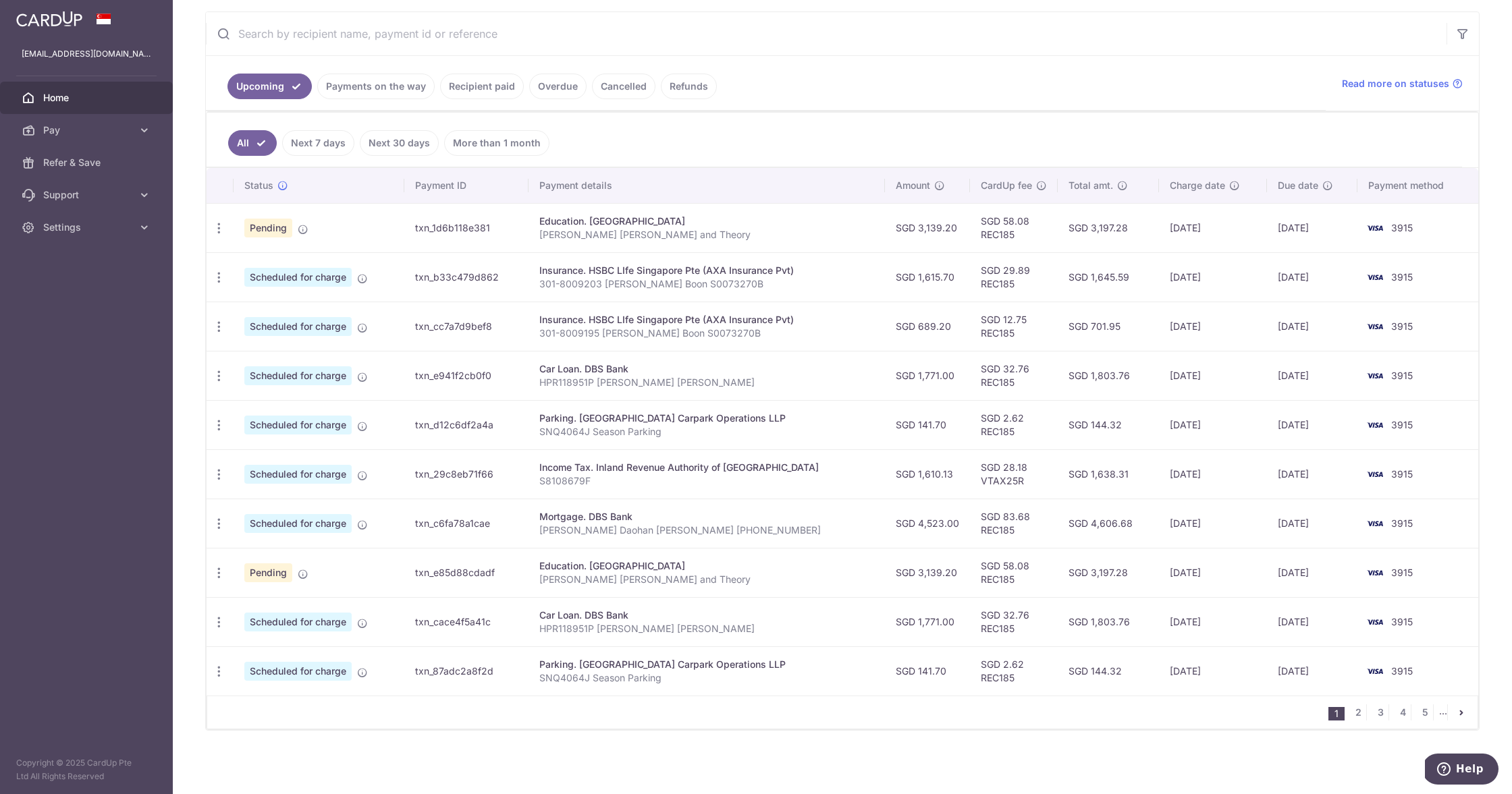
scroll to position [249, 0]
click at [216, 571] on icon "button" at bounding box center [219, 573] width 14 height 14
click at [284, 640] on span "Cancel payment" at bounding box center [291, 643] width 90 height 16
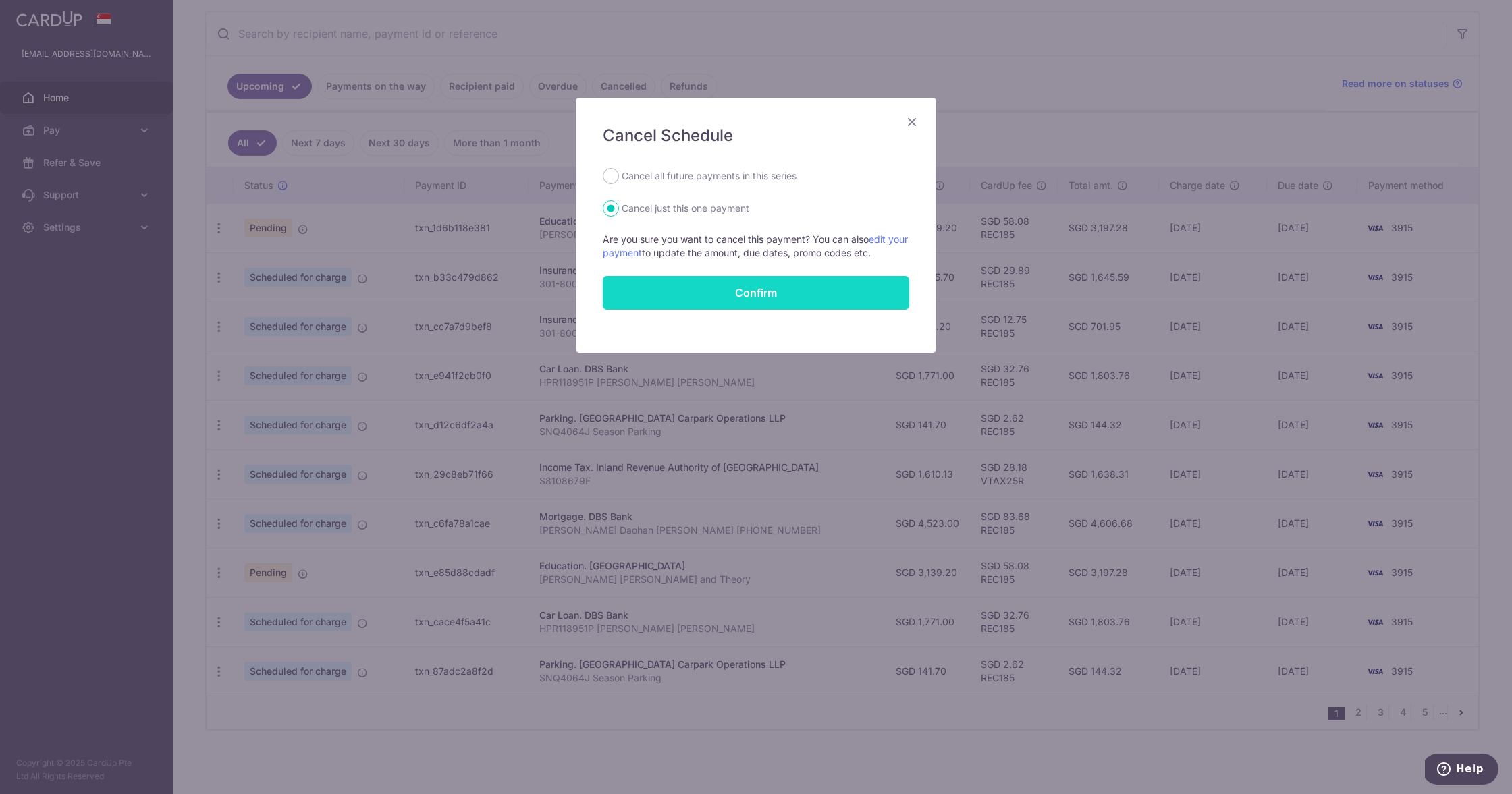
click at [757, 298] on button "Confirm" at bounding box center [756, 292] width 307 height 34
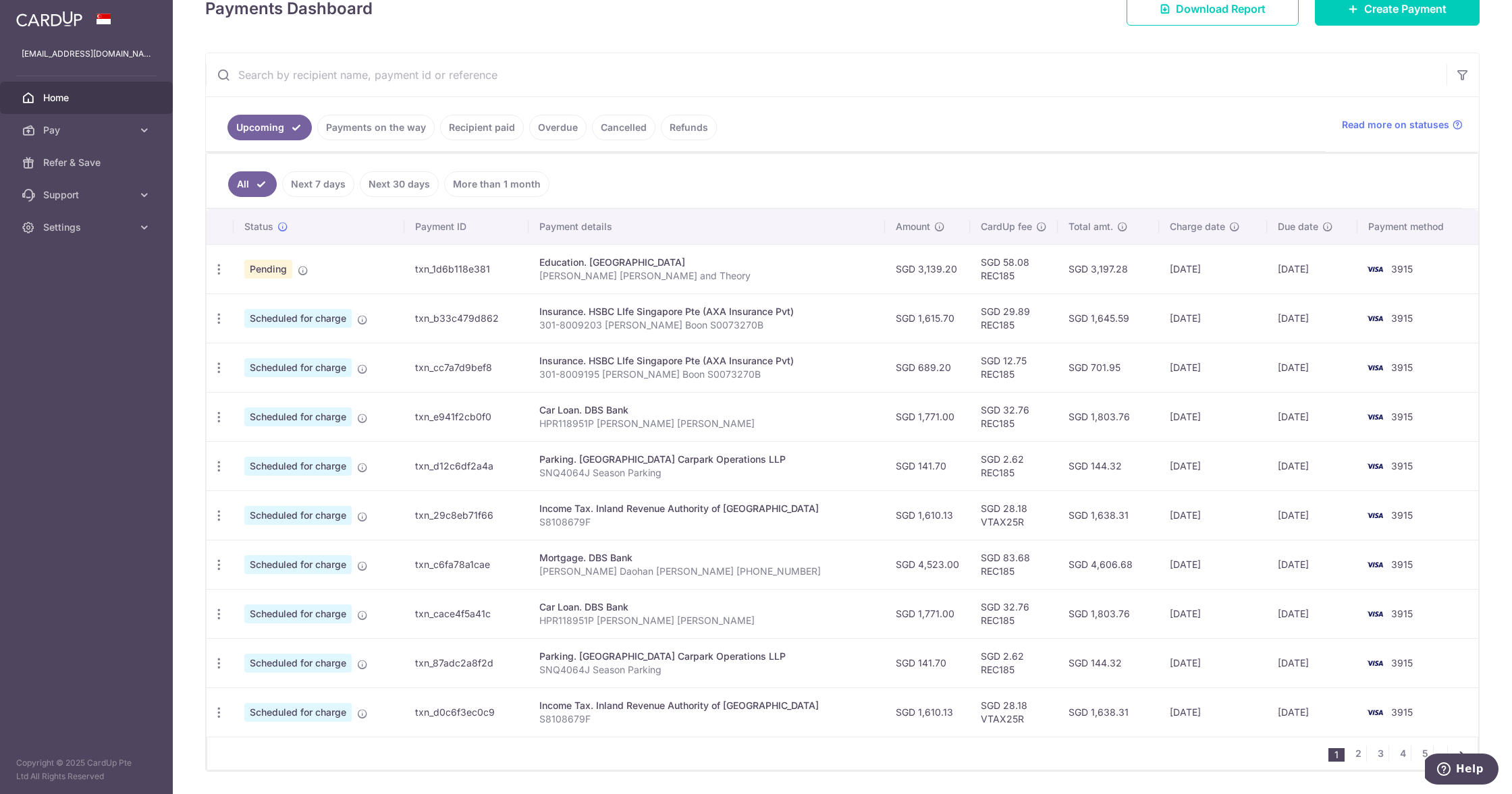
scroll to position [208, 0]
click at [1356, 9] on icon at bounding box center [1354, 8] width 11 height 11
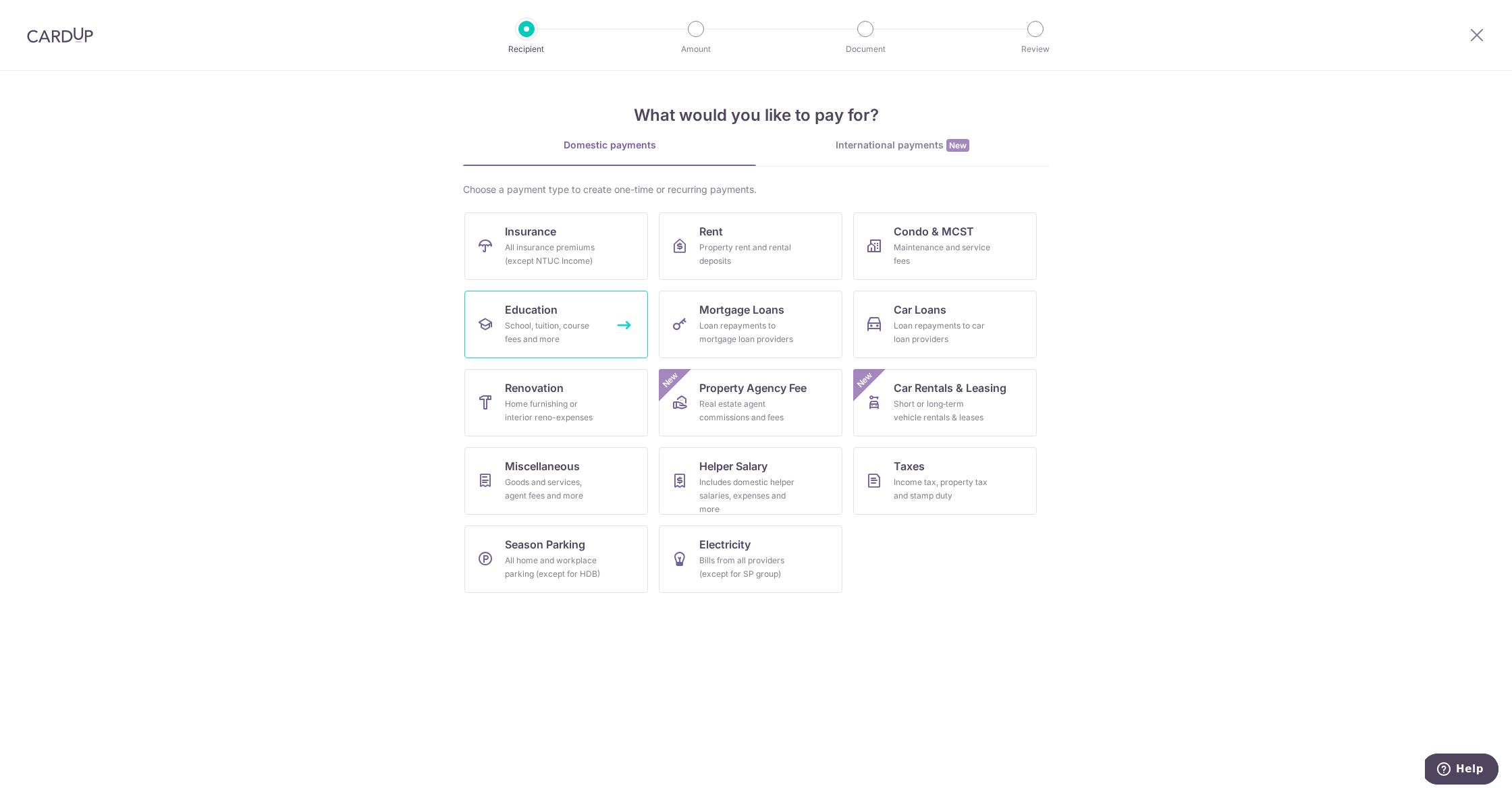
click at [582, 345] on div "School, tuition, course fees and more" at bounding box center [553, 332] width 97 height 27
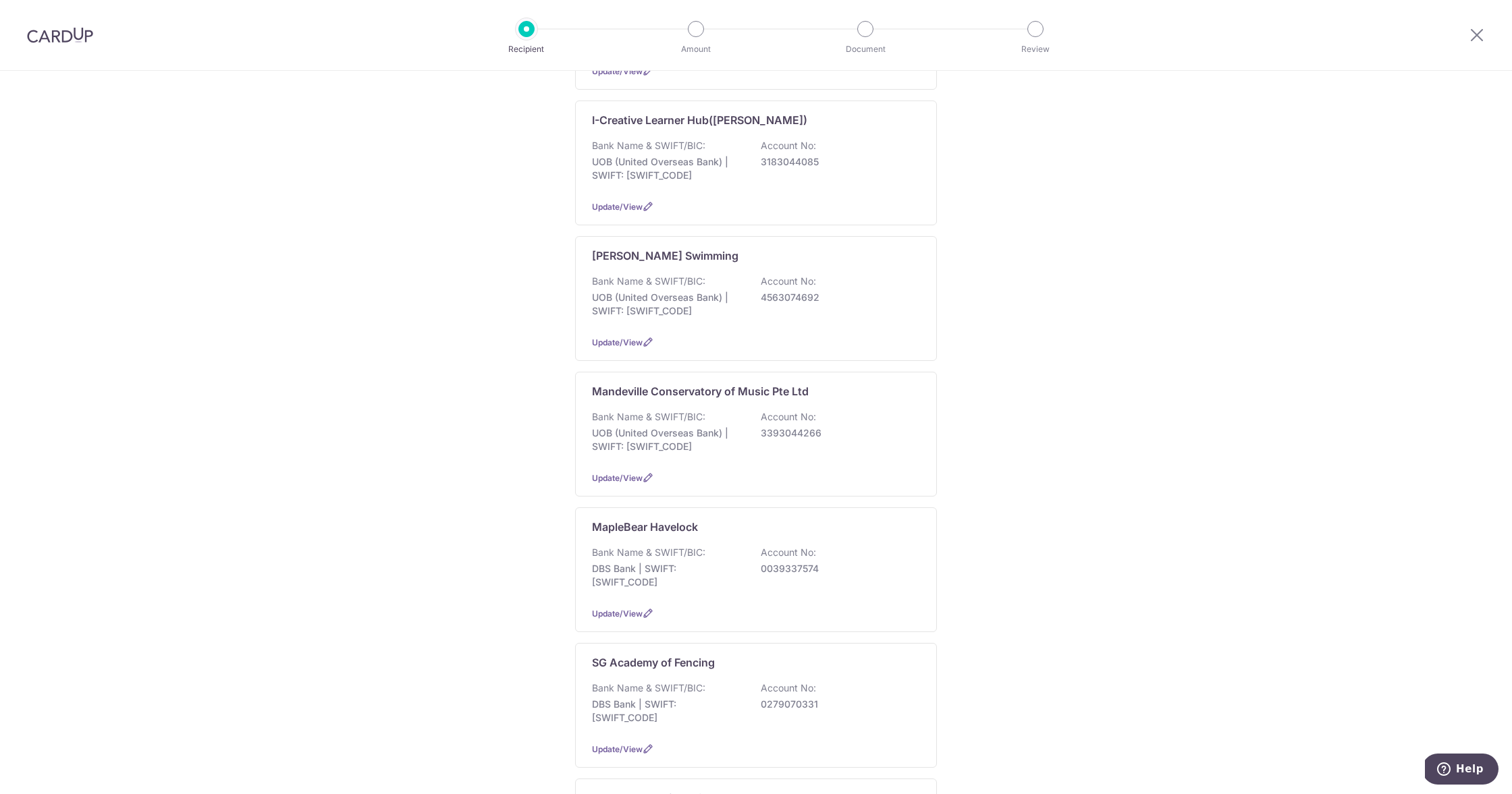
scroll to position [252, 0]
click at [694, 407] on div "Mandeville Conservatory of Music Pte Ltd Bank Name & SWIFT/BIC: UOB (United Ove…" at bounding box center [756, 432] width 361 height 125
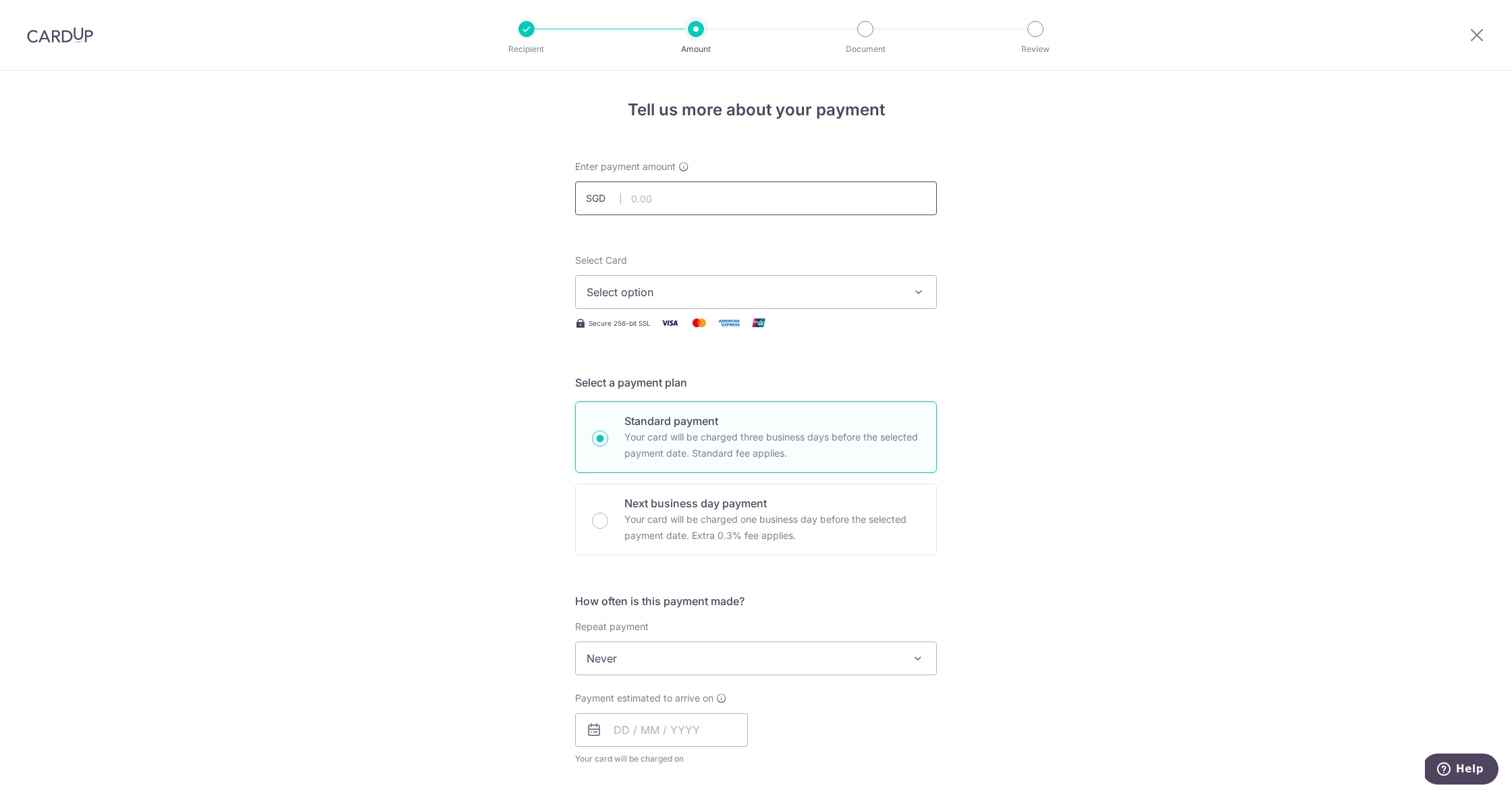
click at [660, 194] on input "text" at bounding box center [756, 199] width 361 height 34
type input "588.00"
click at [602, 287] on span "Select option" at bounding box center [744, 292] width 315 height 16
click at [622, 383] on span "**** 3915" at bounding box center [644, 389] width 50 height 16
click at [636, 666] on span "Never" at bounding box center [756, 658] width 361 height 33
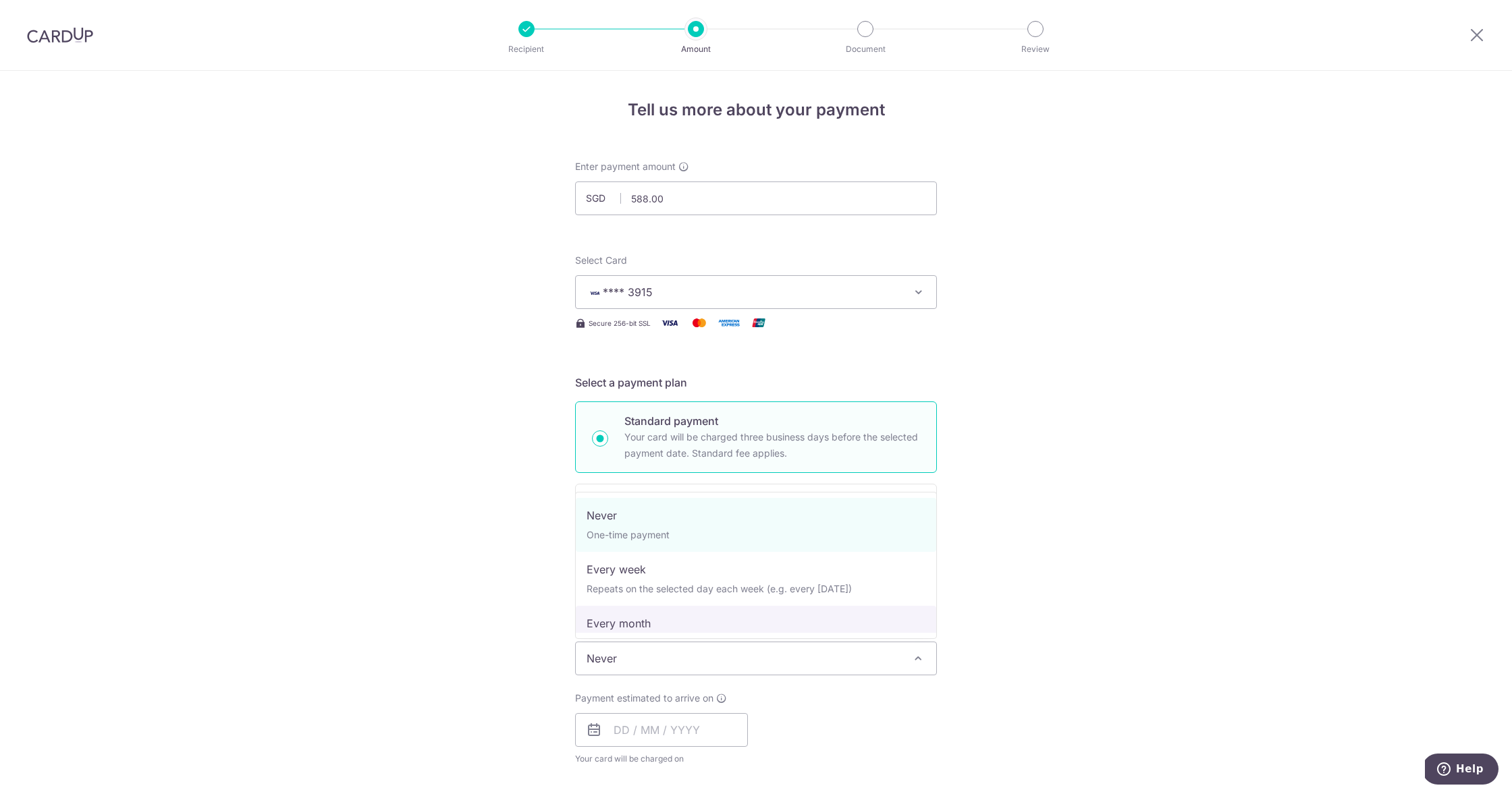
select select "3"
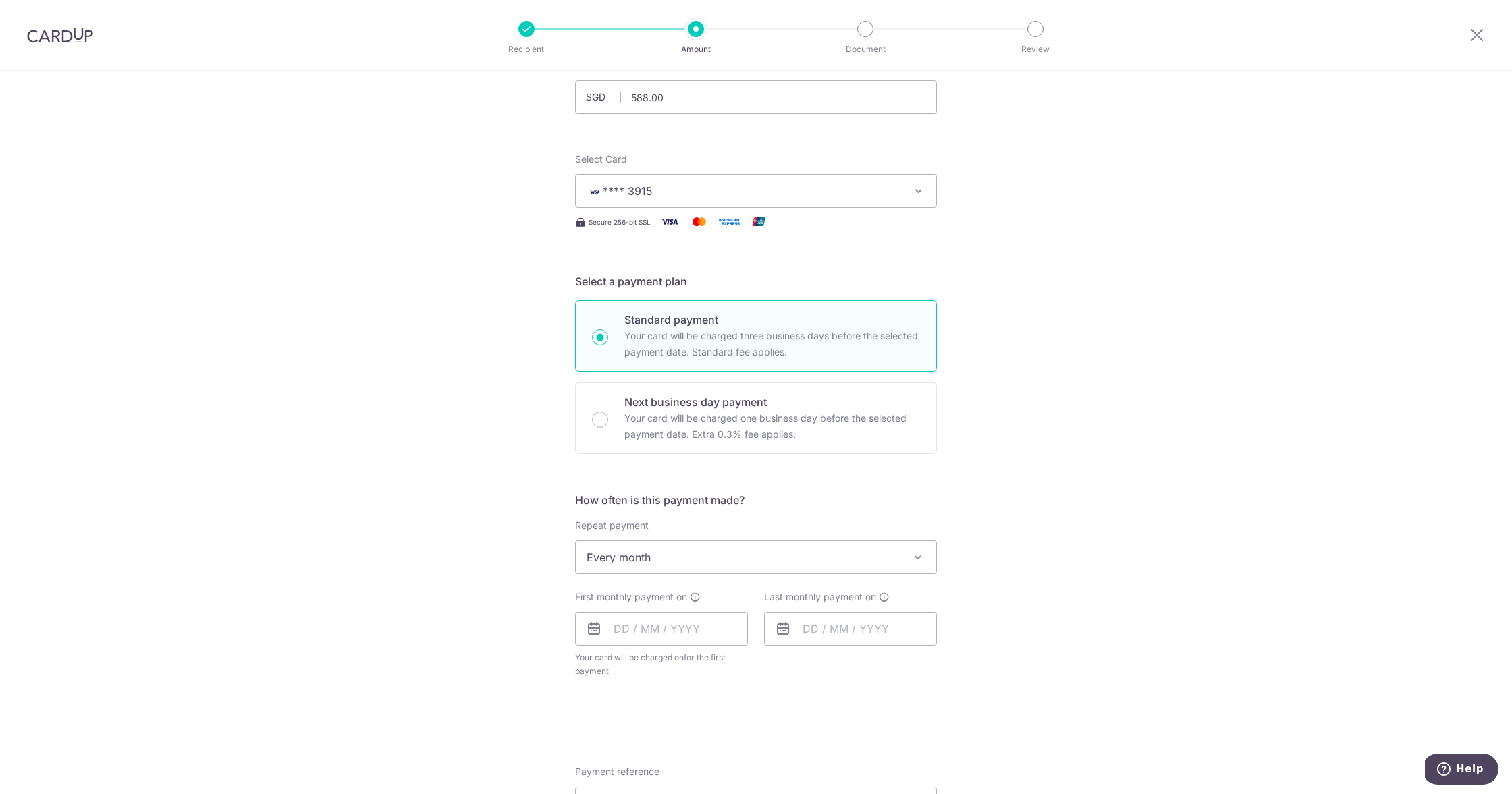
scroll to position [165, 0]
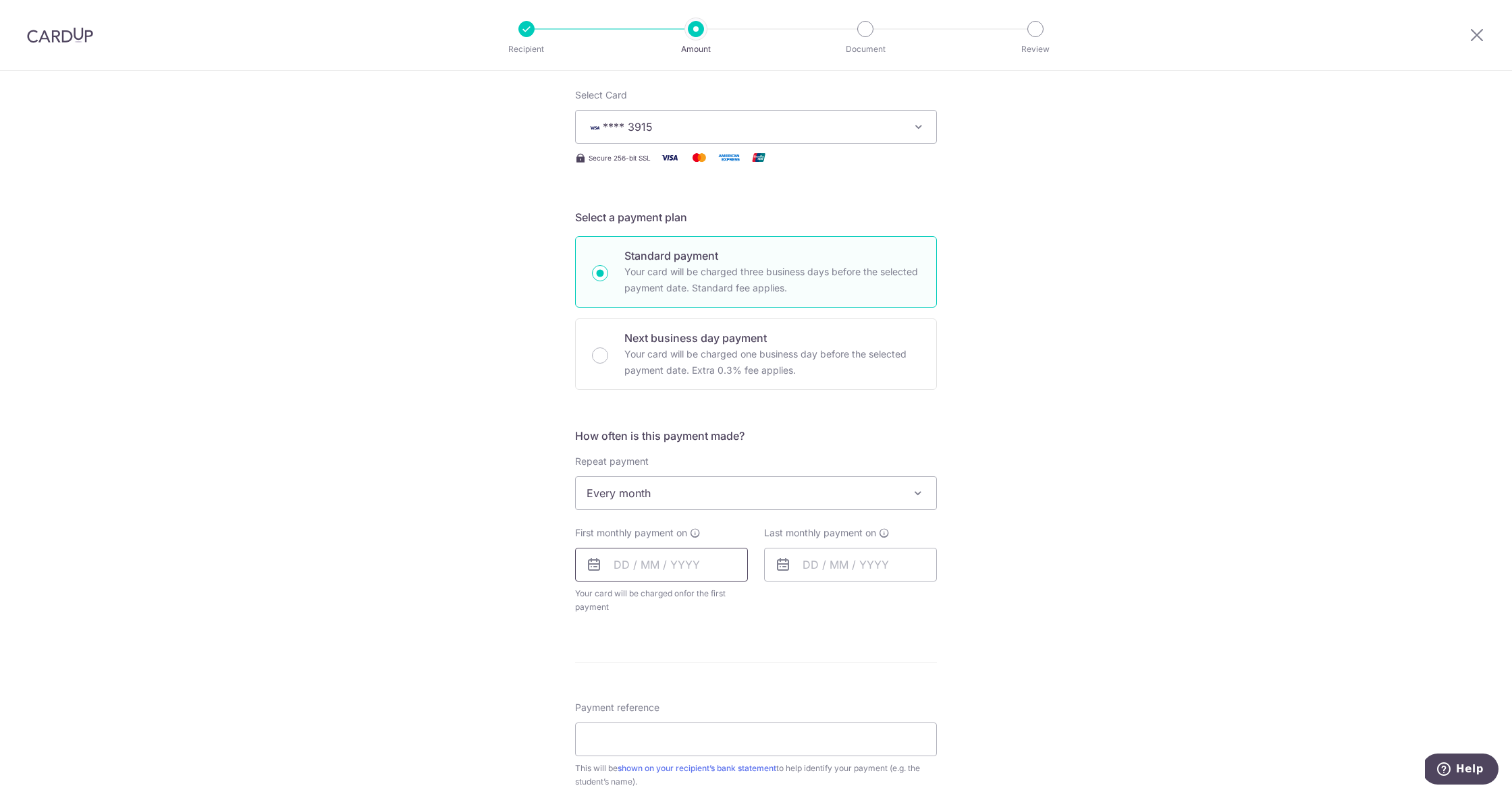
click at [662, 570] on input "text" at bounding box center [662, 564] width 173 height 34
click at [708, 691] on link "9" at bounding box center [710, 687] width 21 height 21
type input "09/10/2025"
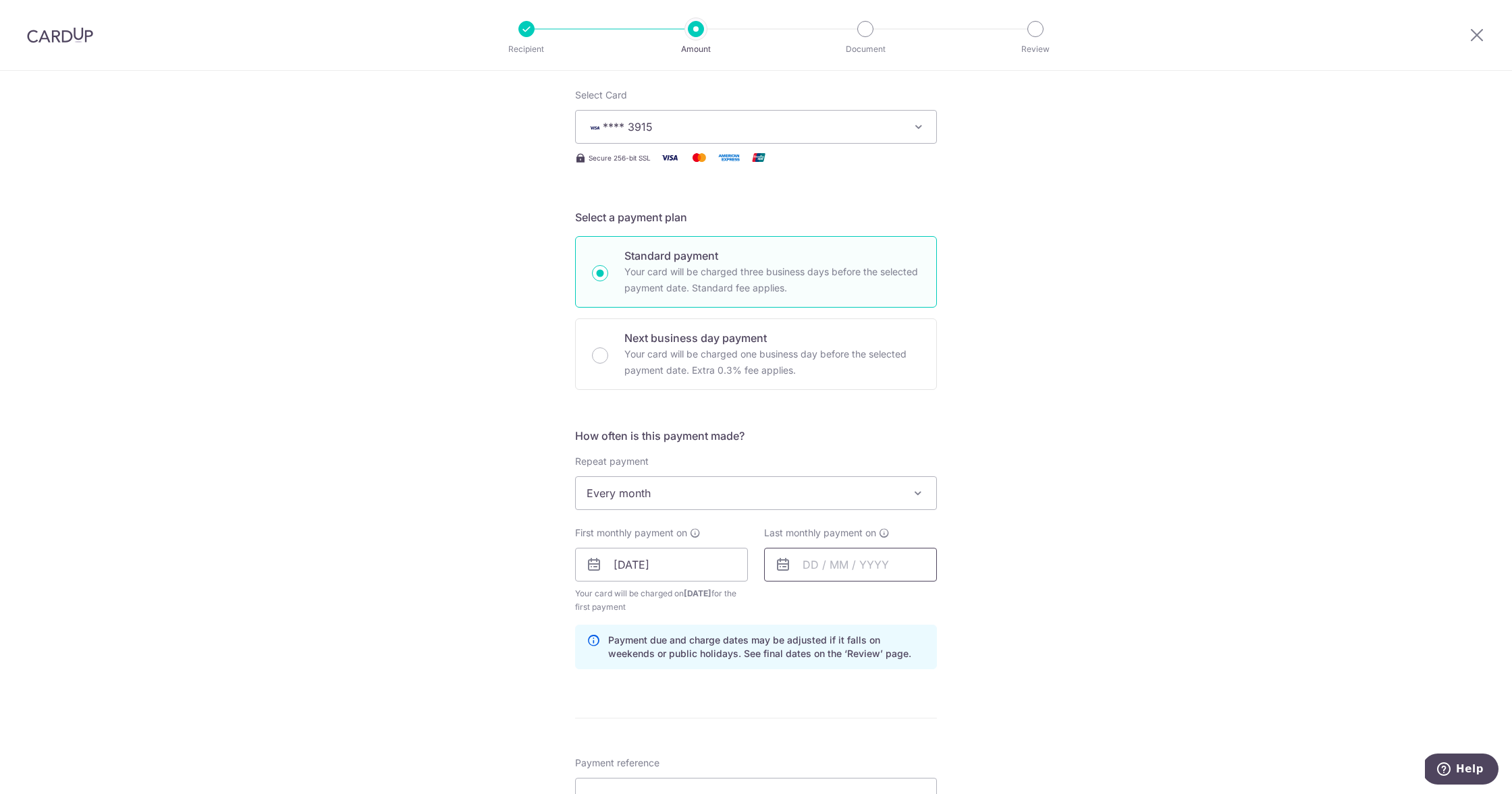
click at [817, 565] on input "text" at bounding box center [851, 564] width 173 height 34
click at [957, 602] on link "Next" at bounding box center [955, 601] width 16 height 16
click at [899, 739] on link "20" at bounding box center [900, 741] width 21 height 21
type input "20/11/2025"
click at [393, 624] on div "Tell us more about your payment Enter payment amount SGD 588.00 588.00 Select C…" at bounding box center [756, 550] width 1512 height 1289
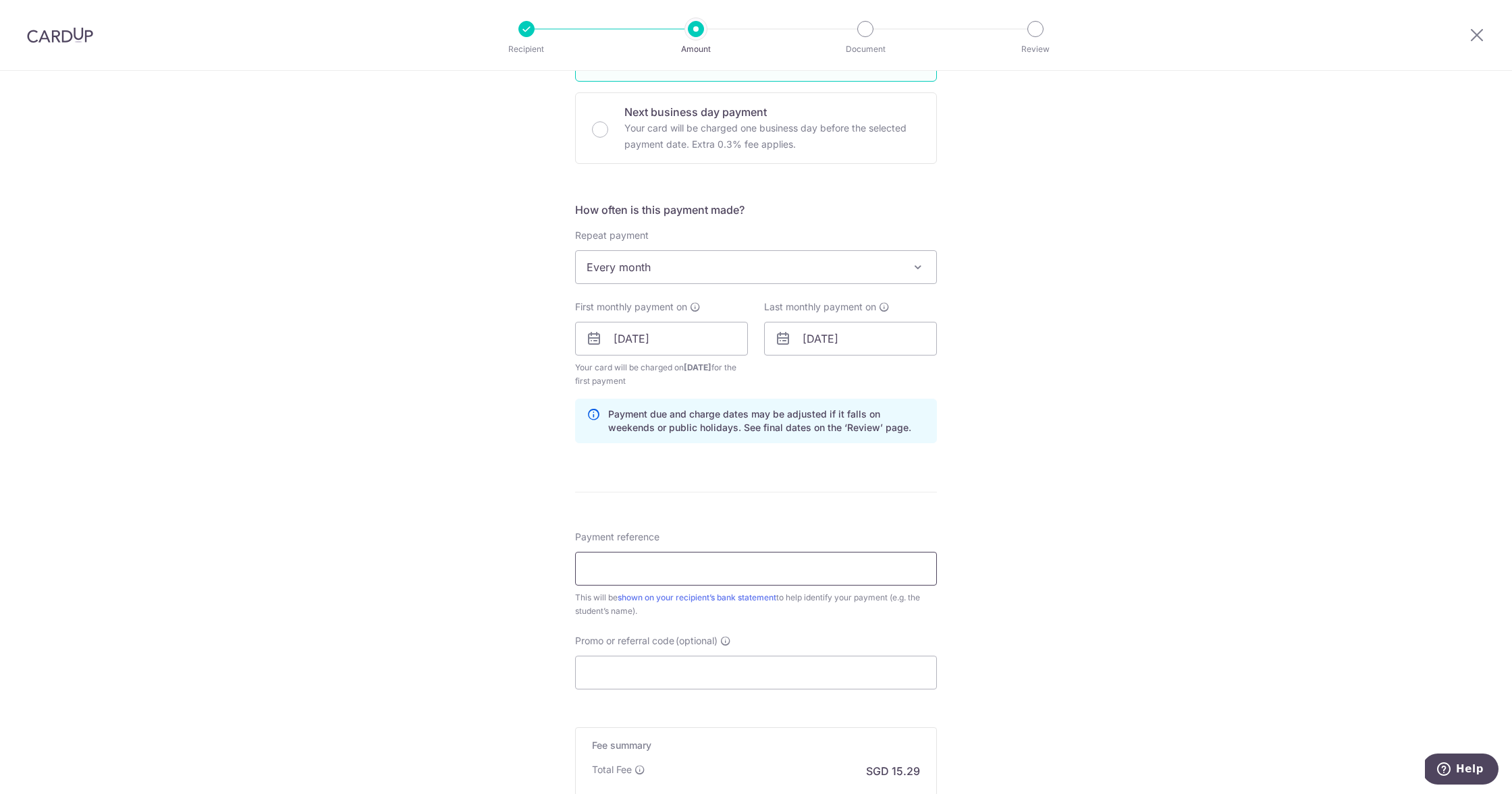
scroll to position [416, 0]
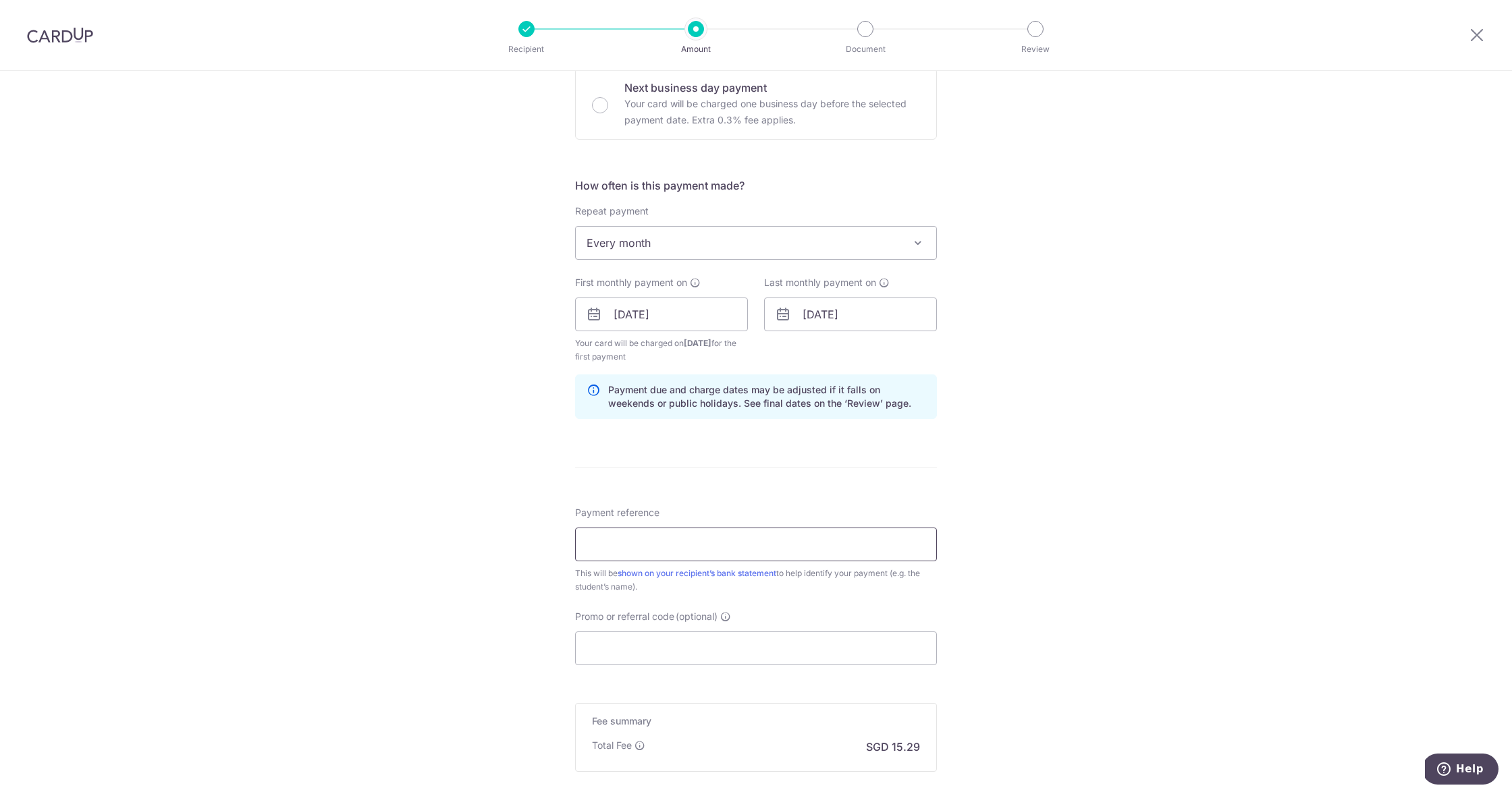
click at [619, 550] on input "Payment reference" at bounding box center [756, 544] width 361 height 34
click at [703, 546] on input "Lim Shiheng Asher Jul-Sep ViolinGrp" at bounding box center [756, 544] width 361 height 34
type input "Lim Shiheng Asher Oct-Dec ViolinGrp"
click at [609, 656] on input "Promo or referral code (optional)" at bounding box center [756, 648] width 361 height 34
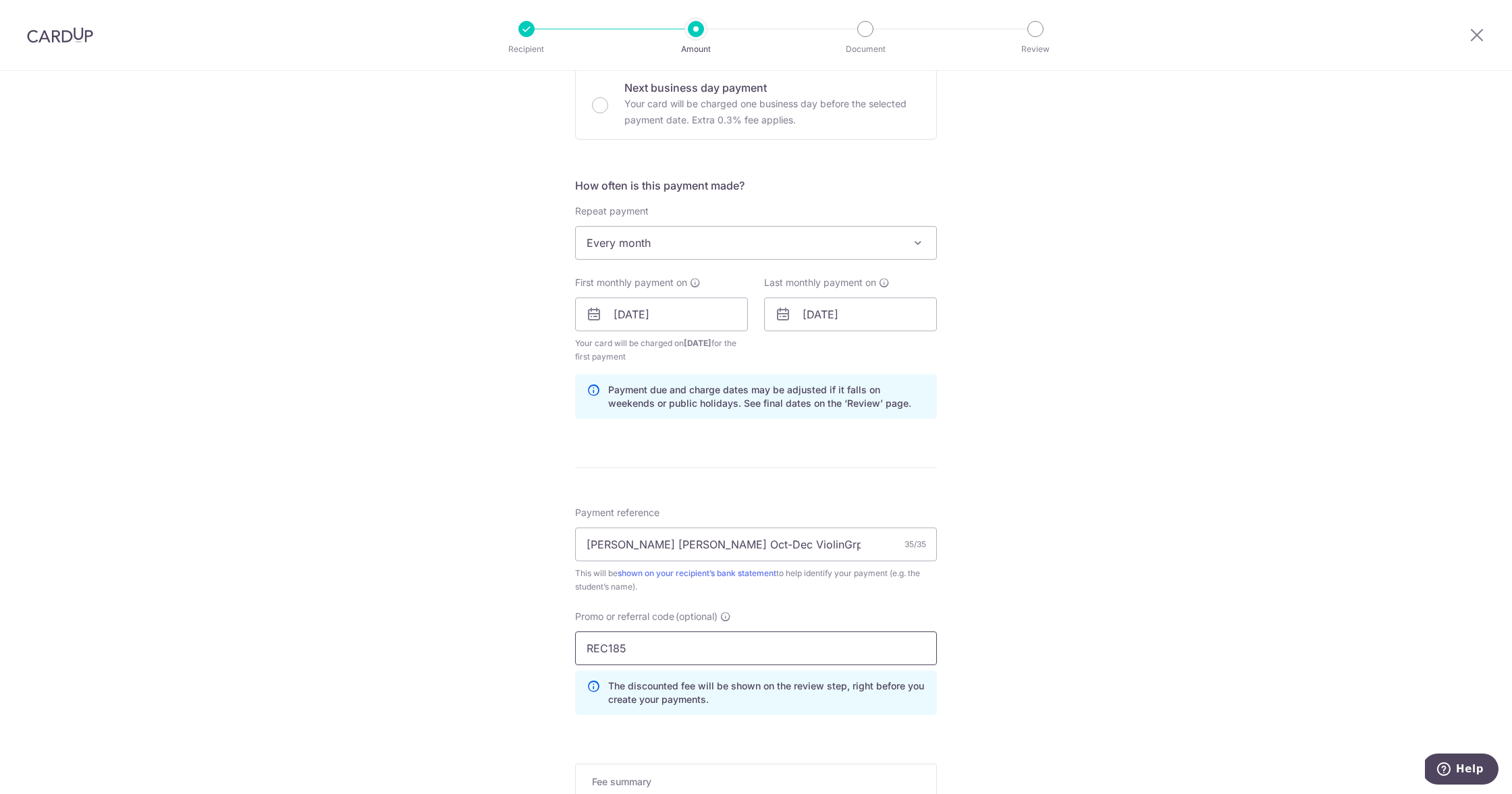
type input "REC185"
click at [314, 603] on div "Tell us more about your payment Enter payment amount SGD 588.00 588.00 Select C…" at bounding box center [756, 330] width 1512 height 1350
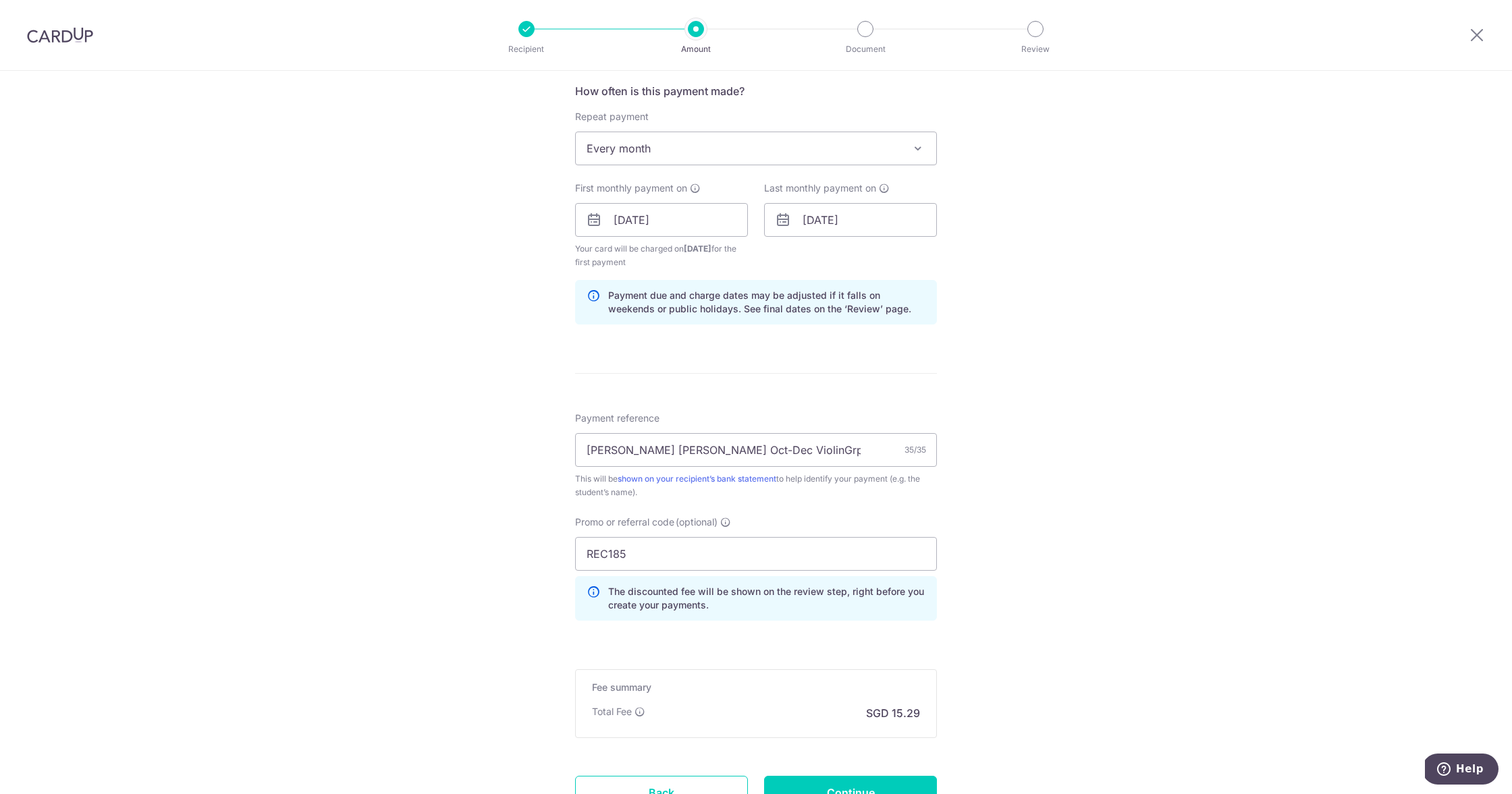
scroll to position [601, 0]
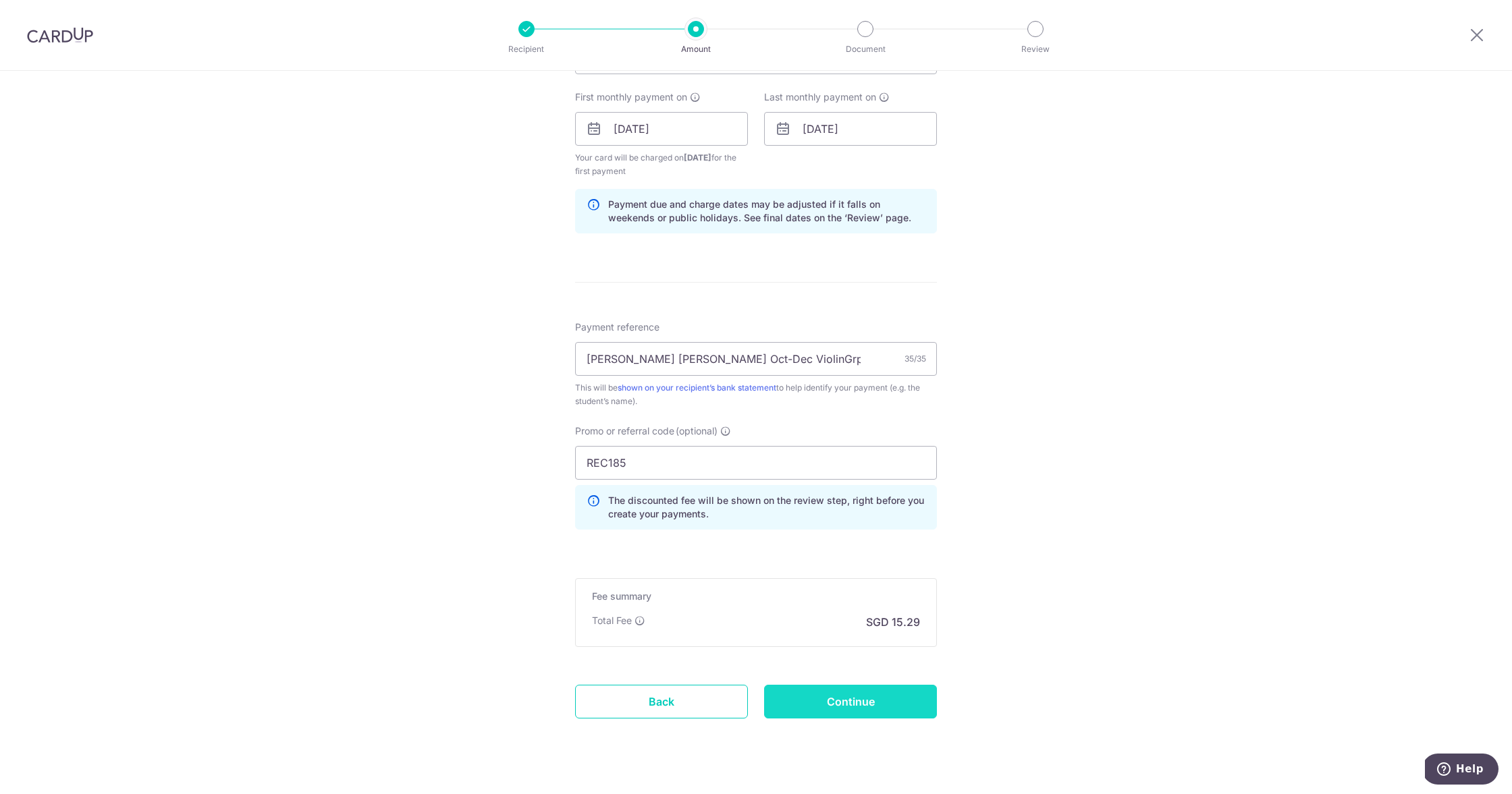
click at [842, 694] on input "Continue" at bounding box center [851, 701] width 173 height 34
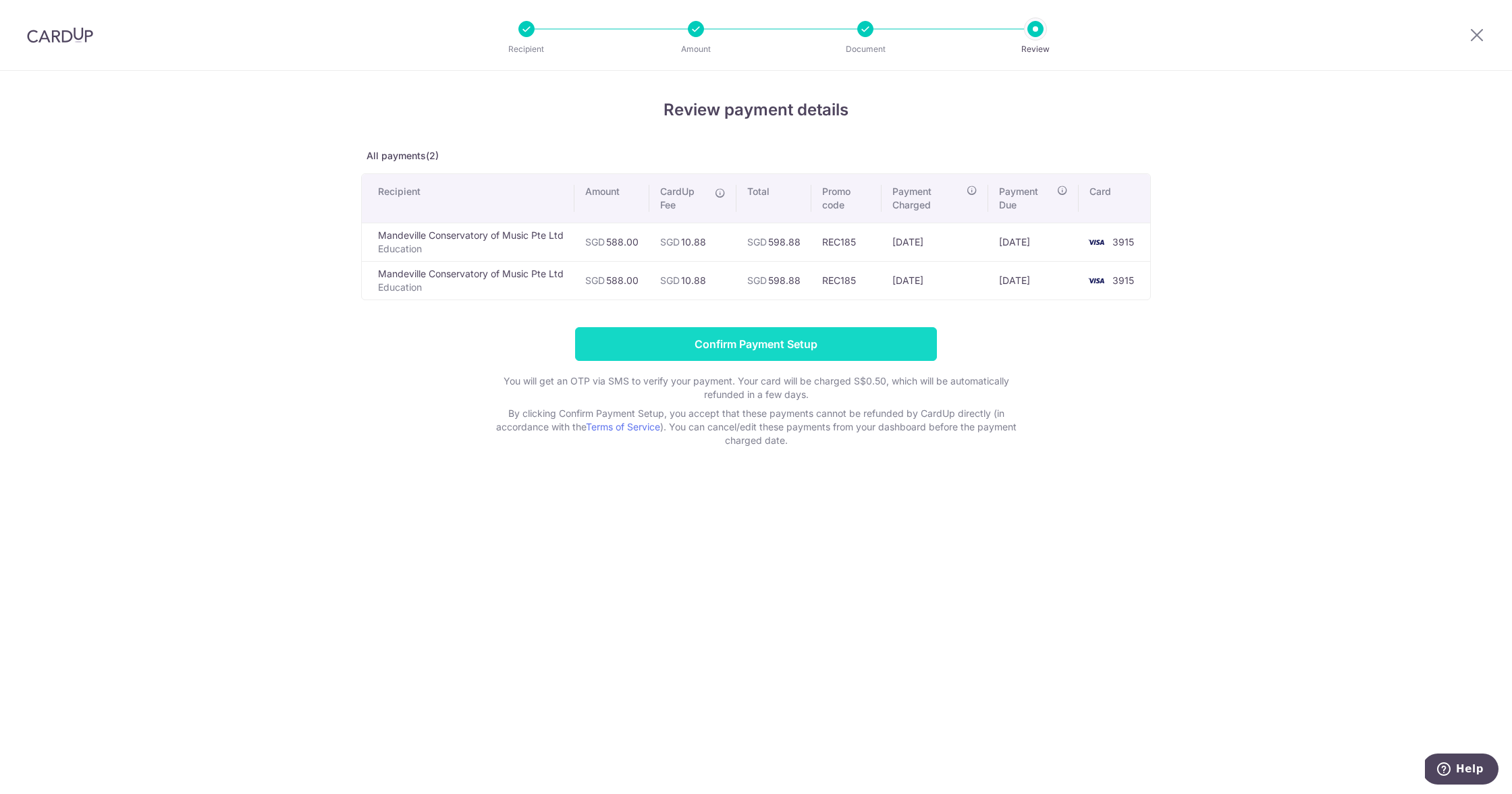
click at [775, 352] on input "Confirm Payment Setup" at bounding box center [756, 344] width 361 height 34
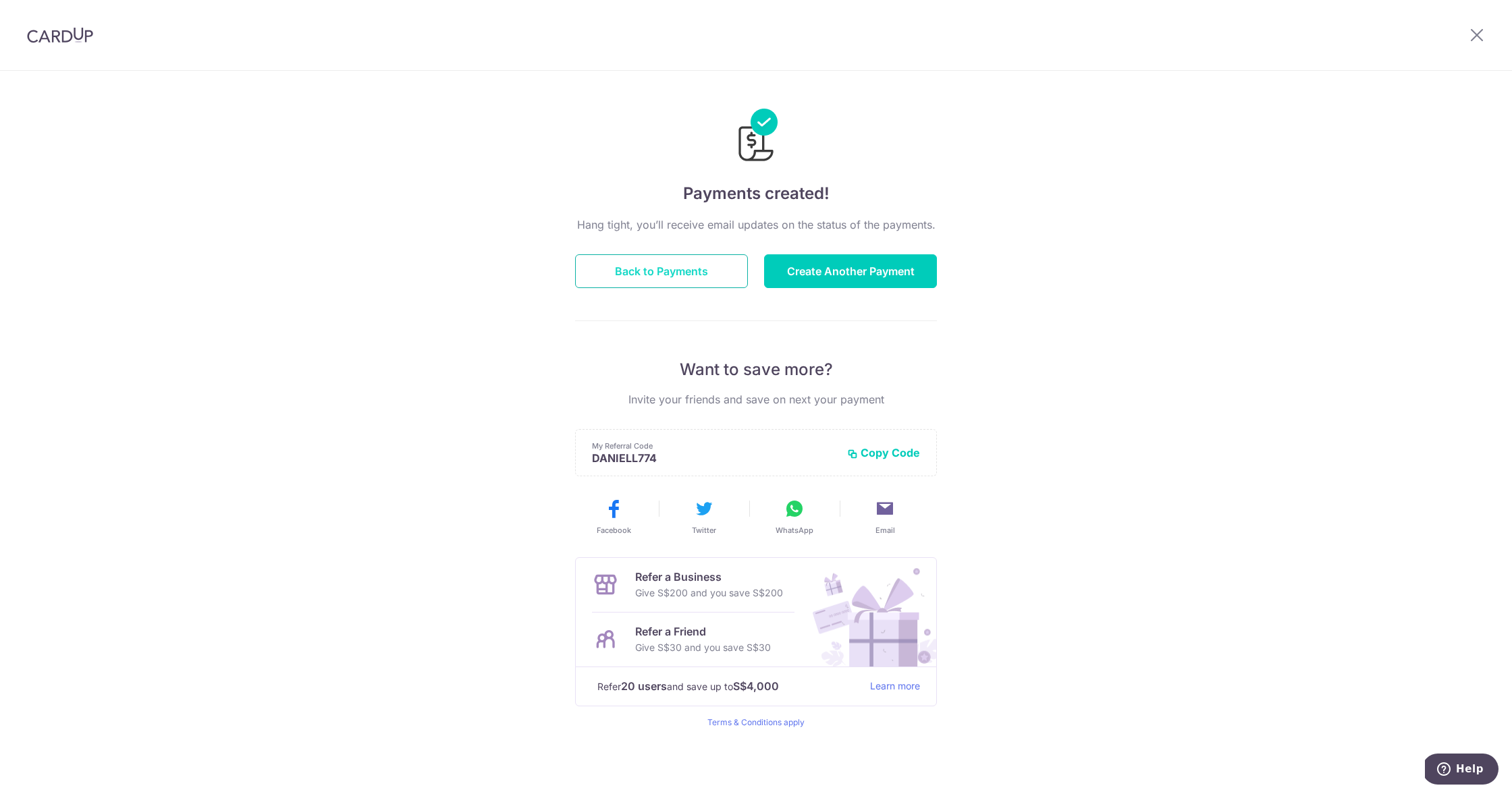
click at [717, 261] on button "Back to Payments" at bounding box center [662, 271] width 173 height 34
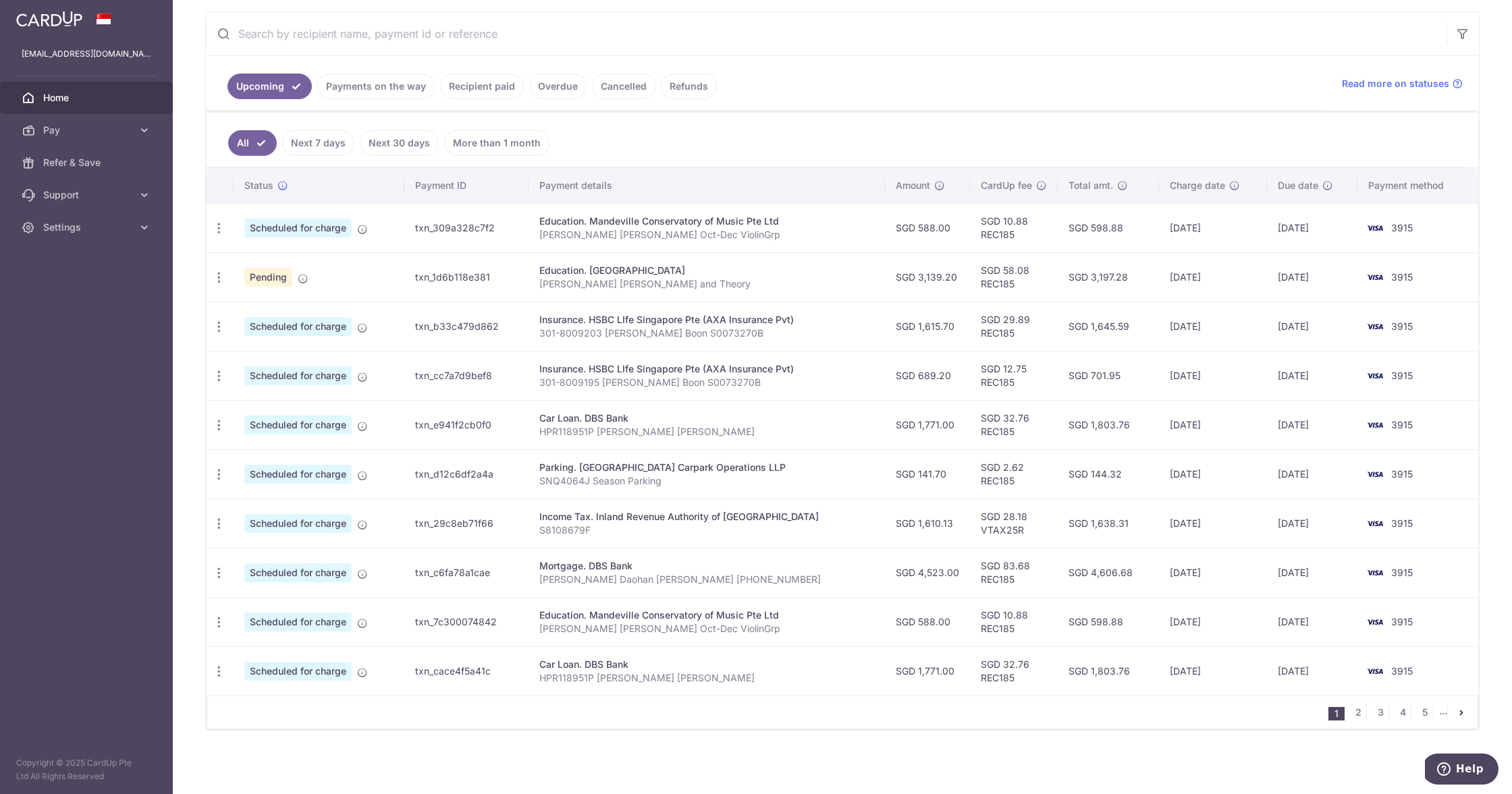
scroll to position [249, 0]
click at [219, 624] on icon "button" at bounding box center [219, 623] width 14 height 14
click at [267, 696] on span "Cancel payment" at bounding box center [291, 692] width 90 height 16
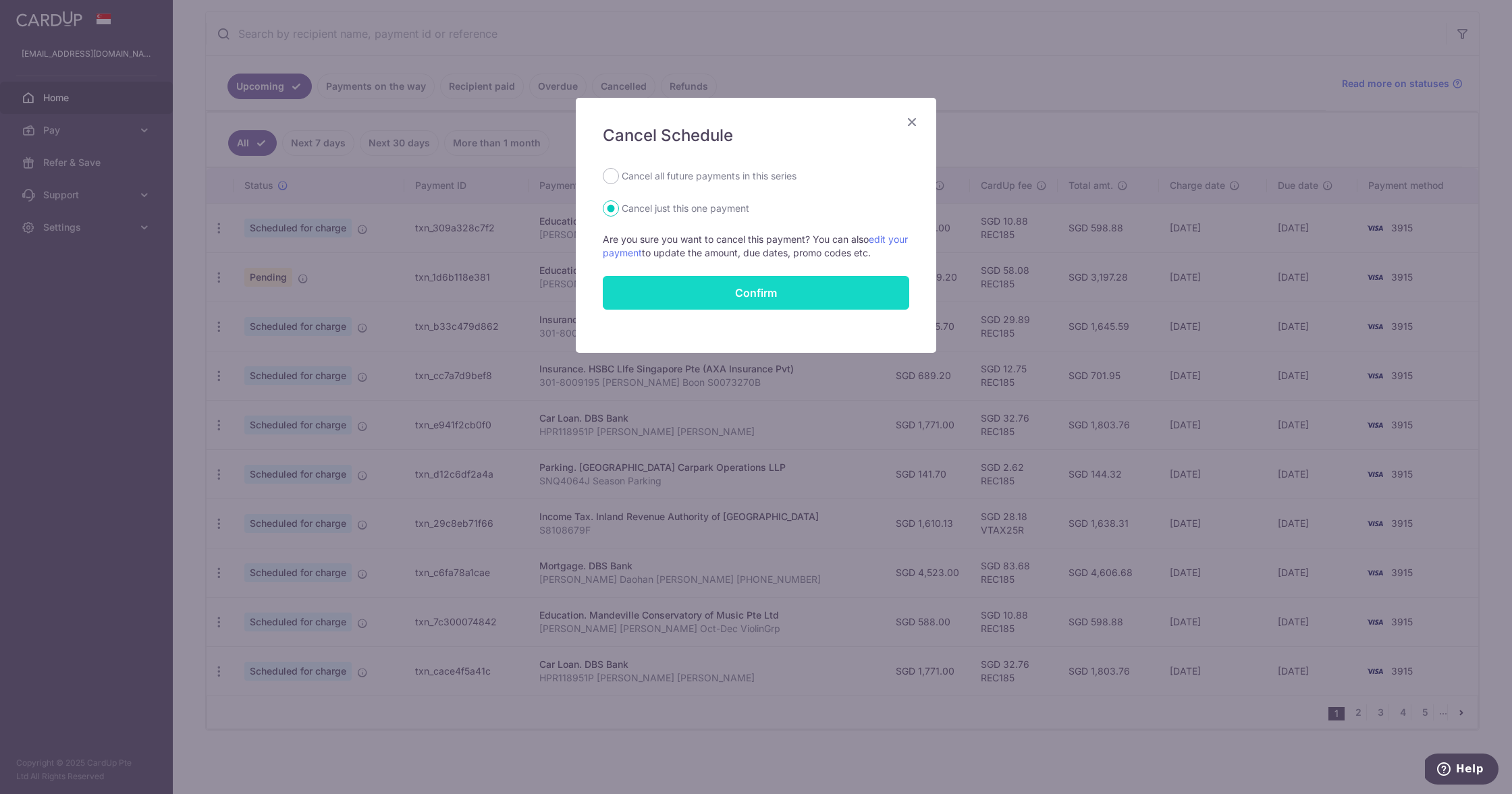
click at [755, 298] on button "Confirm" at bounding box center [756, 292] width 307 height 34
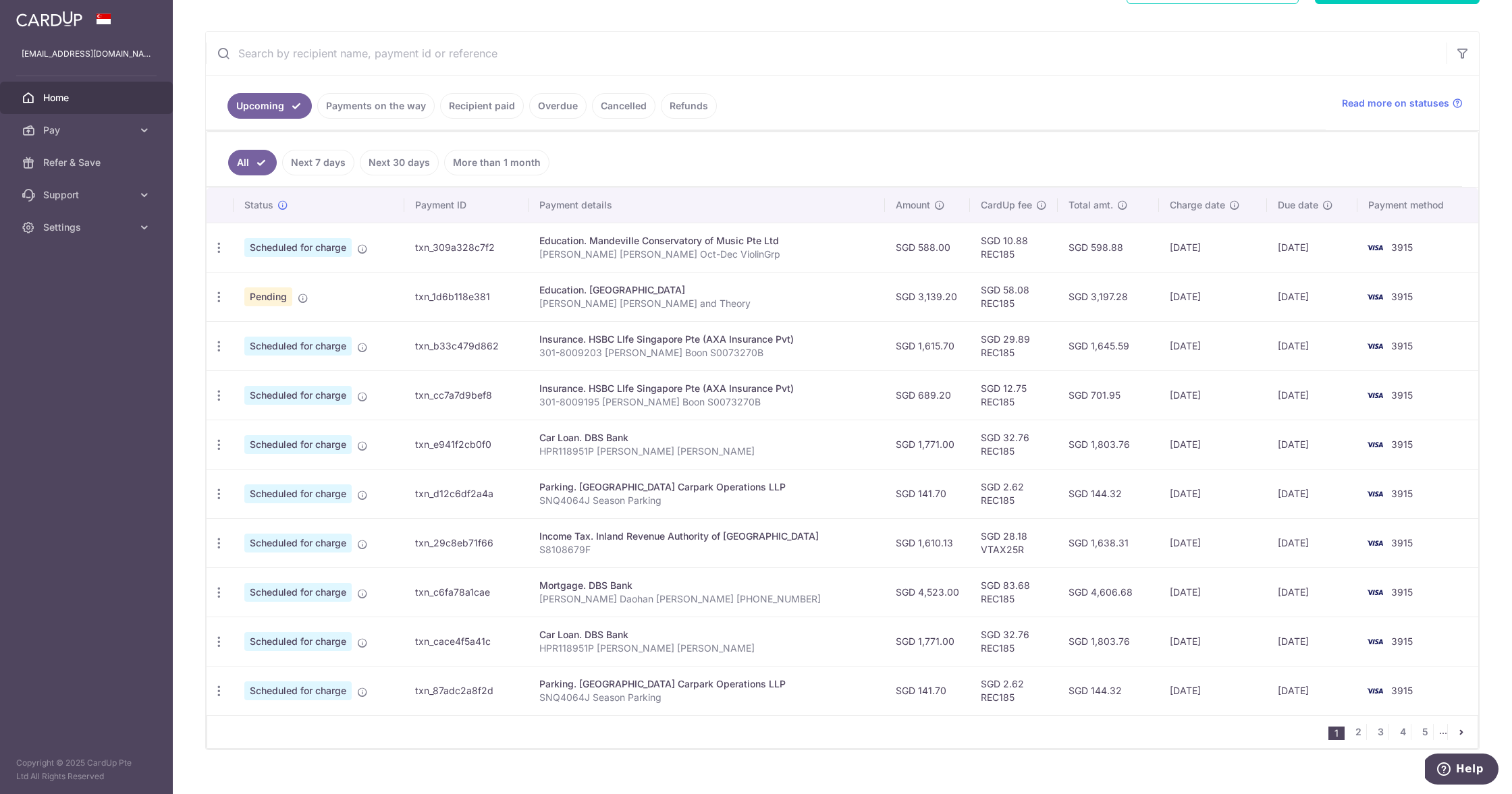
scroll to position [236, 0]
